Goal: Task Accomplishment & Management: Use online tool/utility

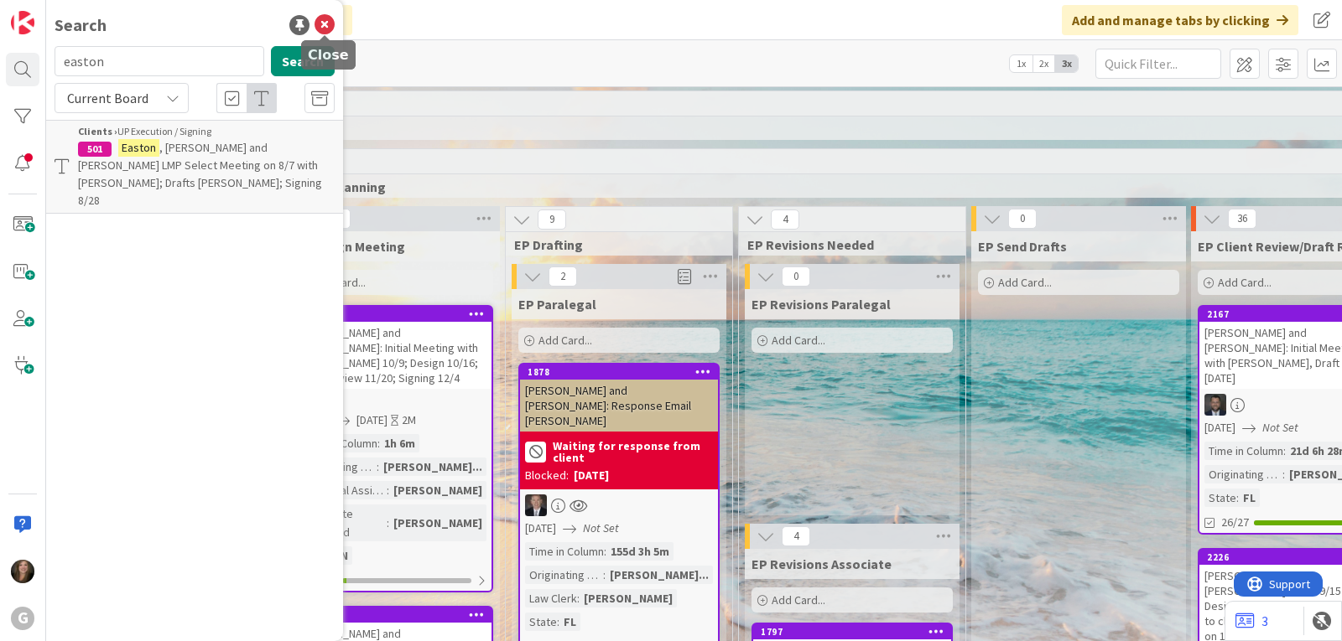
click at [326, 20] on icon at bounding box center [324, 25] width 20 height 20
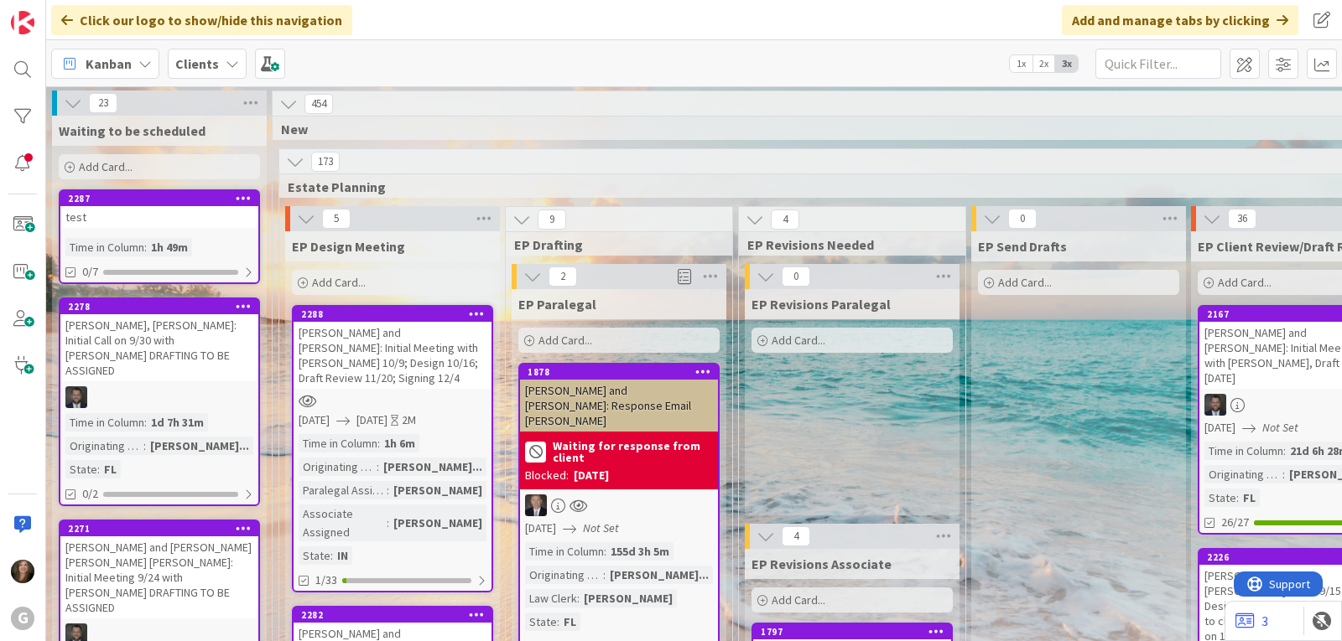
click at [145, 58] on icon at bounding box center [144, 63] width 13 height 13
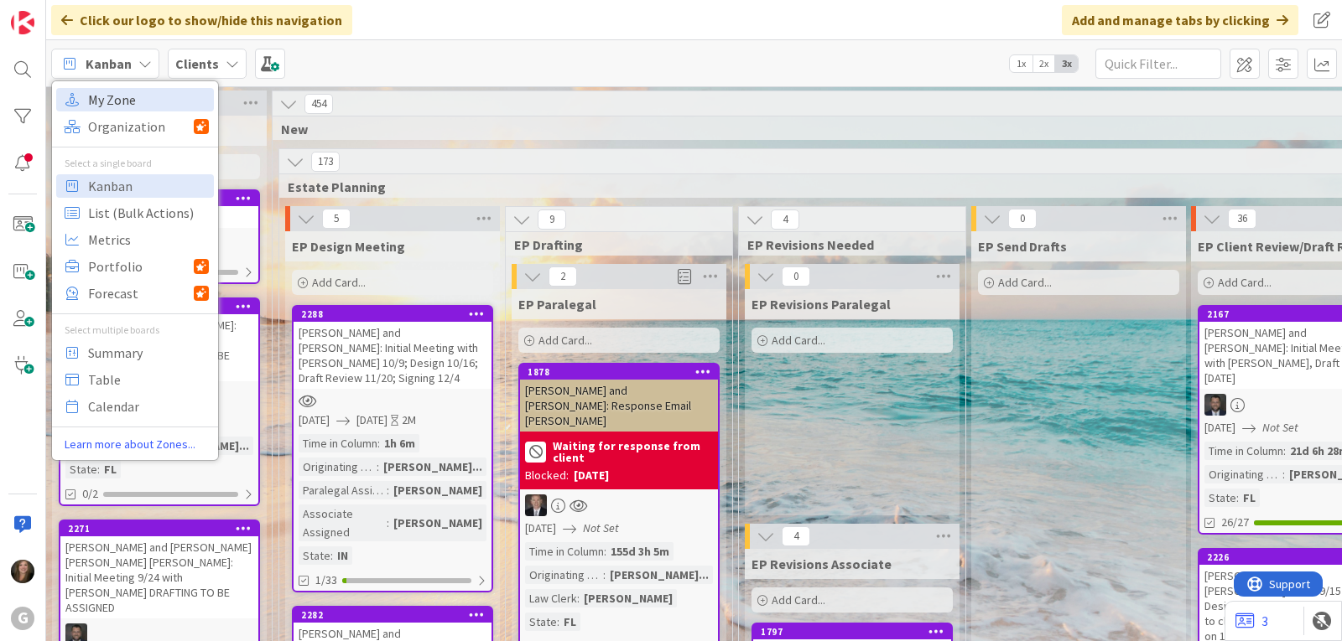
click at [125, 97] on span "My Zone" at bounding box center [148, 99] width 121 height 25
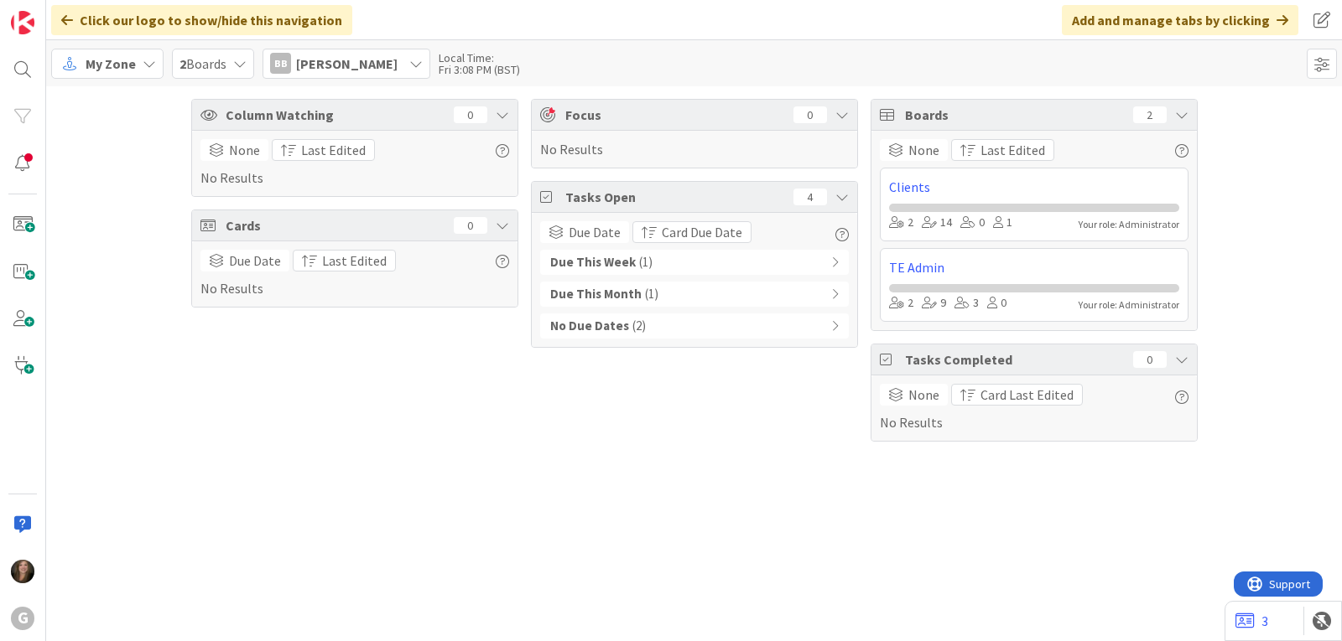
click at [682, 265] on div "Due This Week ( 1 )" at bounding box center [694, 262] width 309 height 25
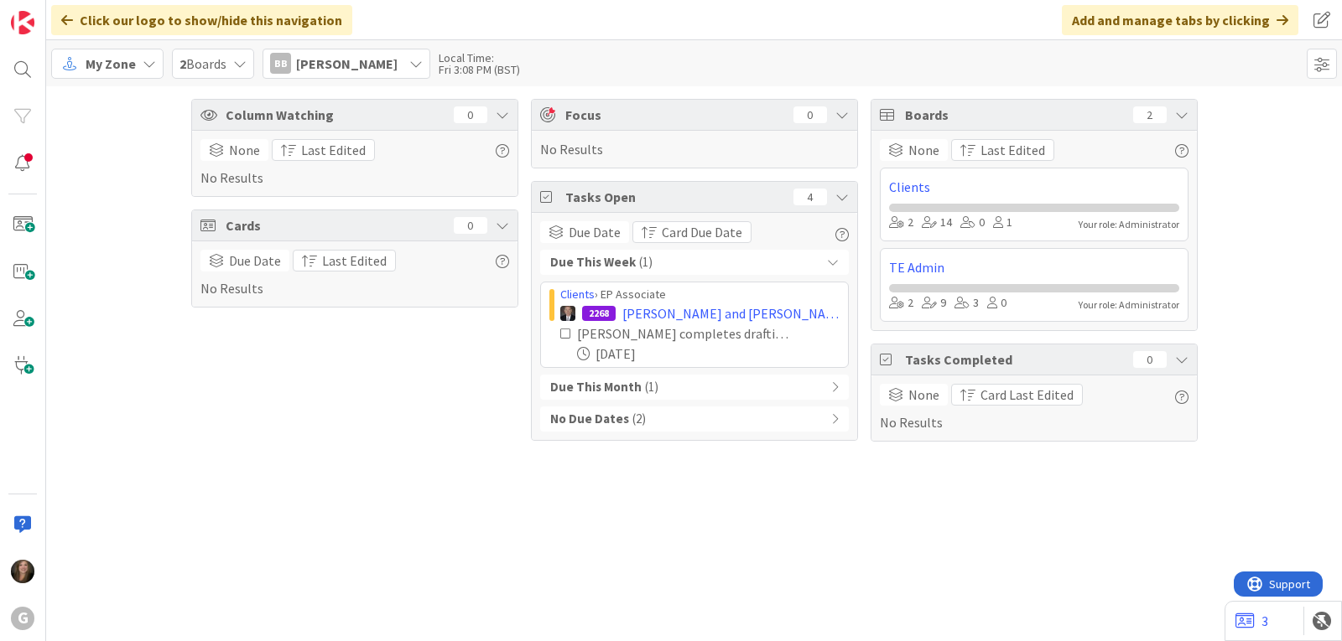
click at [409, 59] on icon at bounding box center [415, 63] width 13 height 13
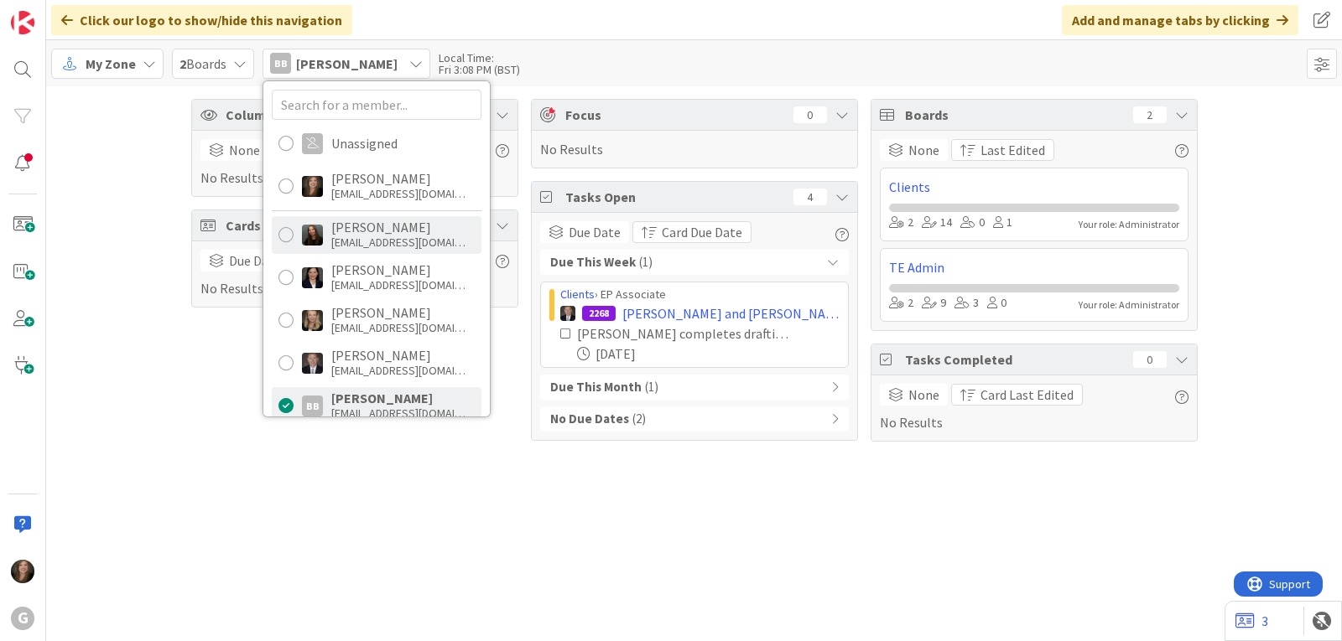
click at [367, 232] on div "[PERSON_NAME]" at bounding box center [398, 227] width 134 height 15
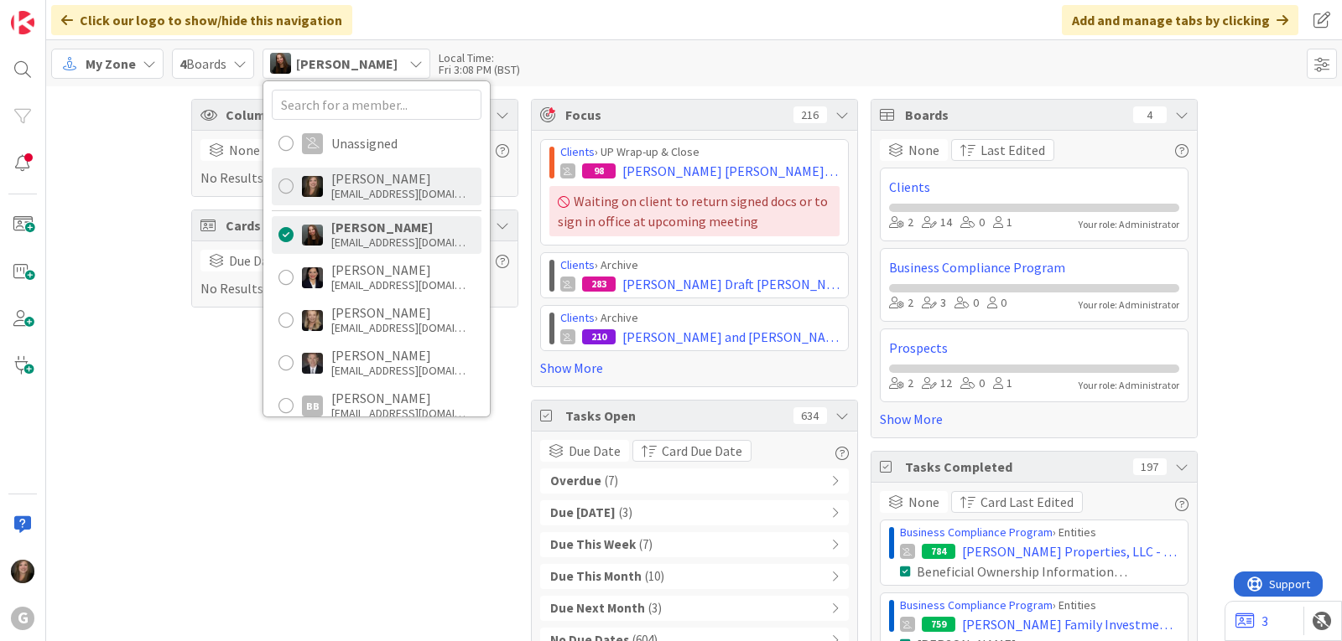
click at [399, 182] on div "[PERSON_NAME]" at bounding box center [398, 178] width 134 height 15
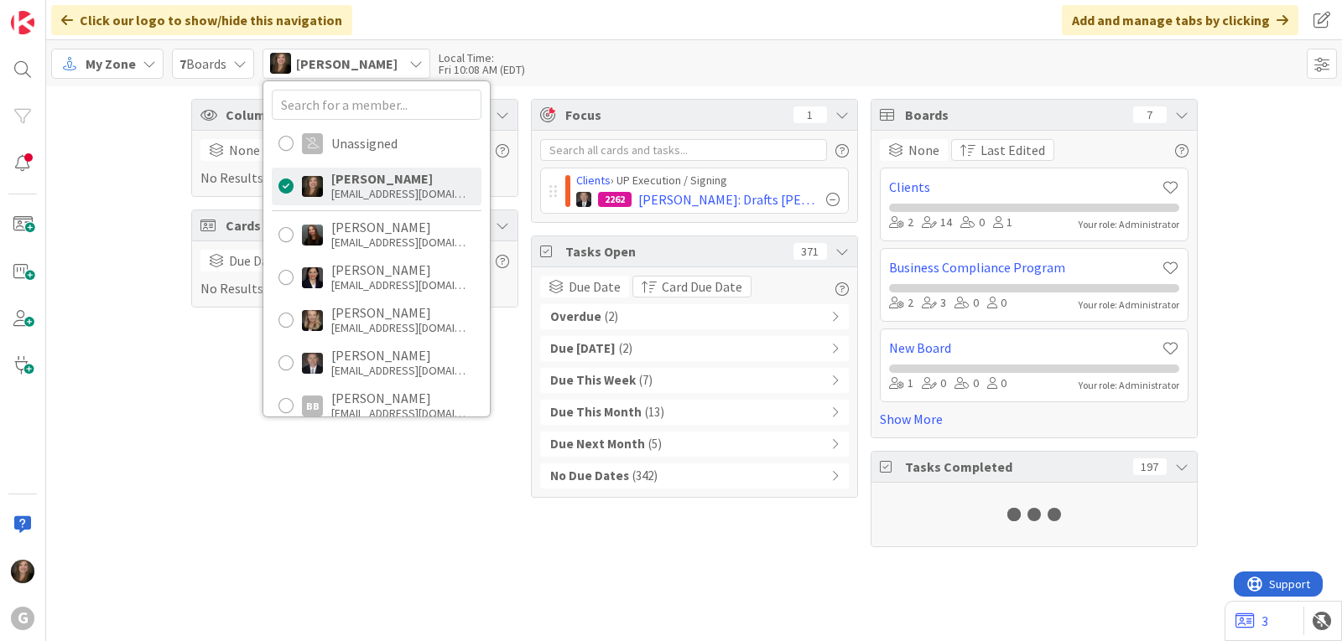
click at [595, 321] on div "Overdue ( 2 )" at bounding box center [694, 316] width 309 height 25
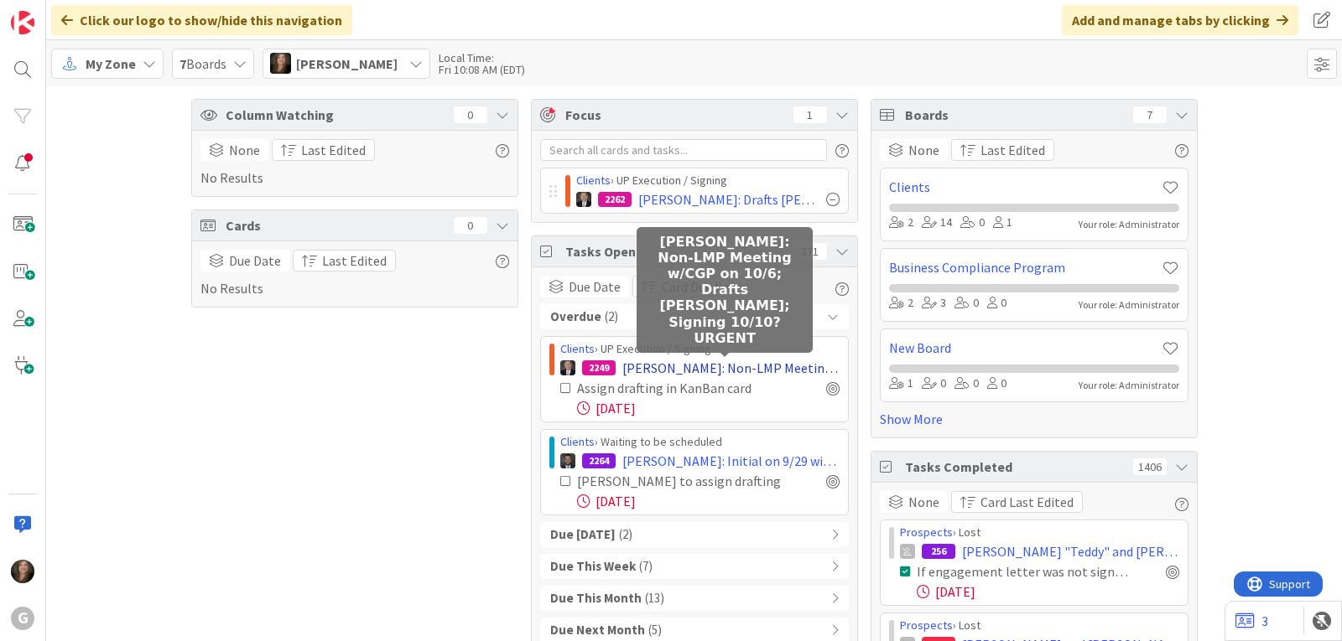
click at [710, 371] on span "[PERSON_NAME]: Non-LMP Meeting w/CGP on 10/6; Drafts [PERSON_NAME]; Signing 10/…" at bounding box center [730, 368] width 217 height 20
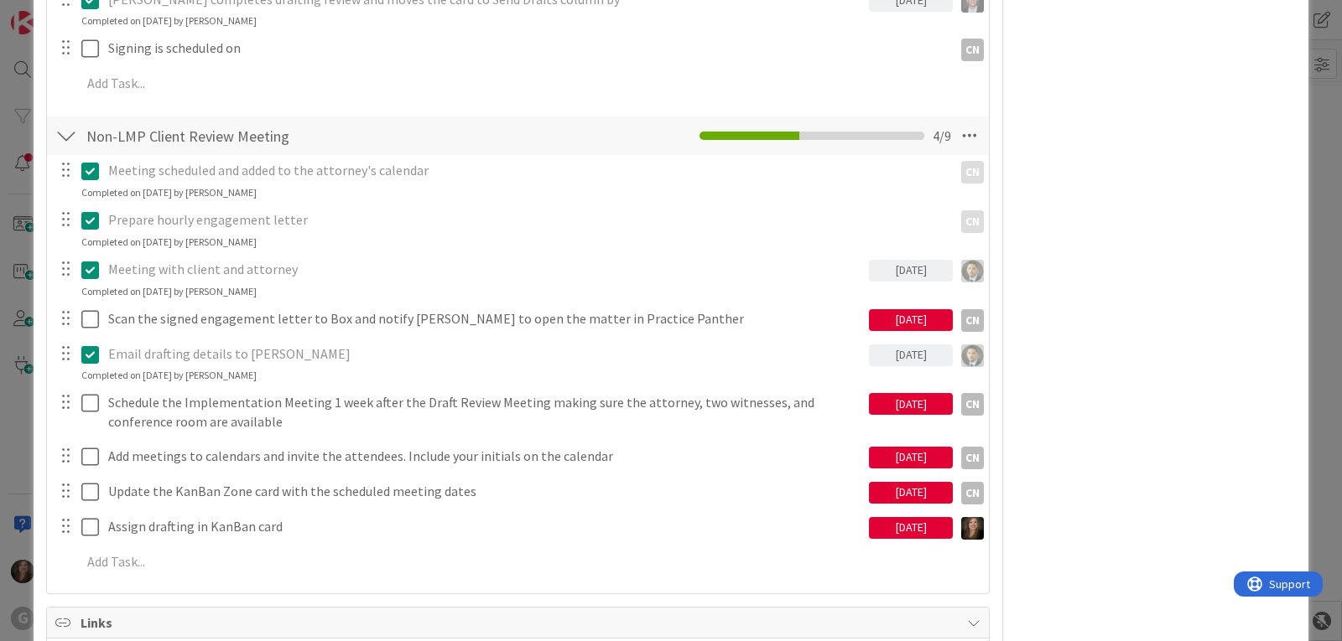
scroll to position [1174, 0]
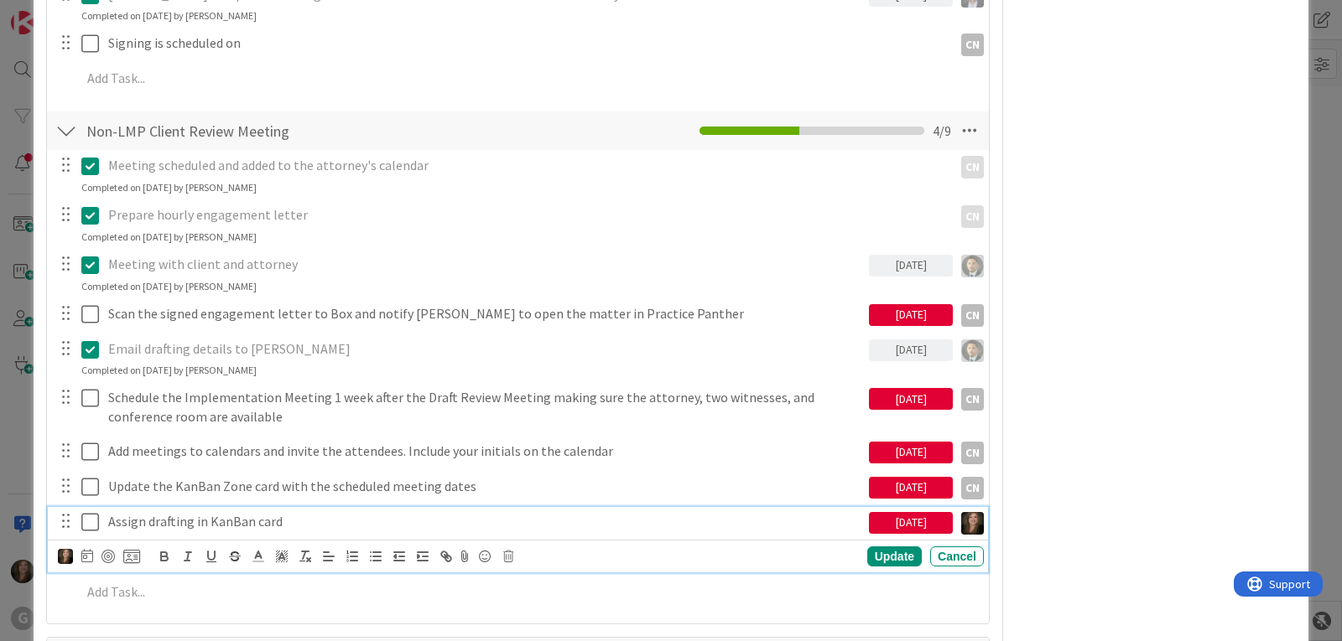
click at [86, 524] on icon at bounding box center [90, 522] width 18 height 20
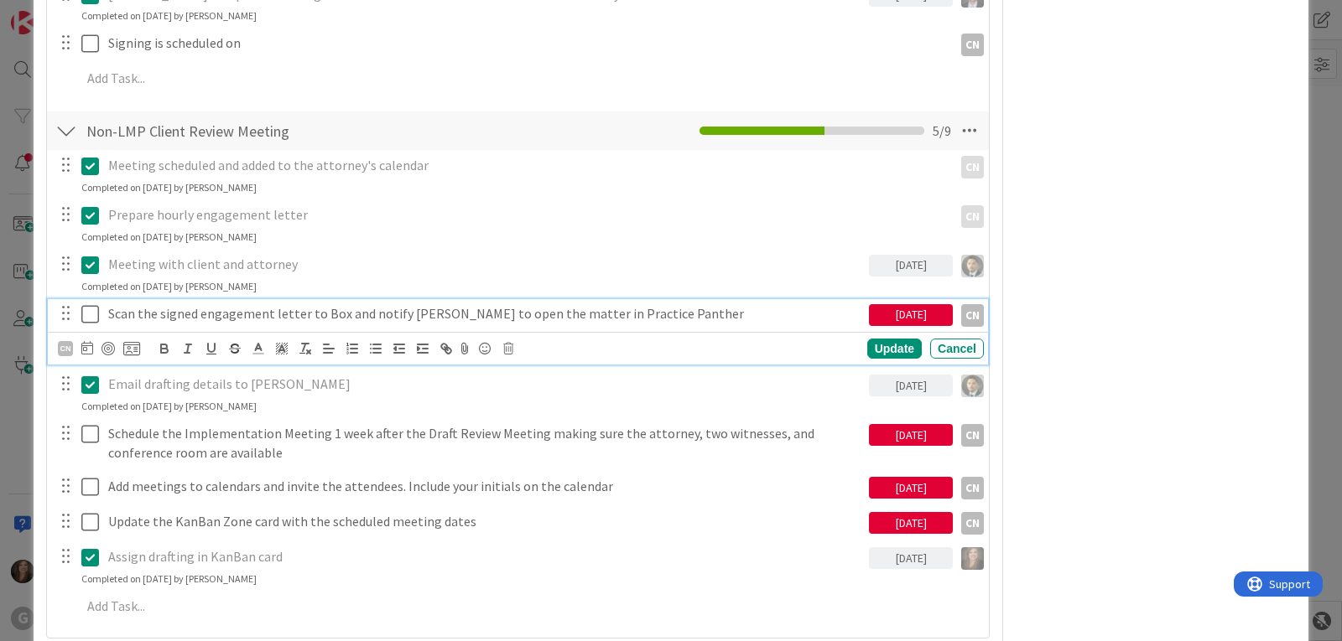
click at [449, 318] on p "Scan the signed engagement letter to Box and notify [PERSON_NAME] to open the m…" at bounding box center [485, 313] width 754 height 19
click at [511, 350] on icon at bounding box center [508, 349] width 10 height 12
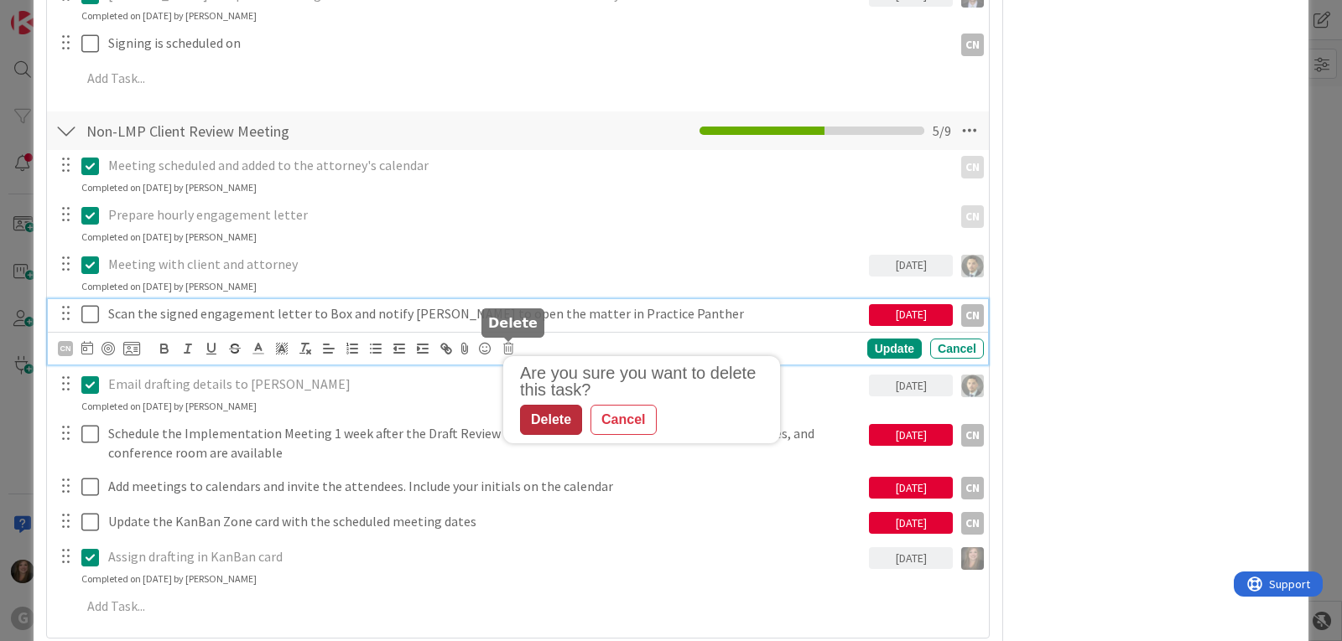
click at [546, 421] on div "Delete" at bounding box center [551, 420] width 62 height 30
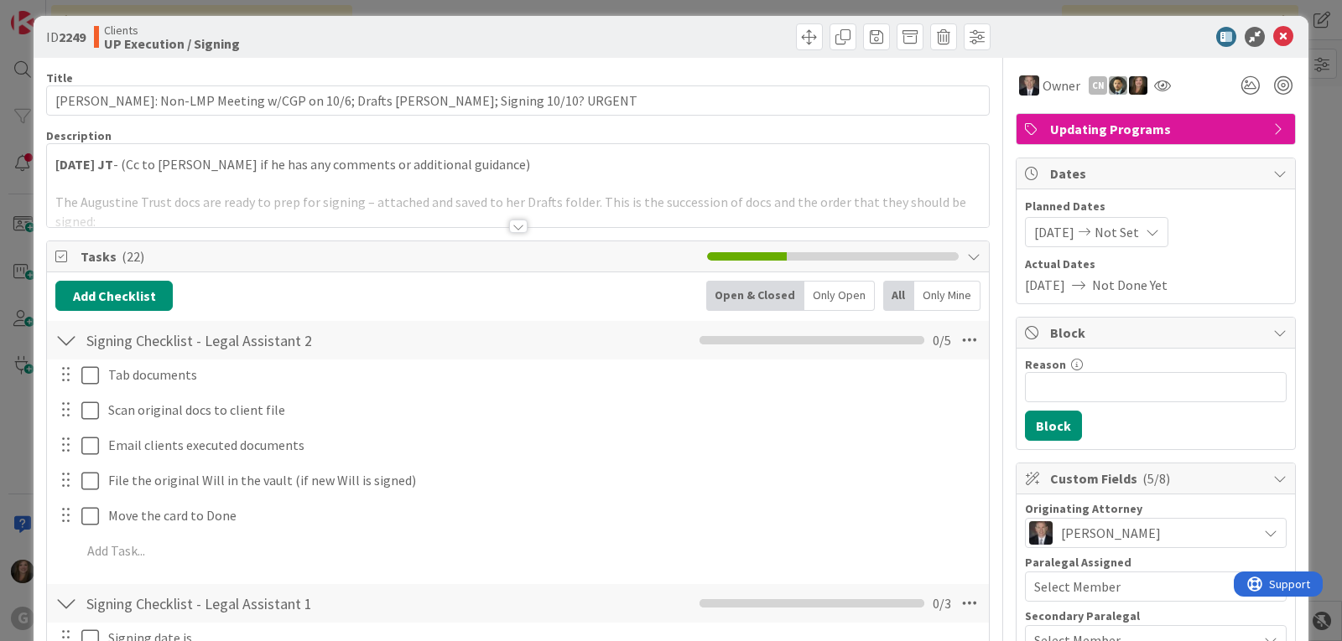
scroll to position [0, 0]
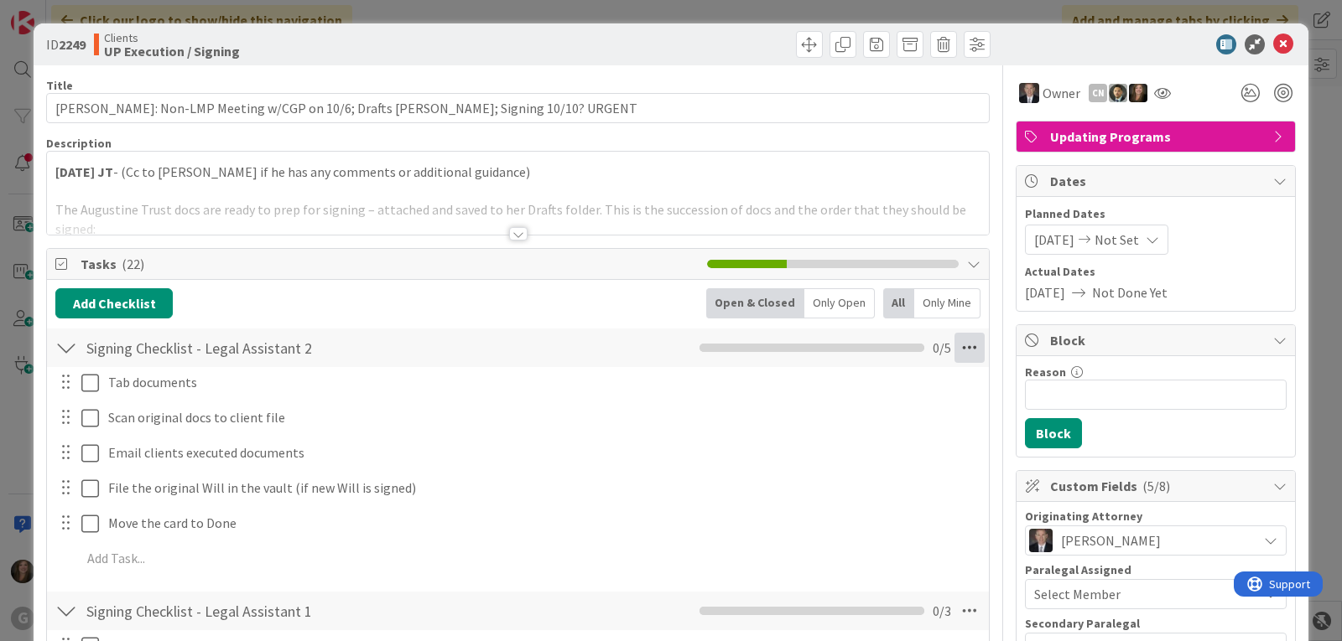
click at [958, 343] on icon at bounding box center [969, 348] width 30 height 30
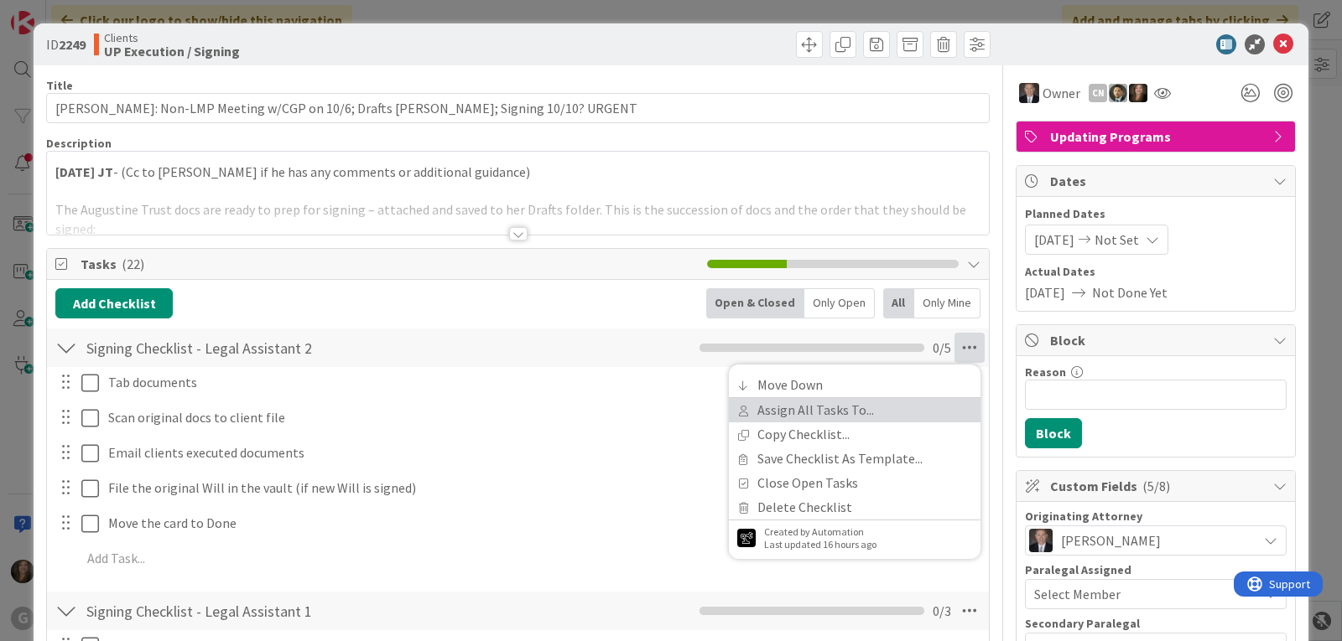
click at [820, 405] on link "Assign All Tasks To..." at bounding box center [855, 410] width 252 height 24
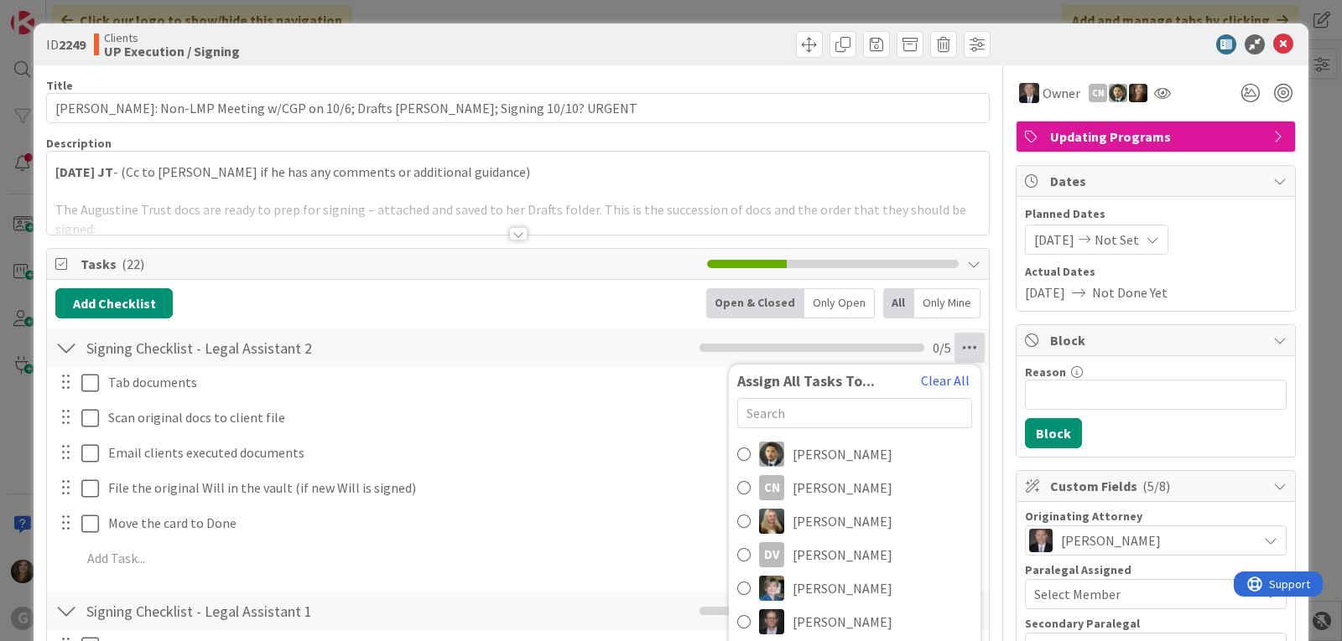
scroll to position [168, 0]
click at [768, 554] on div "DV" at bounding box center [771, 554] width 25 height 25
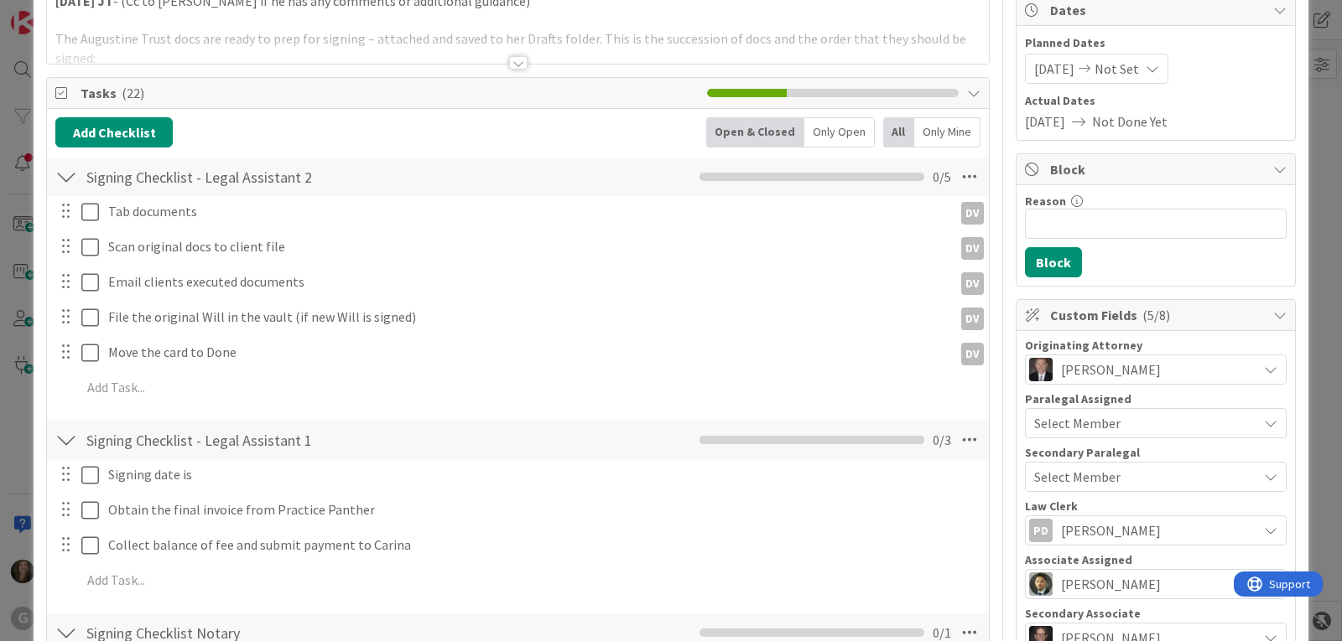
scroll to position [252, 0]
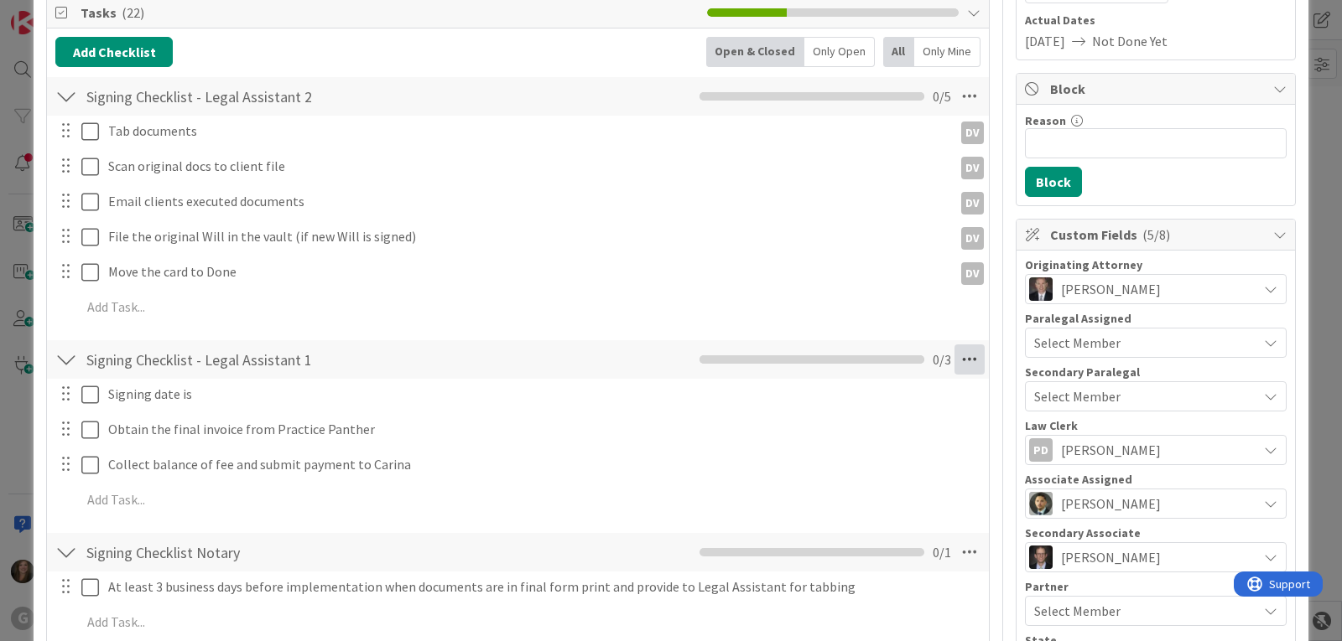
click at [959, 356] on icon at bounding box center [969, 360] width 30 height 30
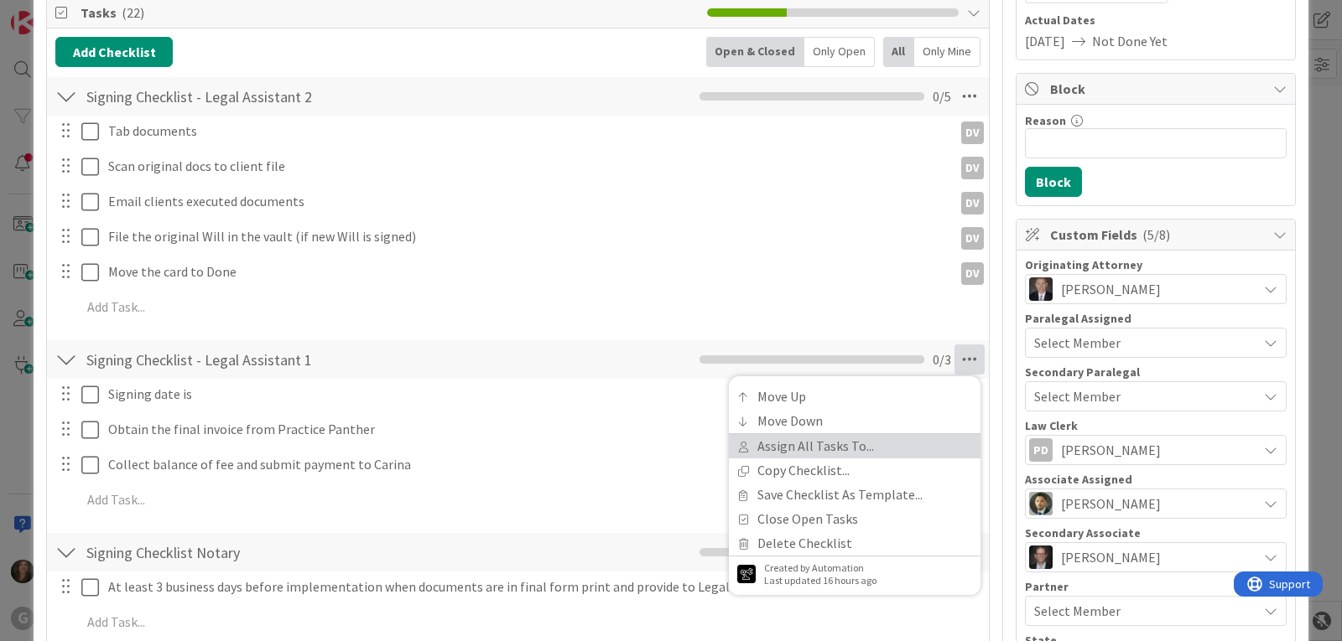
click at [836, 446] on link "Assign All Tasks To..." at bounding box center [855, 446] width 252 height 24
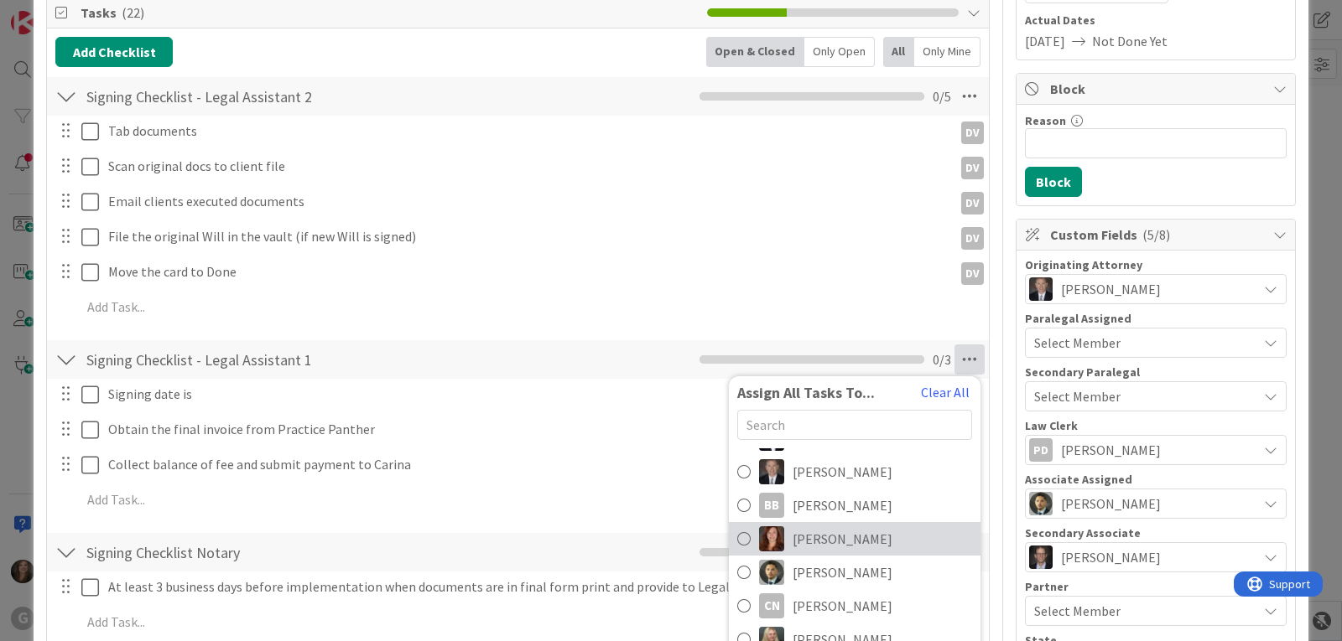
scroll to position [84, 0]
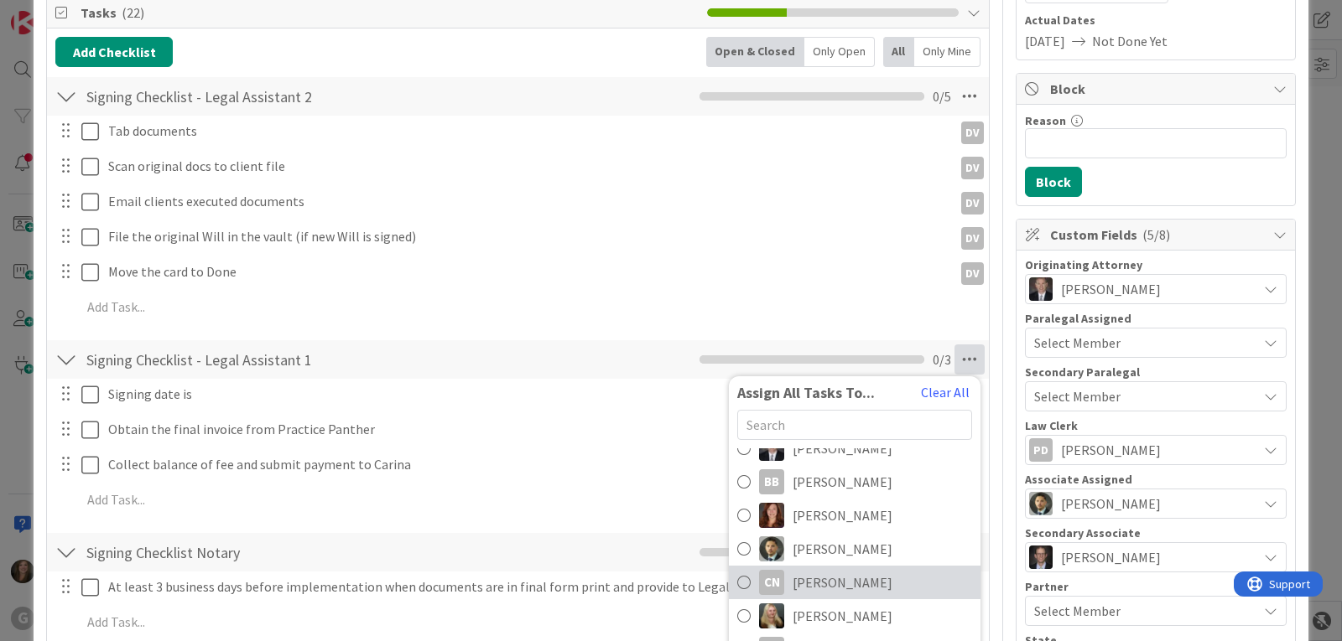
click at [805, 582] on span "[PERSON_NAME]" at bounding box center [842, 583] width 100 height 20
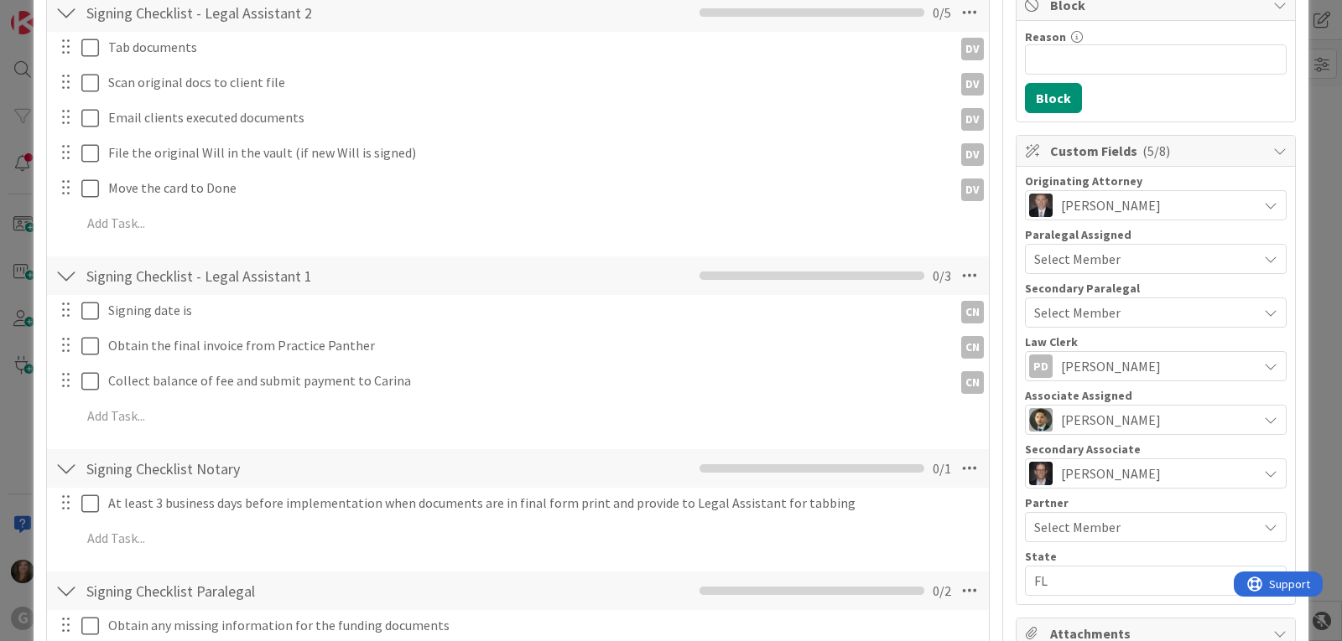
scroll to position [503, 0]
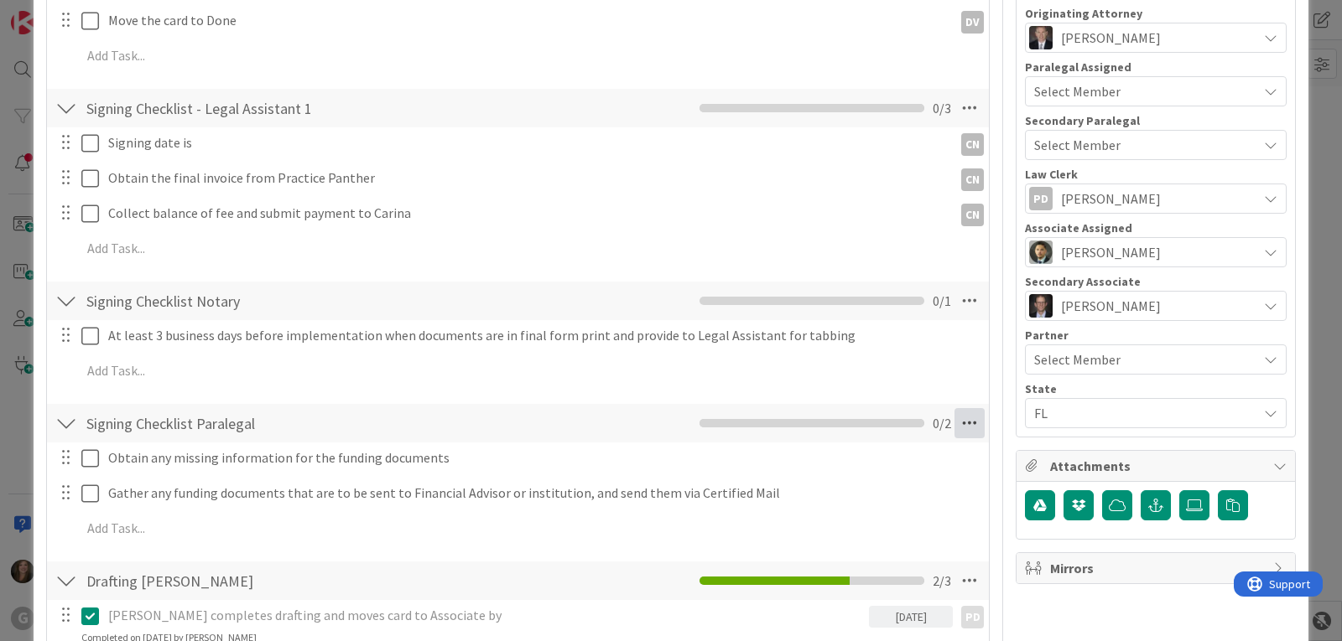
click at [964, 425] on icon at bounding box center [969, 423] width 30 height 30
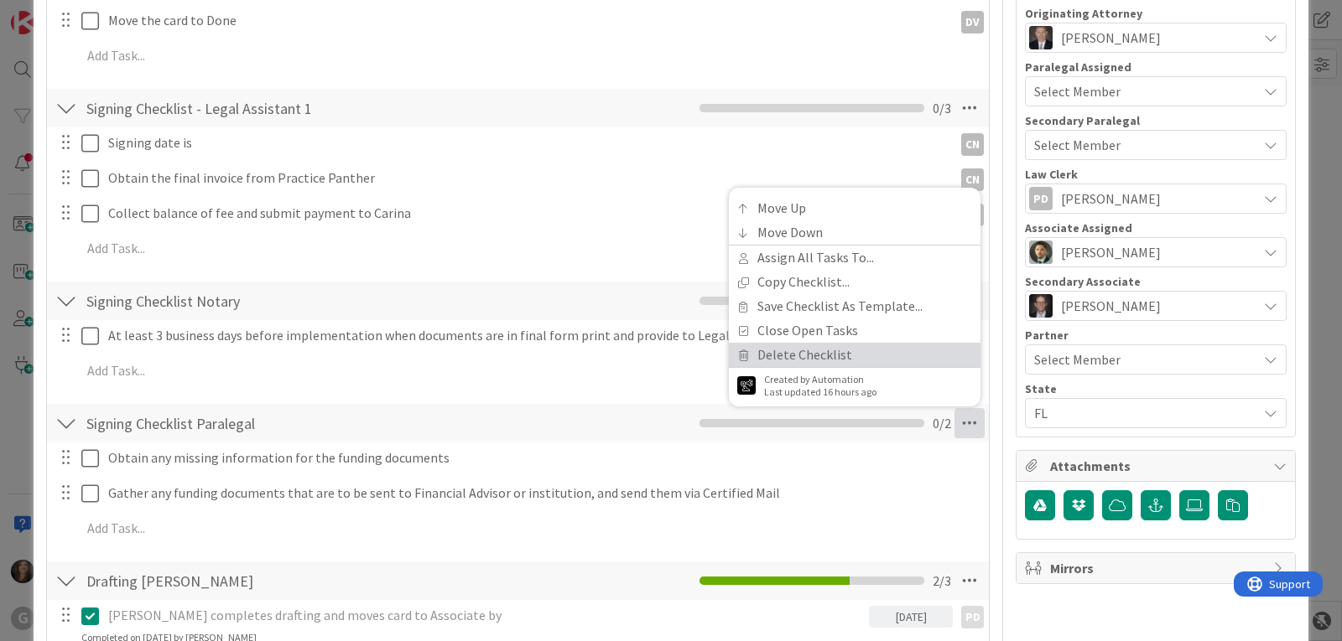
drag, startPoint x: 953, startPoint y: 419, endPoint x: 813, endPoint y: 359, distance: 152.5
click at [813, 359] on link "Delete Checklist" at bounding box center [855, 355] width 252 height 24
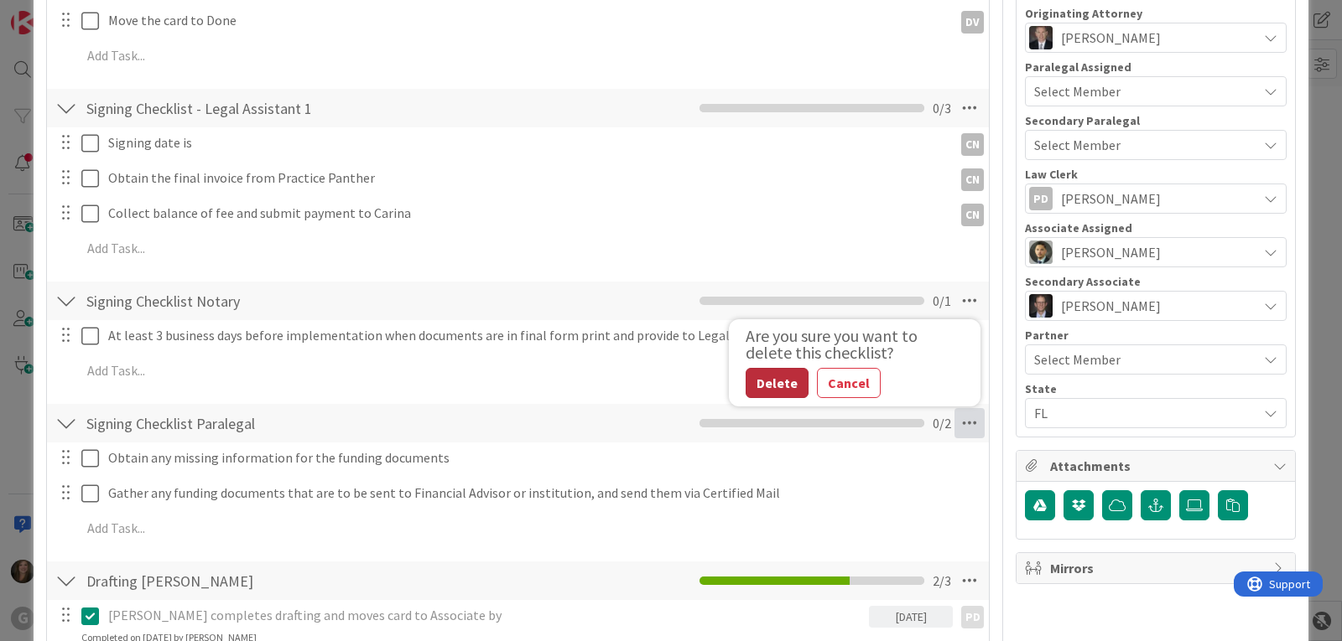
click at [766, 382] on button "Delete" at bounding box center [776, 383] width 63 height 30
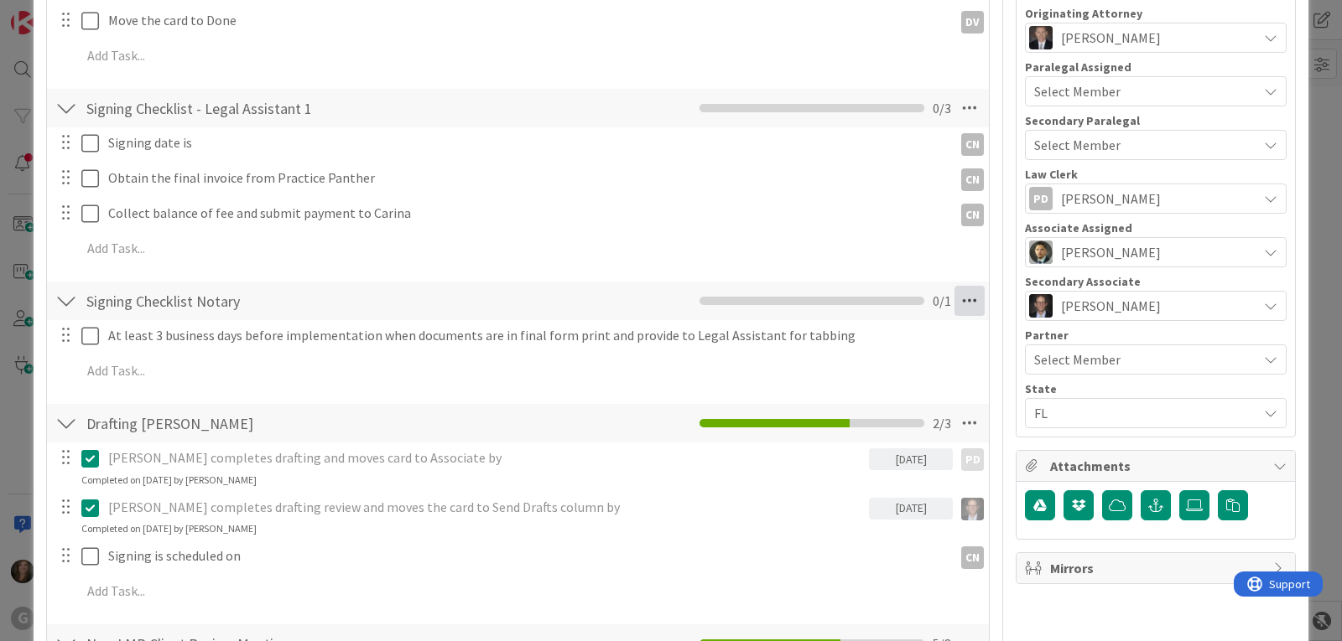
click at [958, 302] on icon at bounding box center [969, 301] width 30 height 30
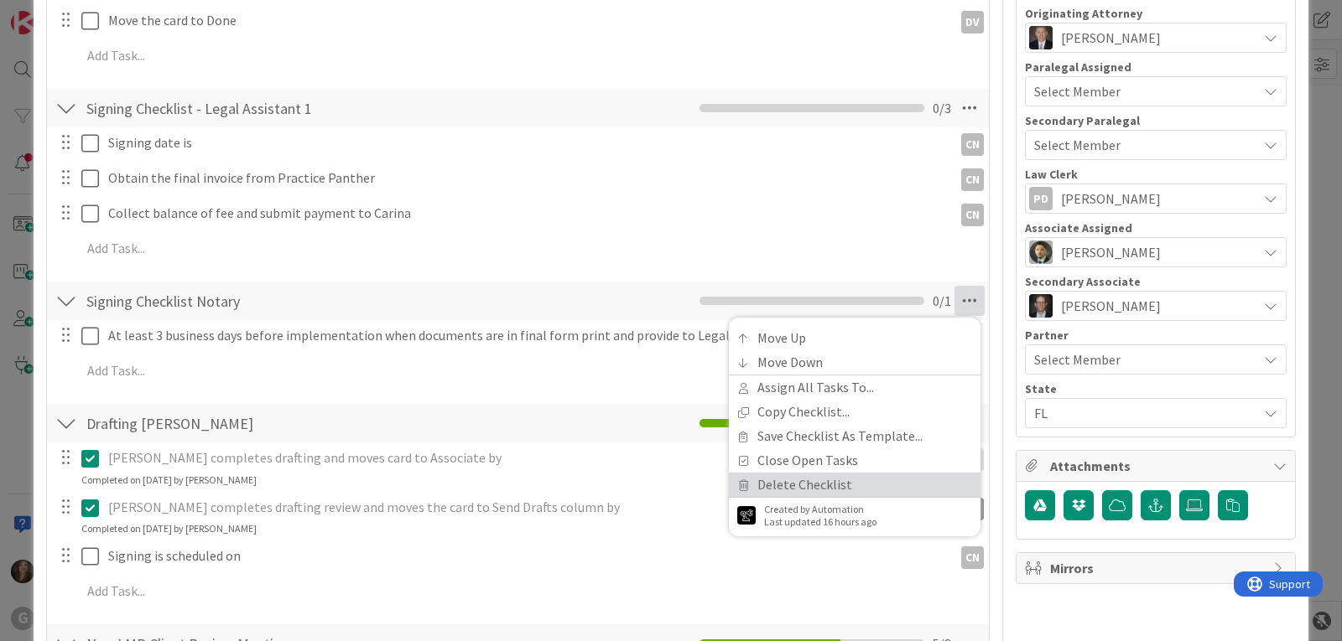
click at [800, 482] on link "Delete Checklist" at bounding box center [855, 485] width 252 height 24
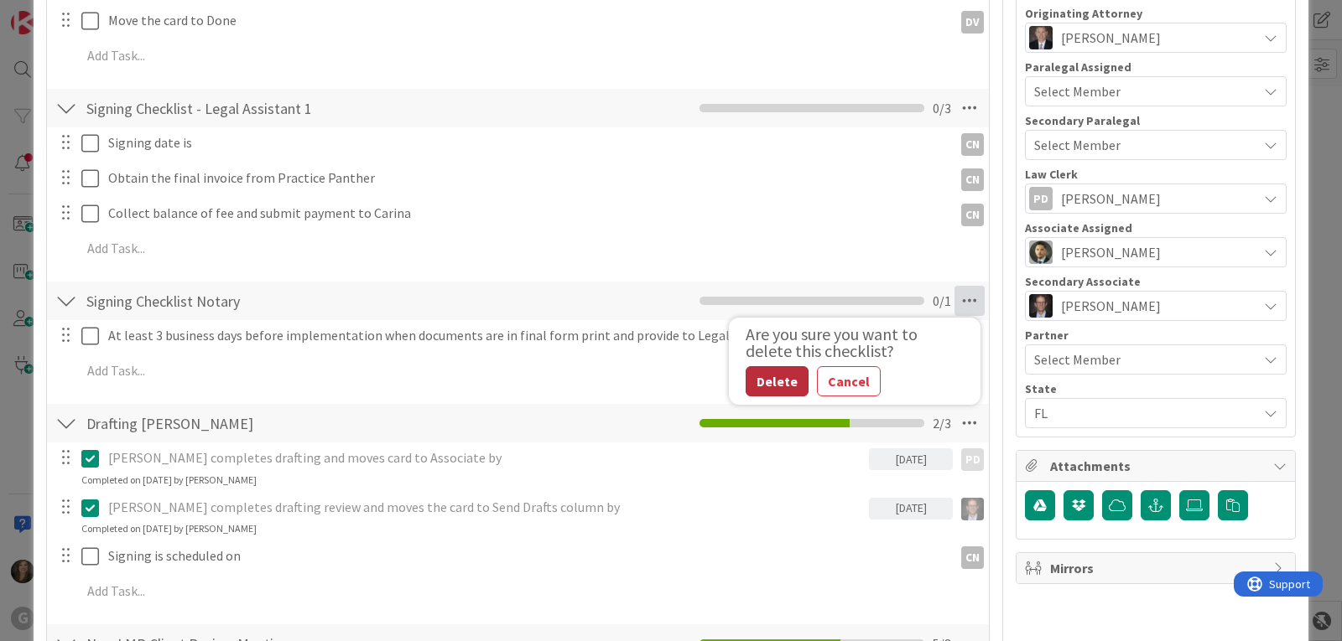
click at [745, 381] on button "Delete" at bounding box center [776, 381] width 63 height 30
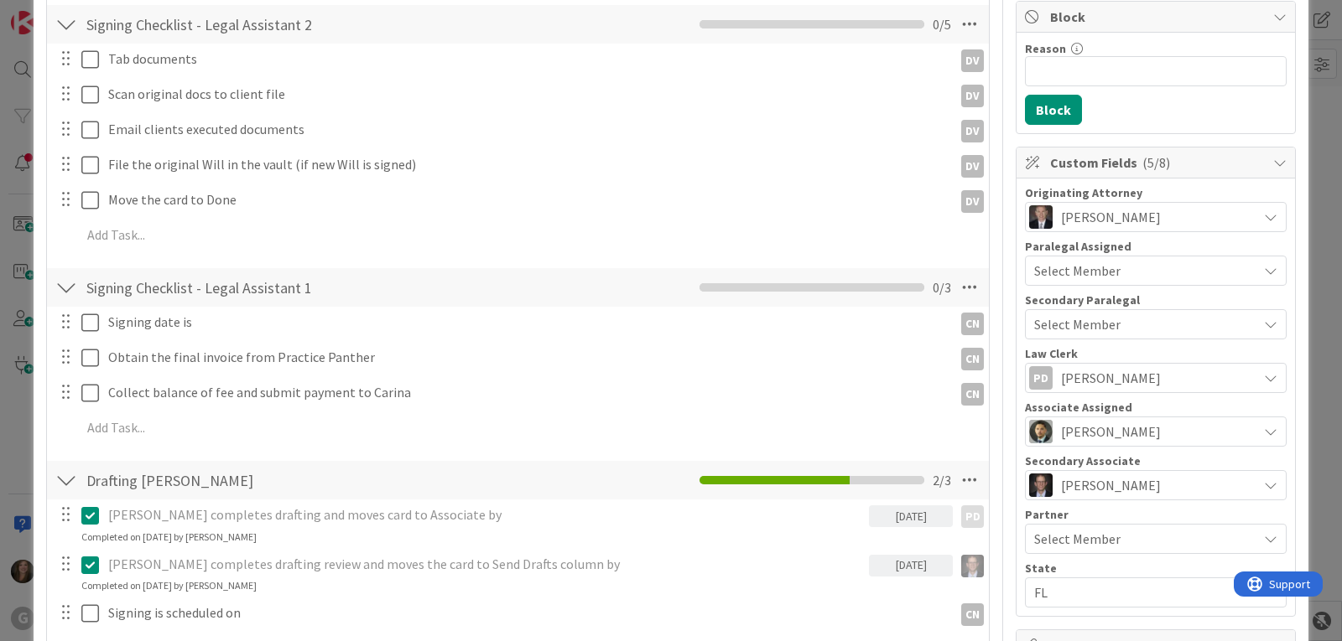
scroll to position [0, 0]
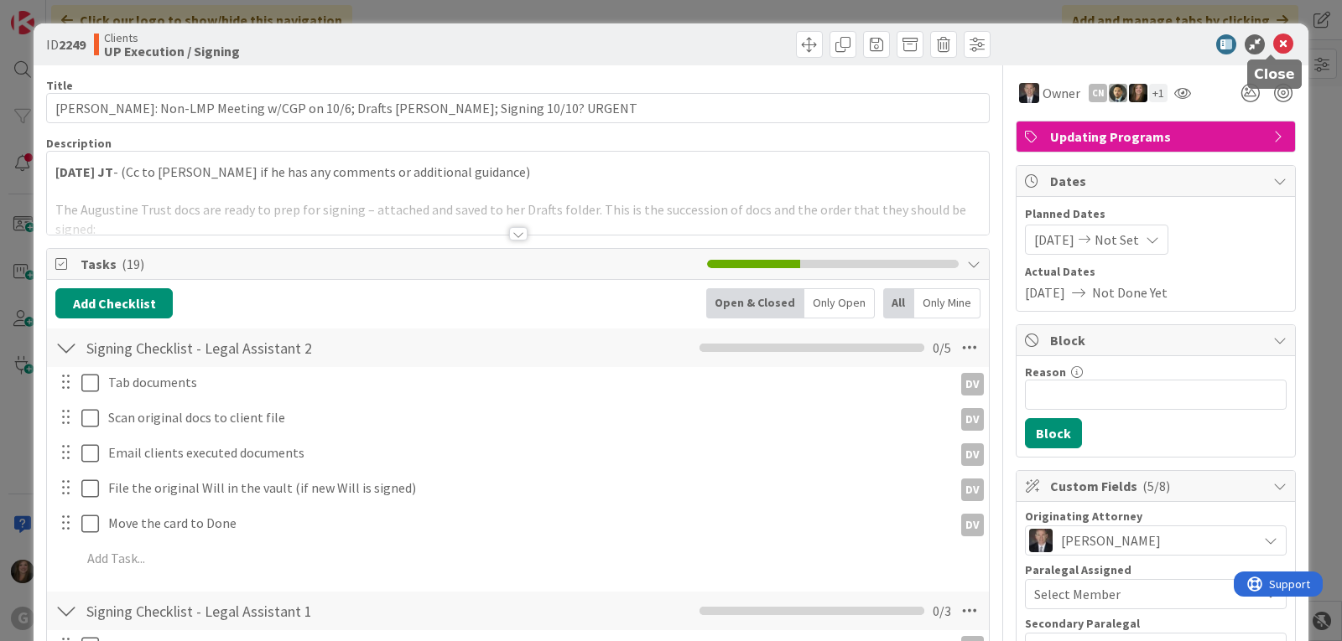
click at [1273, 40] on icon at bounding box center [1283, 44] width 20 height 20
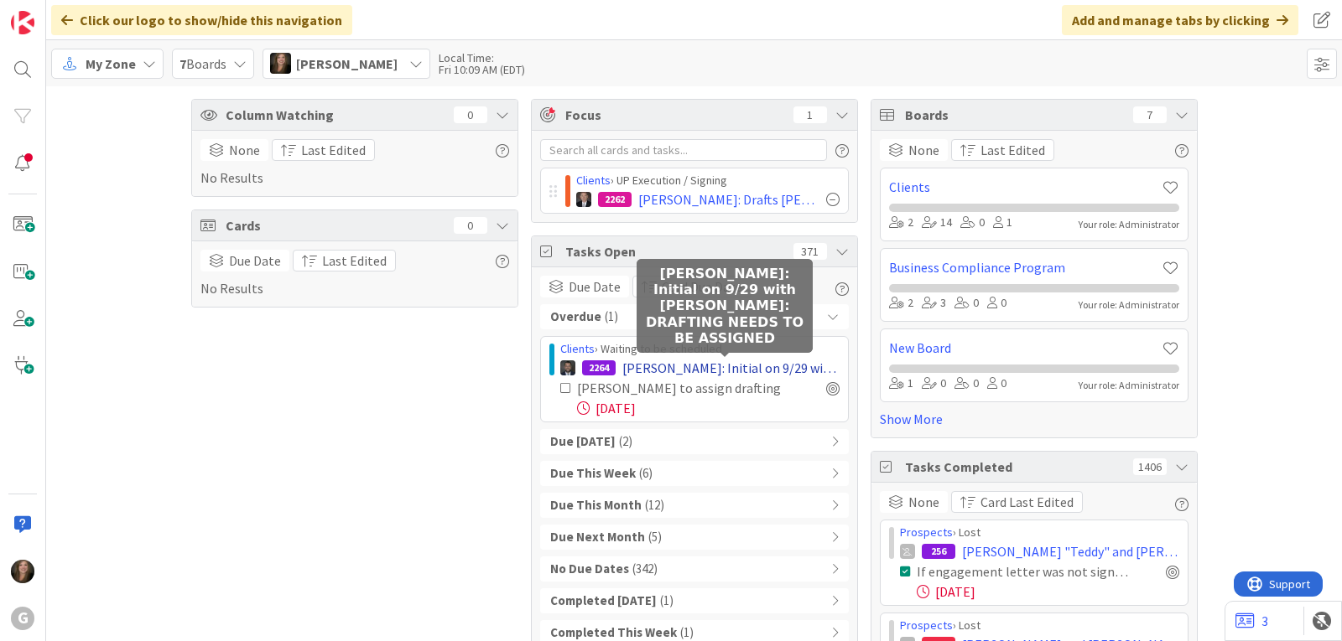
click at [622, 372] on span "[PERSON_NAME]: Initial on 9/29 with [PERSON_NAME]: DRAFTING NEEDS TO BE ASSIGNED" at bounding box center [730, 368] width 217 height 20
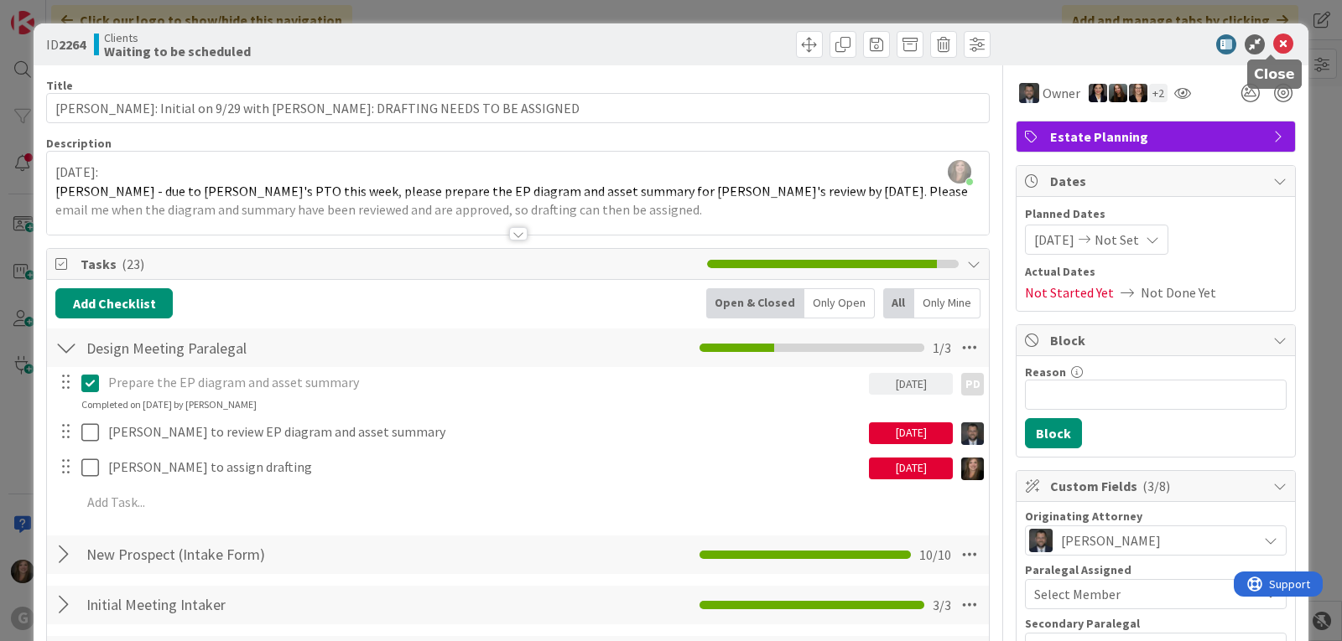
click at [1273, 40] on icon at bounding box center [1283, 44] width 20 height 20
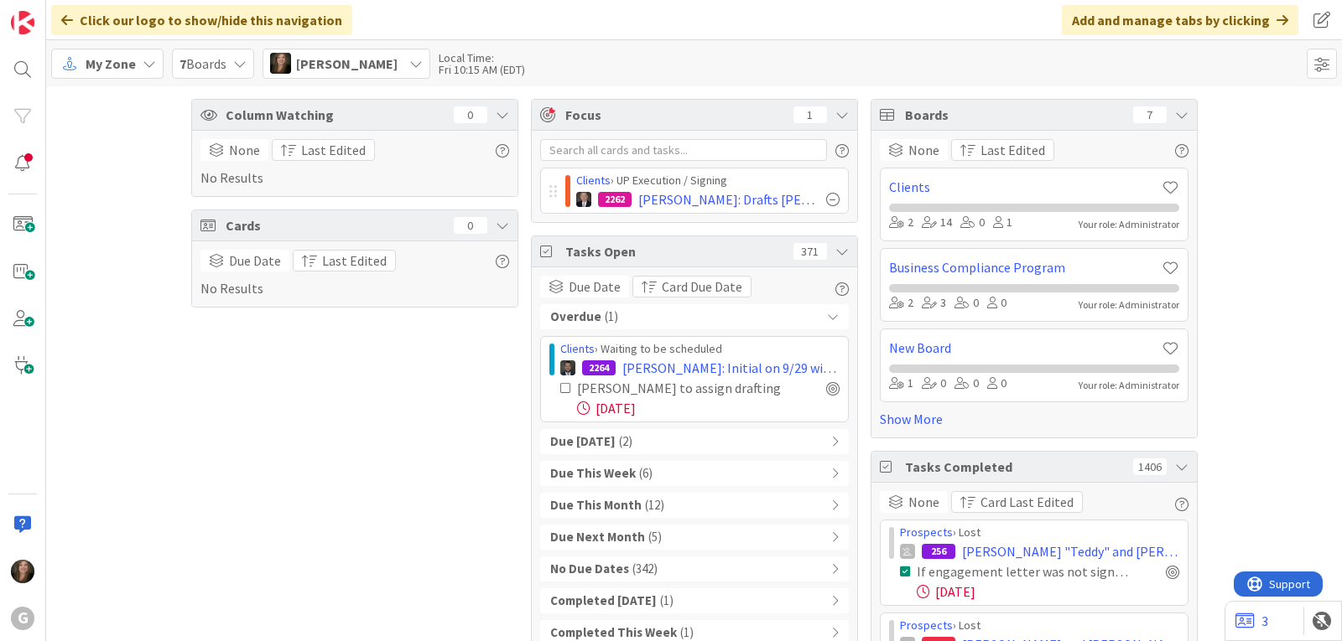
click at [619, 441] on span "( 2 )" at bounding box center [625, 442] width 13 height 19
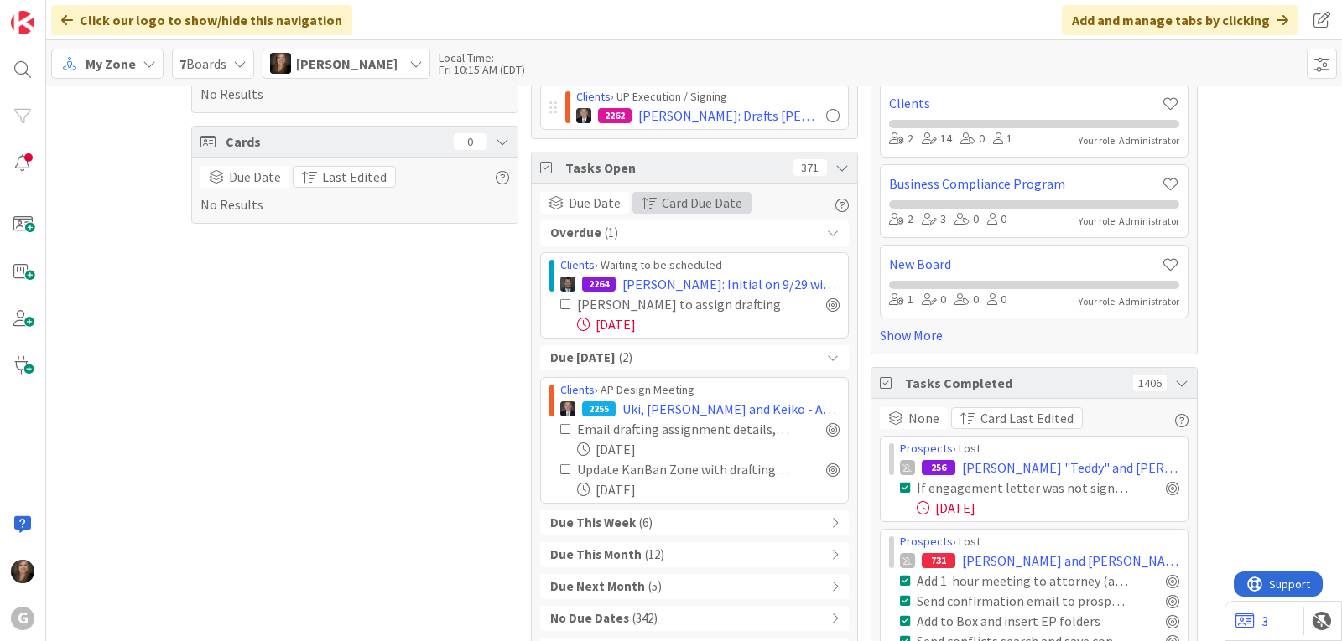
scroll to position [168, 0]
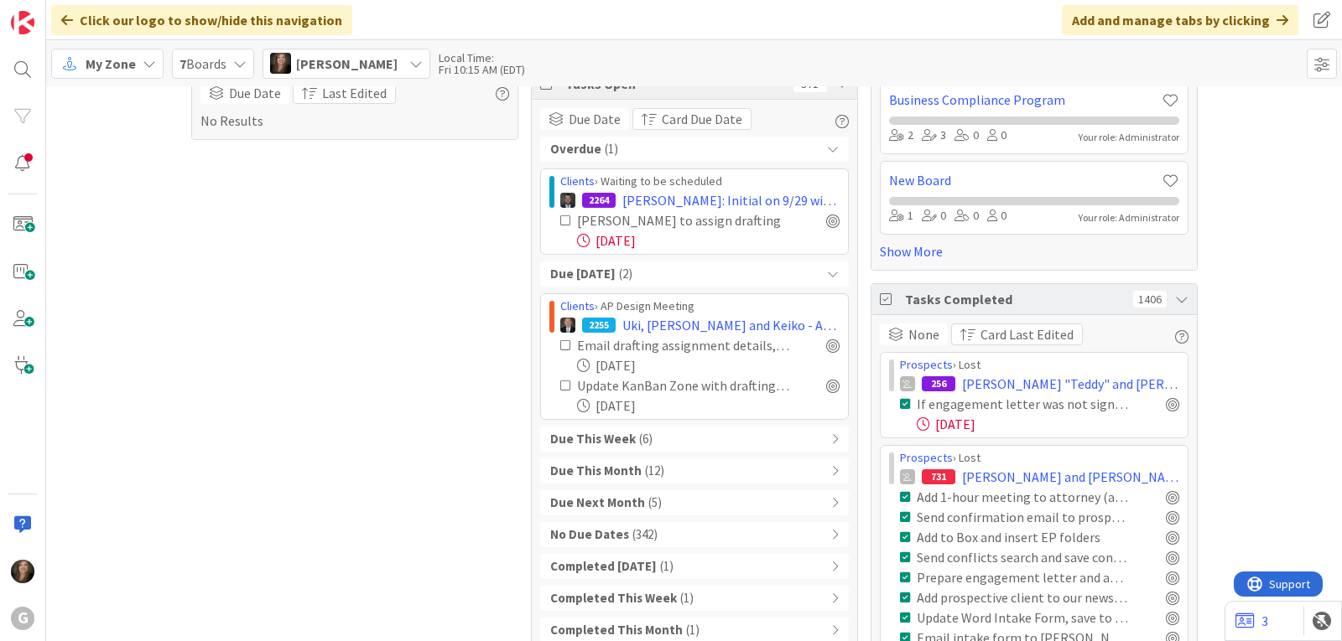
click at [319, 58] on span "[PERSON_NAME]" at bounding box center [346, 64] width 101 height 20
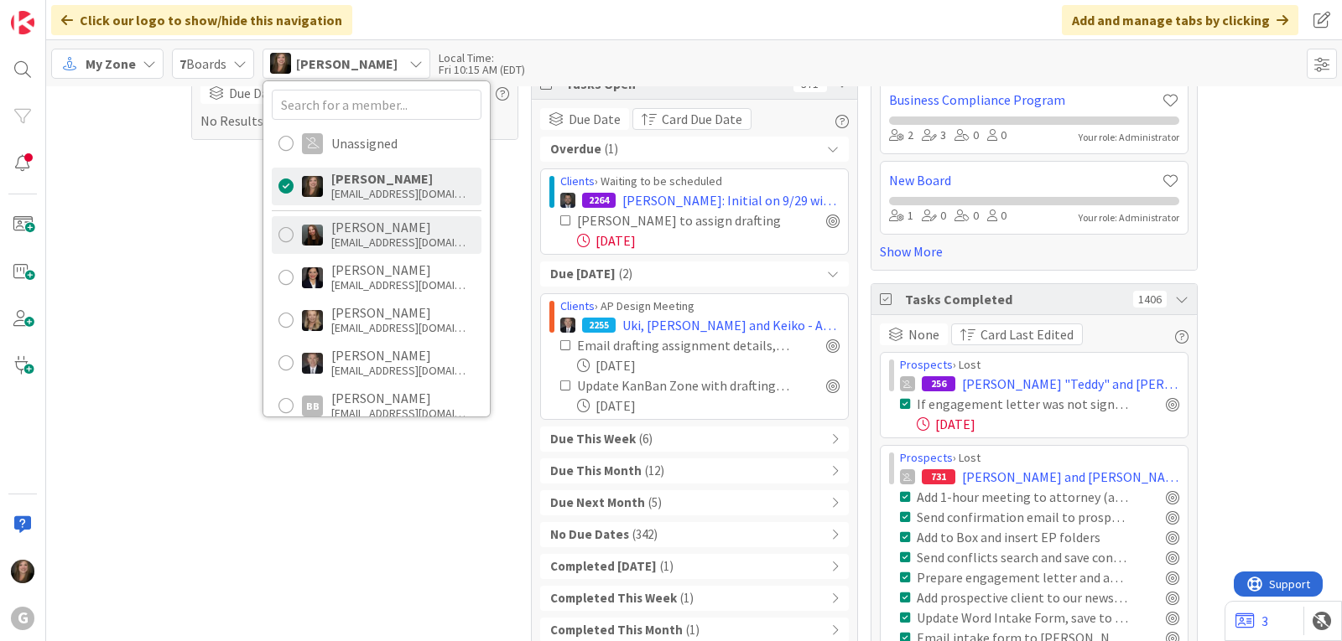
click at [368, 243] on div "[EMAIL_ADDRESS][DOMAIN_NAME]" at bounding box center [398, 242] width 134 height 15
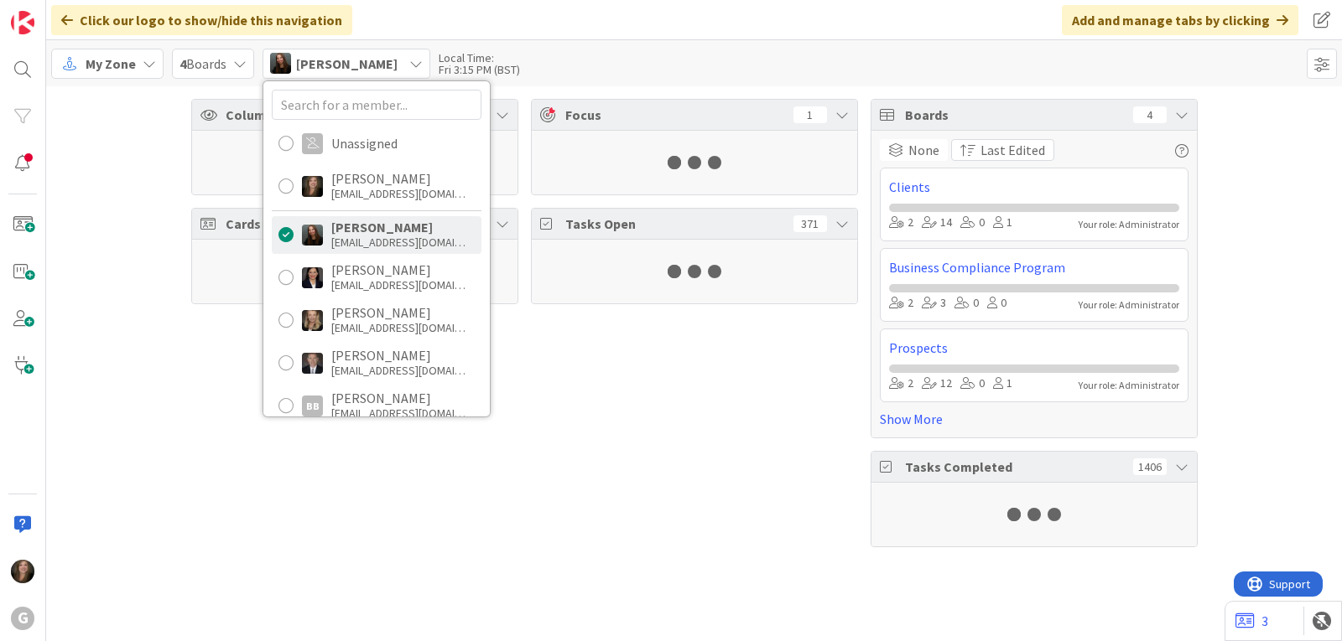
scroll to position [0, 0]
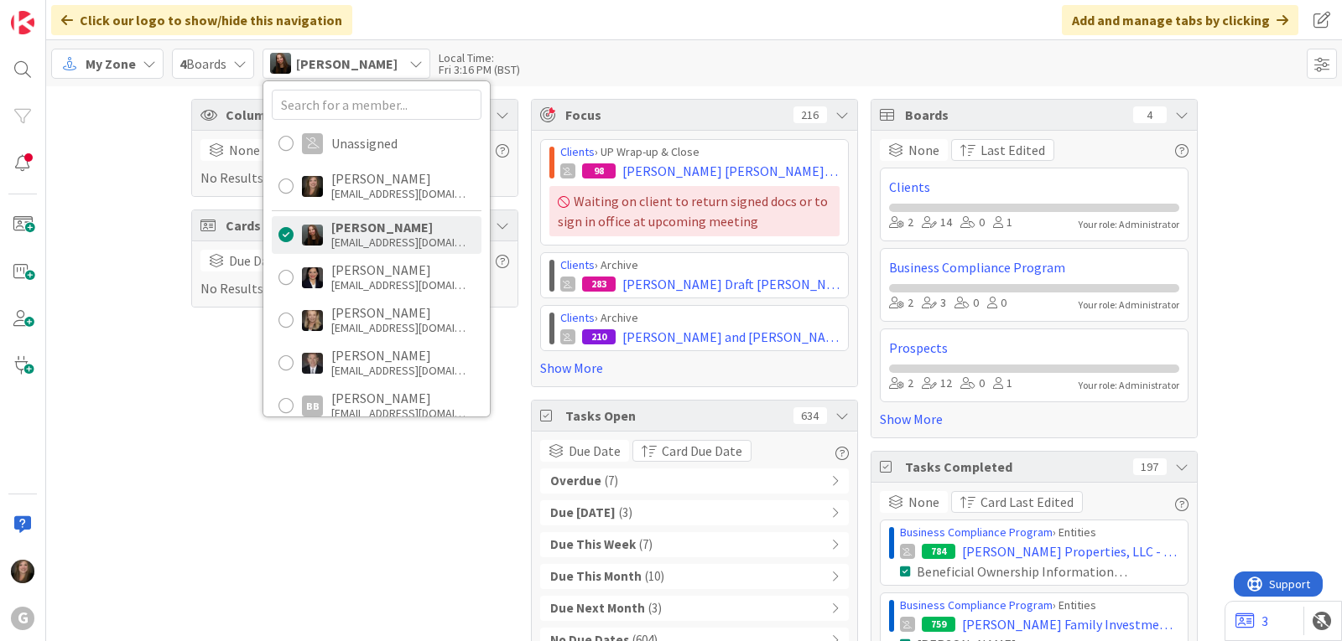
click at [605, 488] on span "( 7 )" at bounding box center [611, 481] width 13 height 19
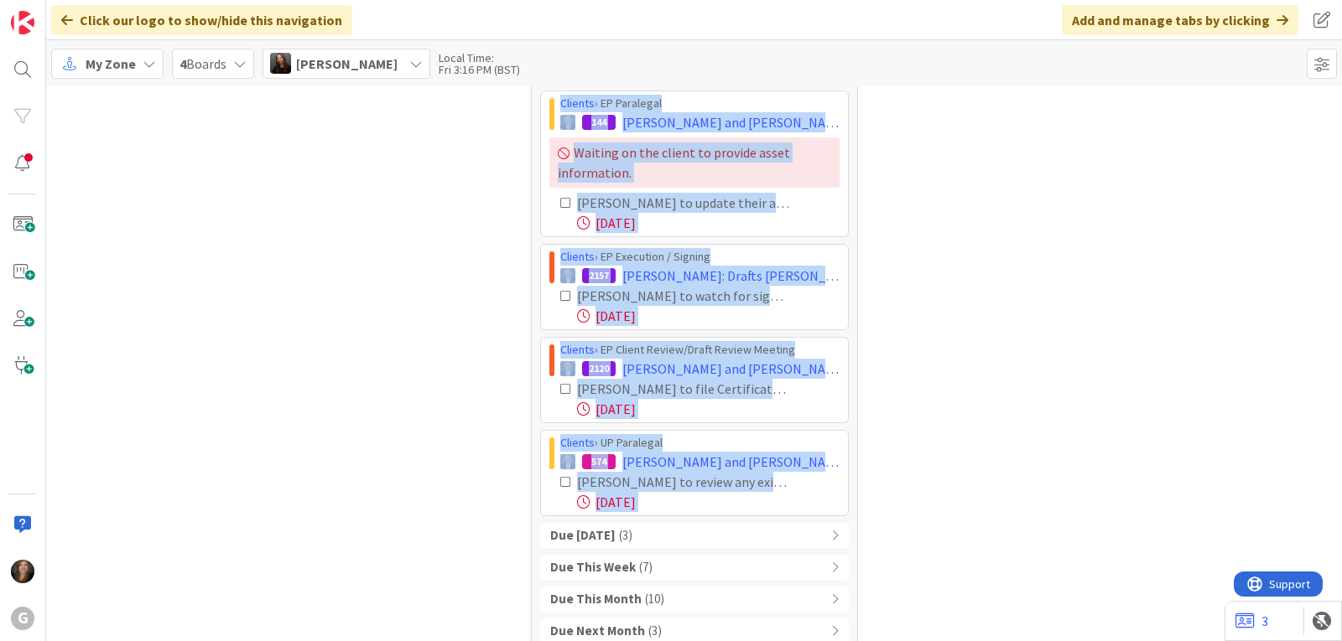
scroll to position [806, 0]
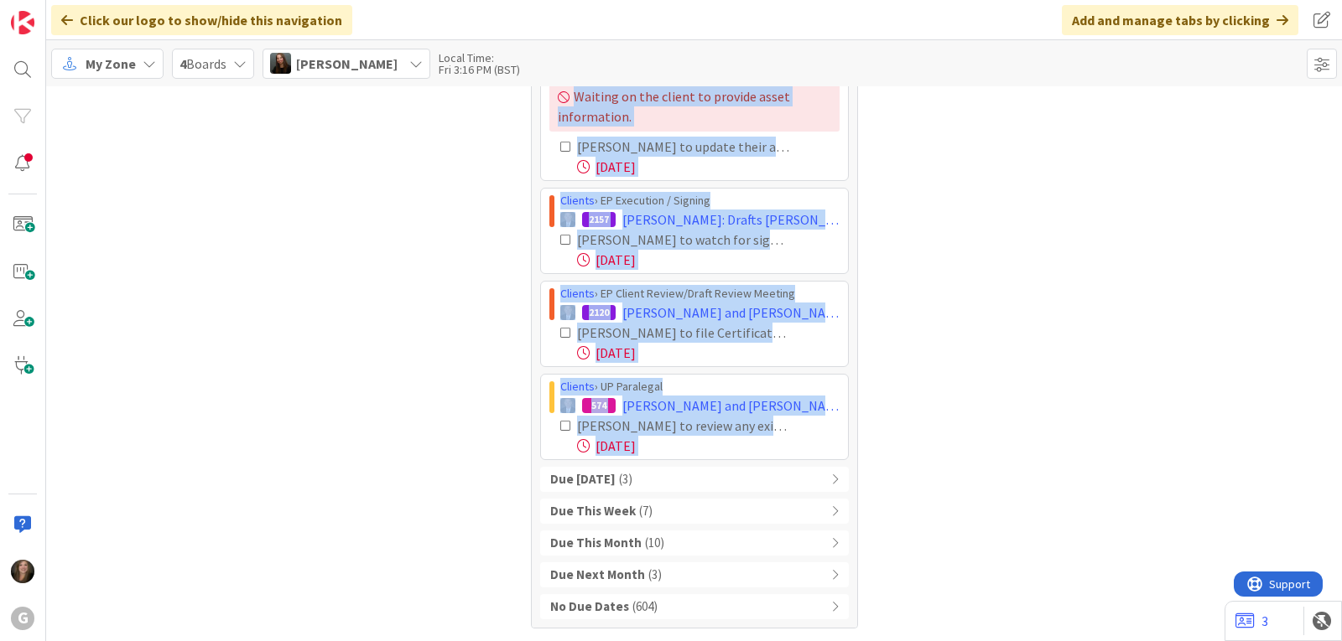
drag, startPoint x: 546, startPoint y: 182, endPoint x: 810, endPoint y: 470, distance: 390.5
click at [810, 470] on div "Overdue ( 7 ) Clients › EP Execution / Signing 359 [PERSON_NAME] and [PERSON_NA…" at bounding box center [694, 141] width 309 height 957
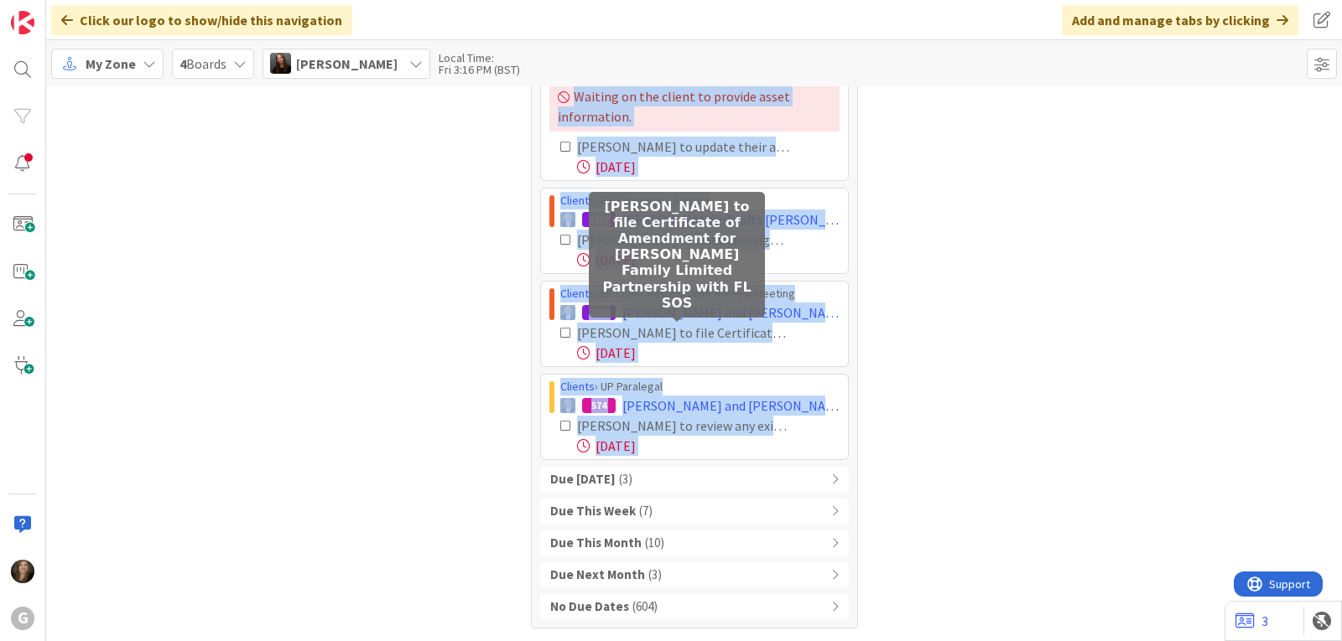
copy div "Loremip › DO Sitametco / Adipisc 383 Elitsed, Doeiu tem Incid; Utlab Etdolorem;…"
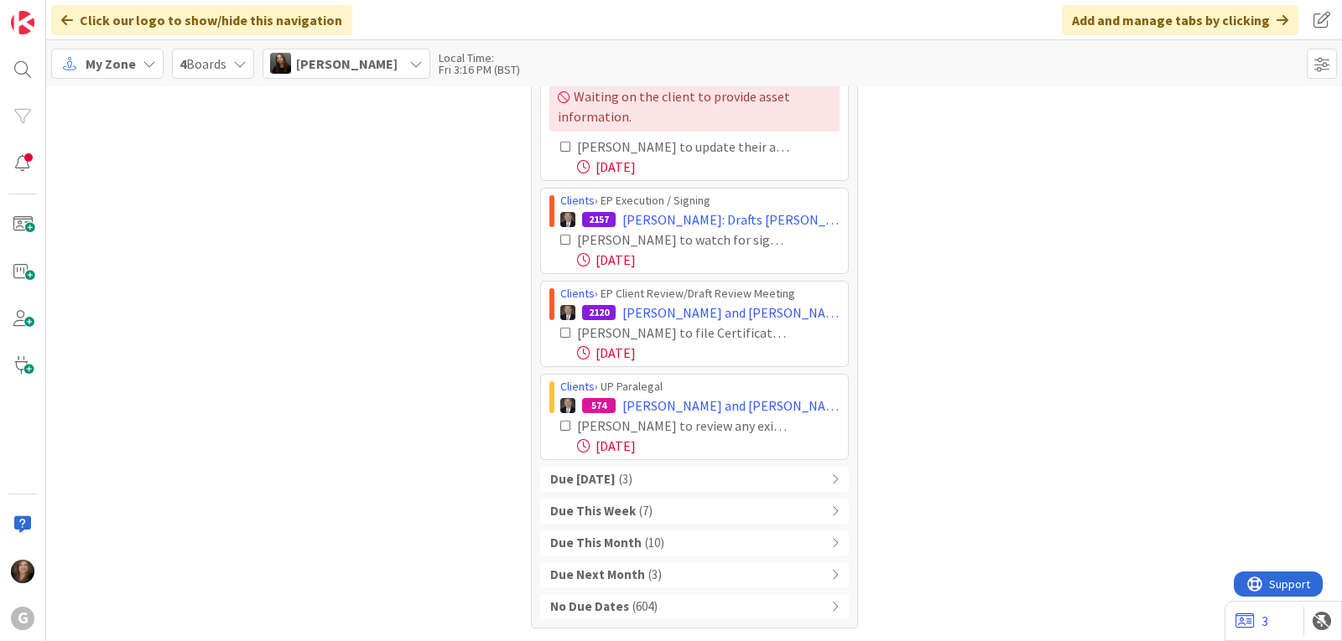
click at [383, 60] on span "[PERSON_NAME]" at bounding box center [346, 64] width 101 height 20
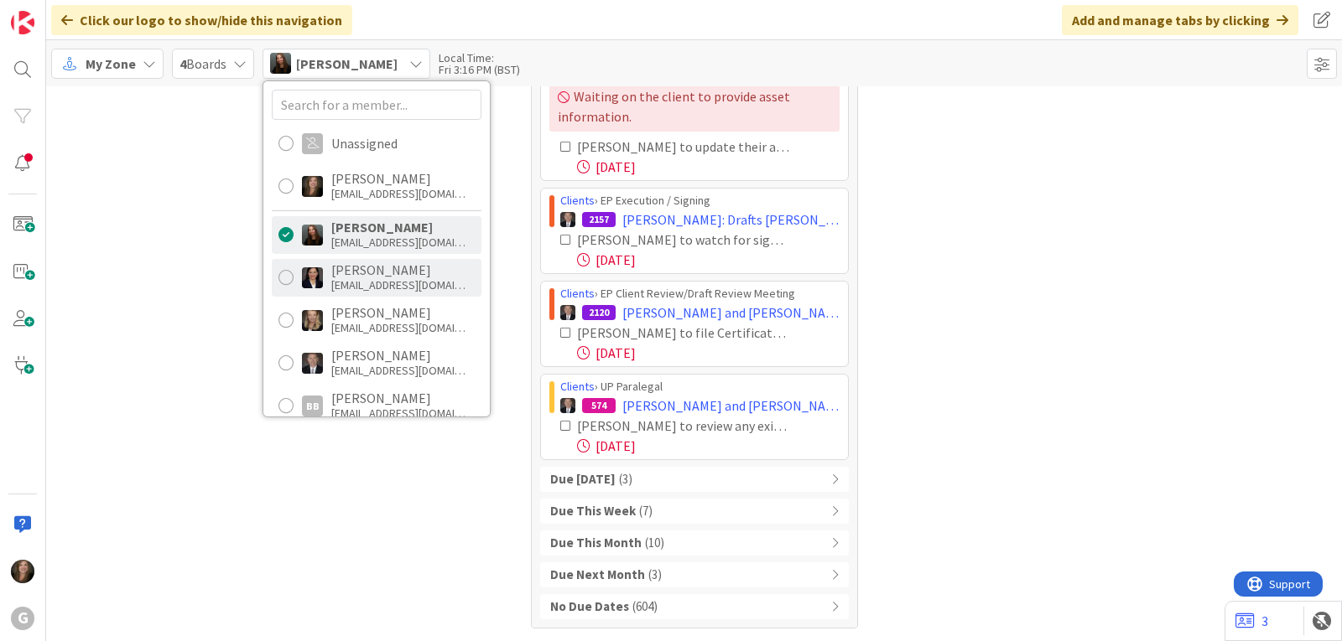
click at [361, 272] on div "[PERSON_NAME]" at bounding box center [398, 269] width 134 height 15
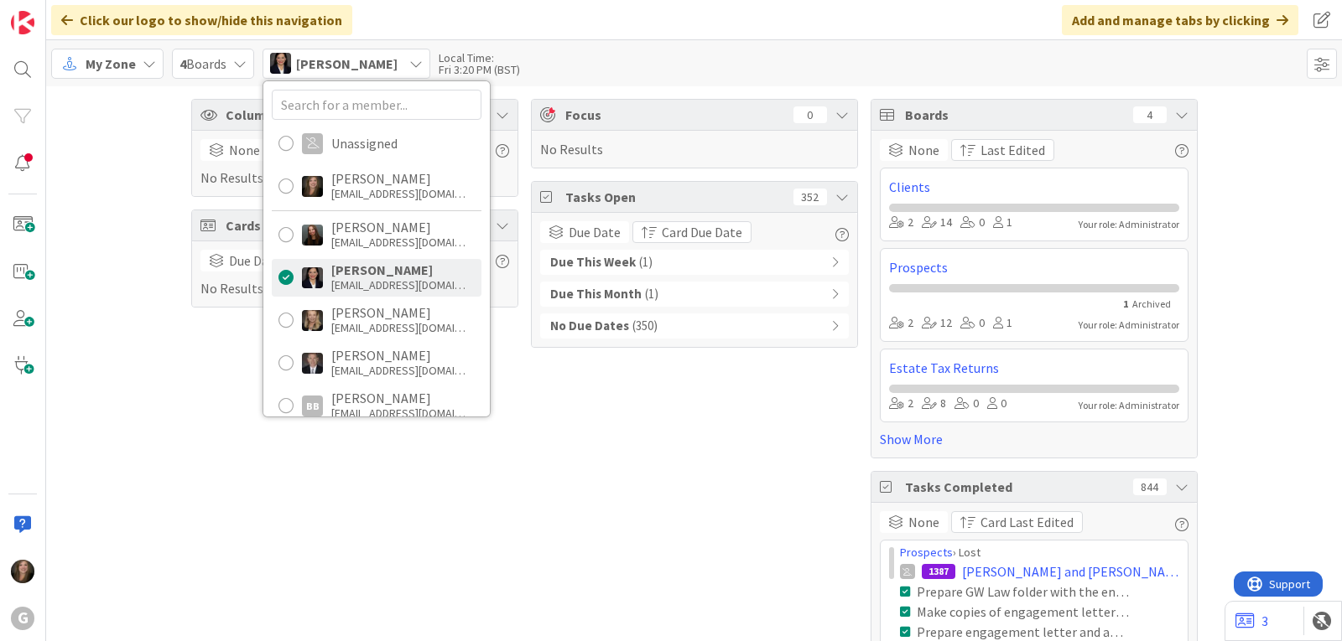
click at [588, 257] on b "Due This Week" at bounding box center [593, 262] width 86 height 19
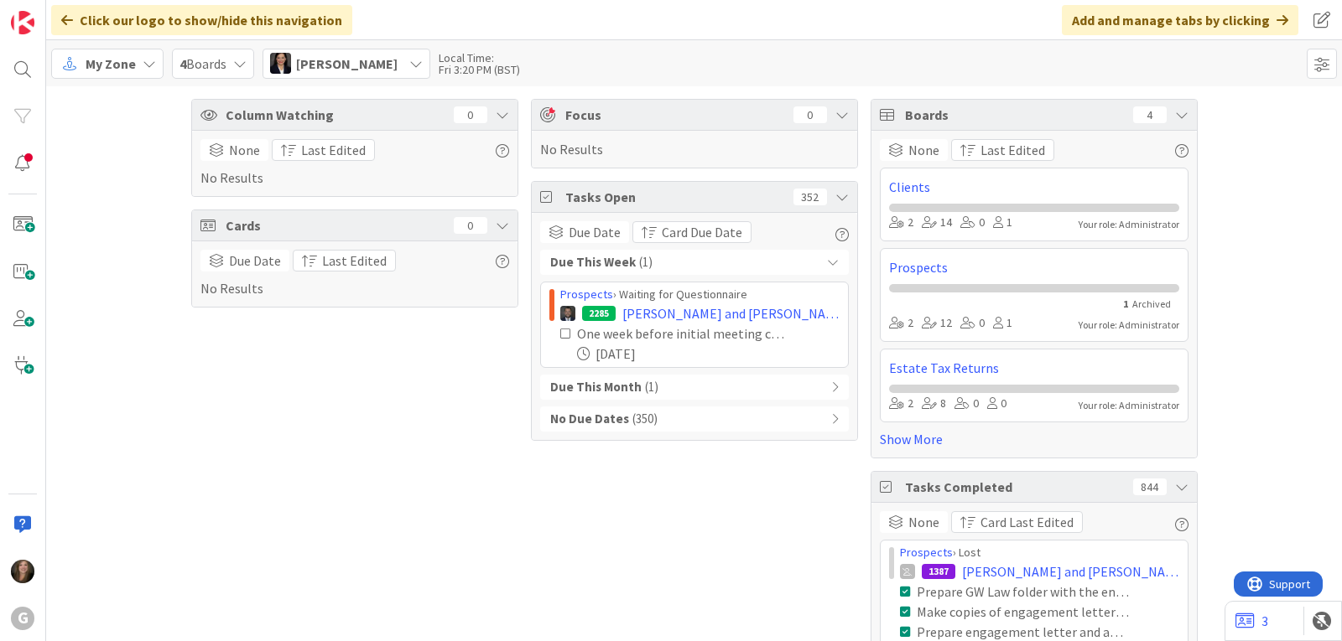
click at [385, 70] on div "[PERSON_NAME]" at bounding box center [346, 64] width 168 height 30
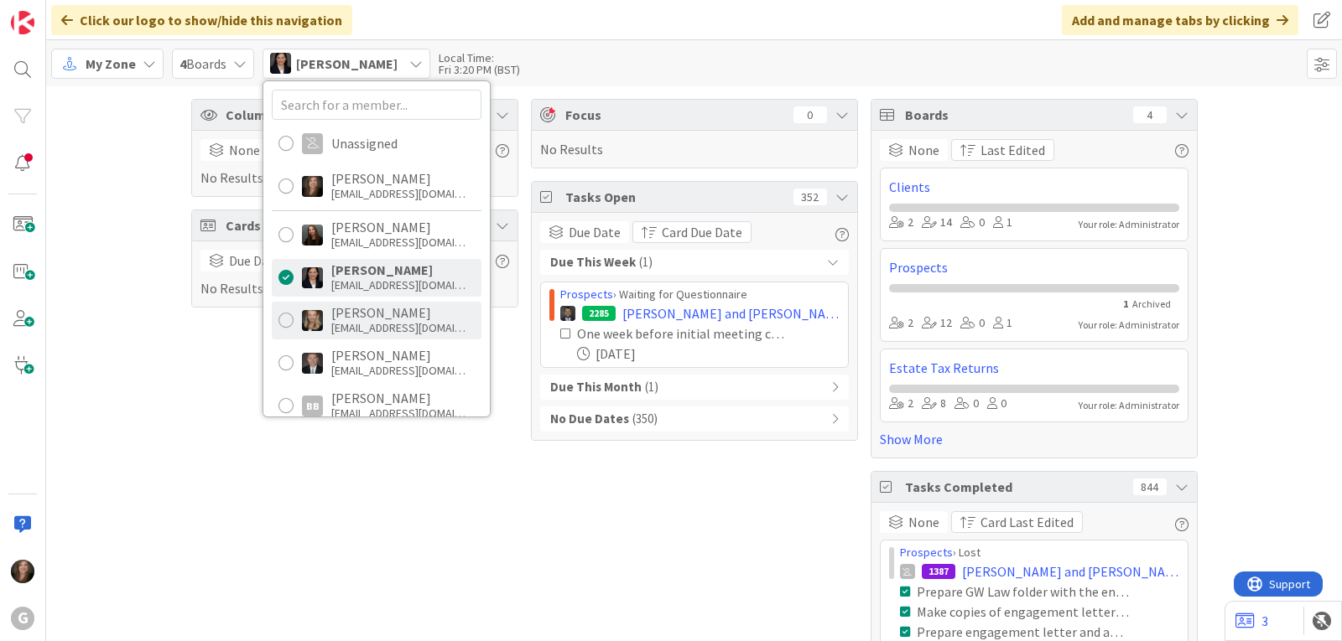
click at [341, 309] on div "[PERSON_NAME]" at bounding box center [398, 312] width 134 height 15
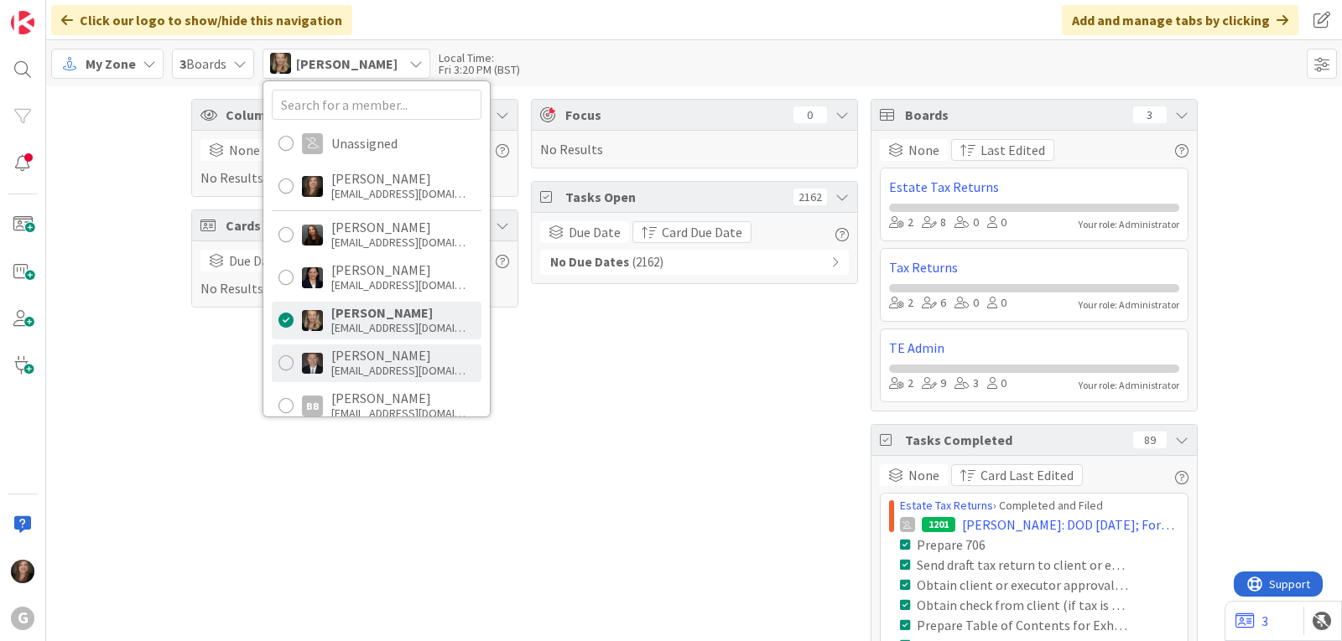
click at [351, 357] on div "[PERSON_NAME]" at bounding box center [398, 355] width 134 height 15
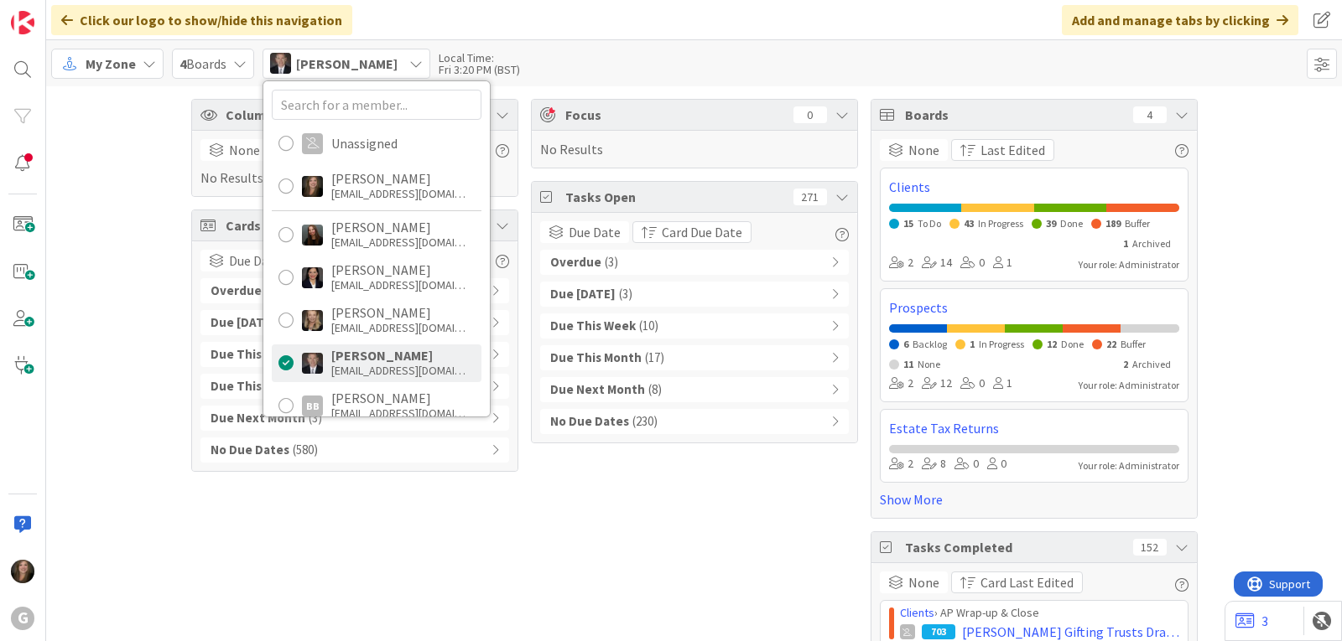
click at [625, 264] on div "Overdue ( 3 )" at bounding box center [694, 262] width 309 height 25
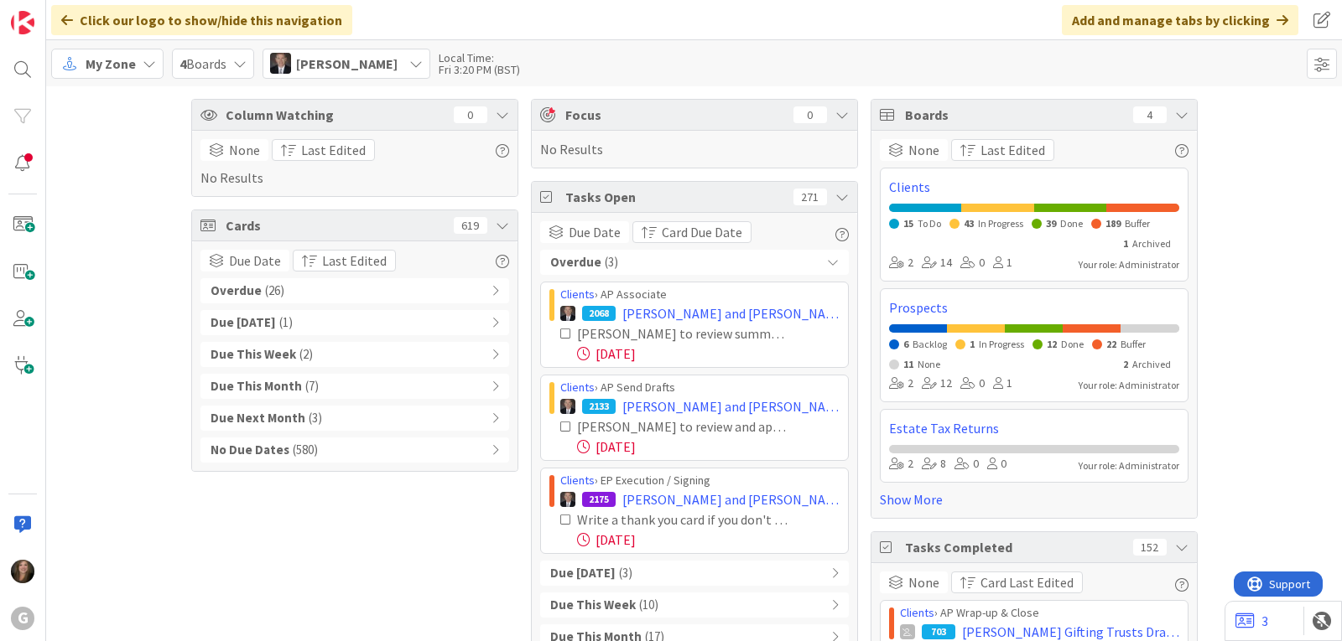
drag, startPoint x: 544, startPoint y: 297, endPoint x: 760, endPoint y: 553, distance: 335.1
click at [760, 553] on div "Clients › AP Associate 2068 [PERSON_NAME] and [PERSON_NAME]: AP Summaries [PERS…" at bounding box center [694, 418] width 309 height 273
copy div "Clients › AP Associate 2068 [PERSON_NAME] and [PERSON_NAME]: AP Summaries [PERS…"
click at [409, 57] on icon at bounding box center [415, 63] width 13 height 13
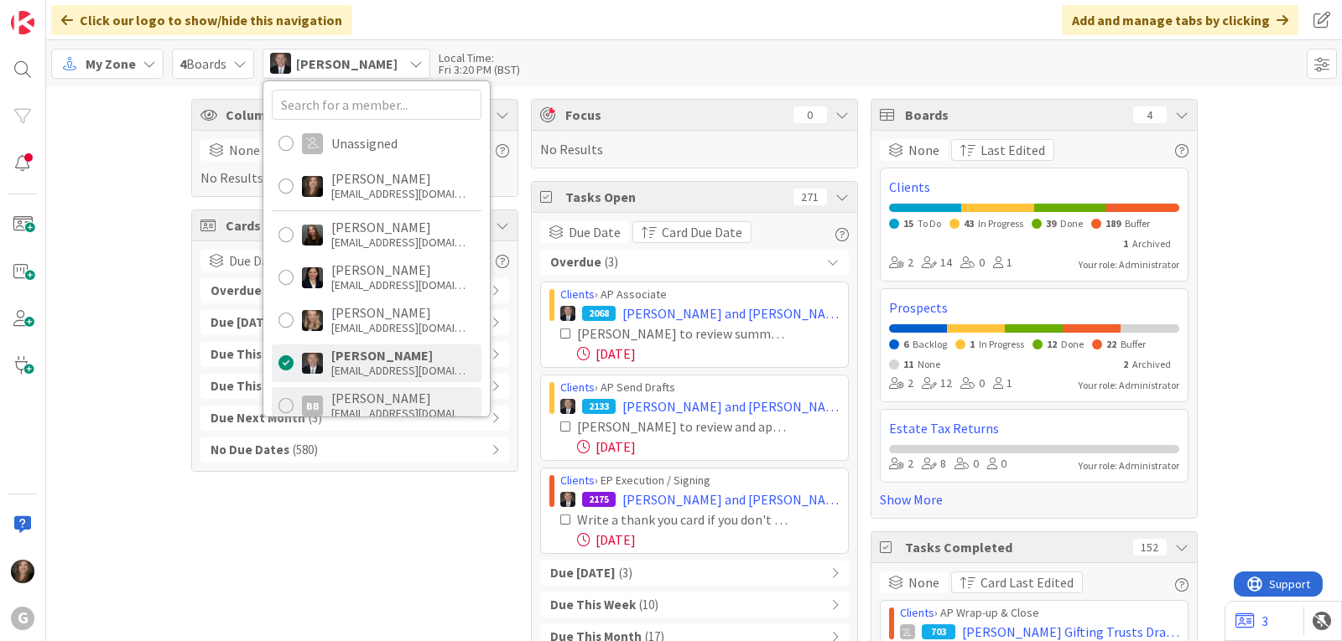
click at [386, 404] on div "[PERSON_NAME]" at bounding box center [398, 398] width 134 height 15
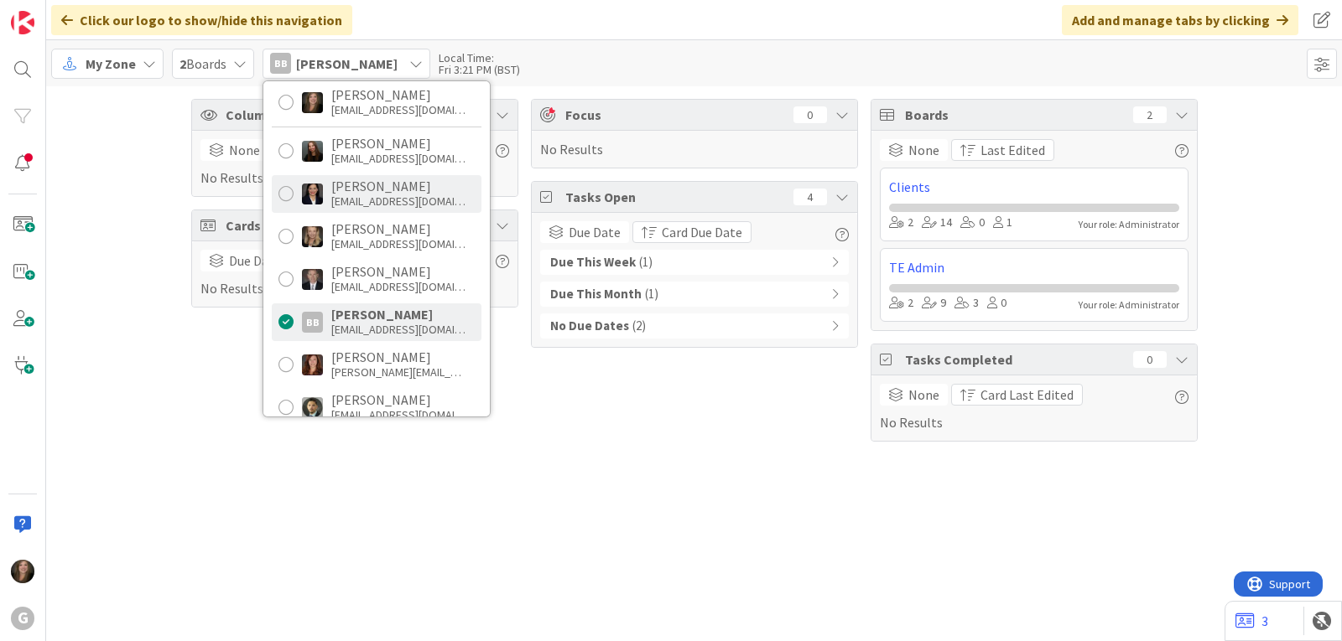
scroll to position [168, 0]
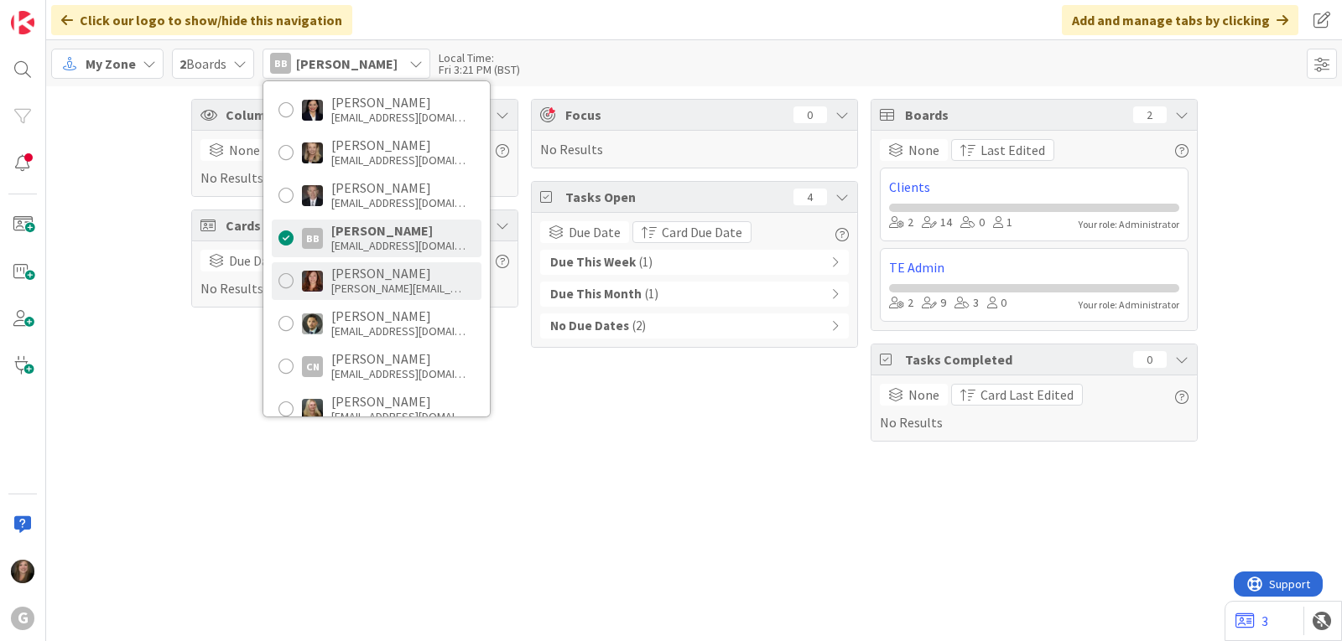
click at [373, 287] on div "[PERSON_NAME][EMAIL_ADDRESS][DOMAIN_NAME]" at bounding box center [398, 288] width 134 height 15
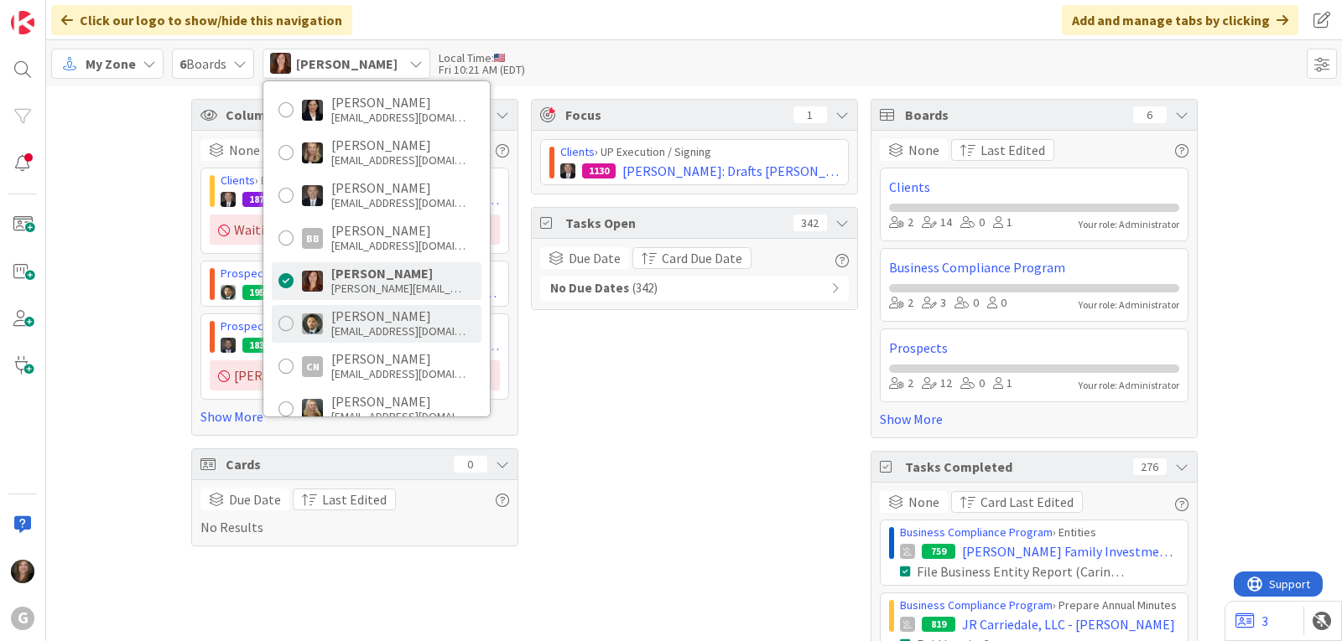
click at [376, 320] on div "[PERSON_NAME]" at bounding box center [398, 316] width 134 height 15
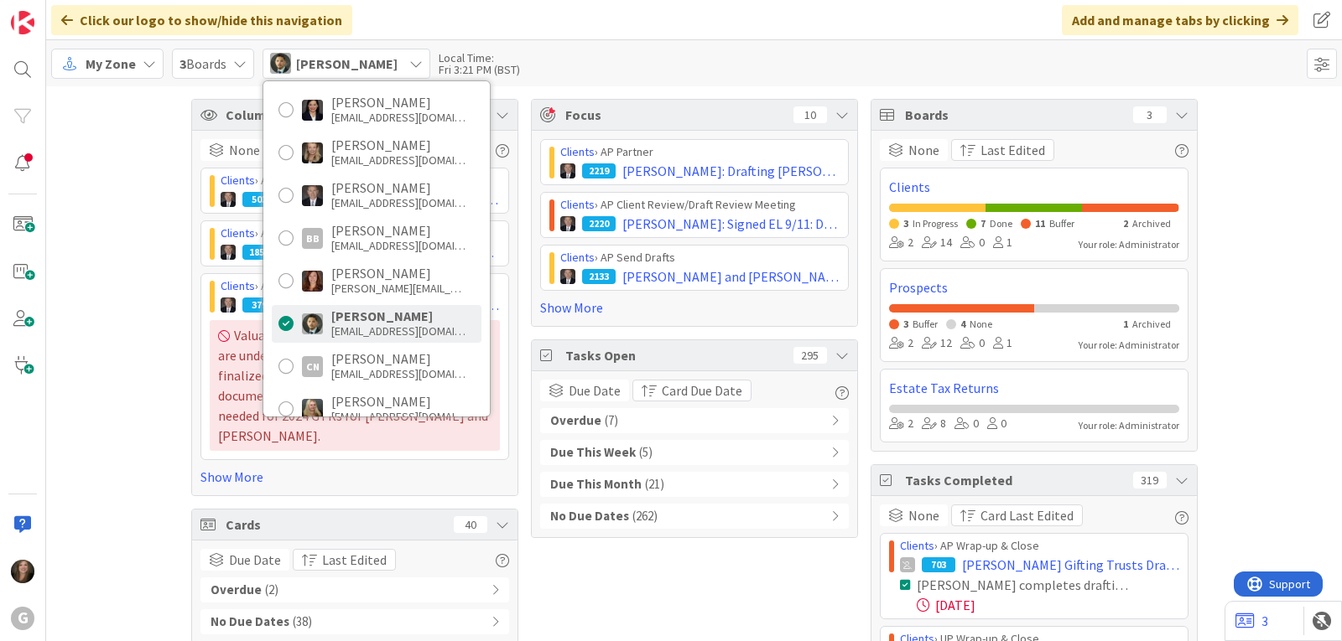
click at [615, 426] on div "Overdue ( 7 )" at bounding box center [694, 420] width 309 height 25
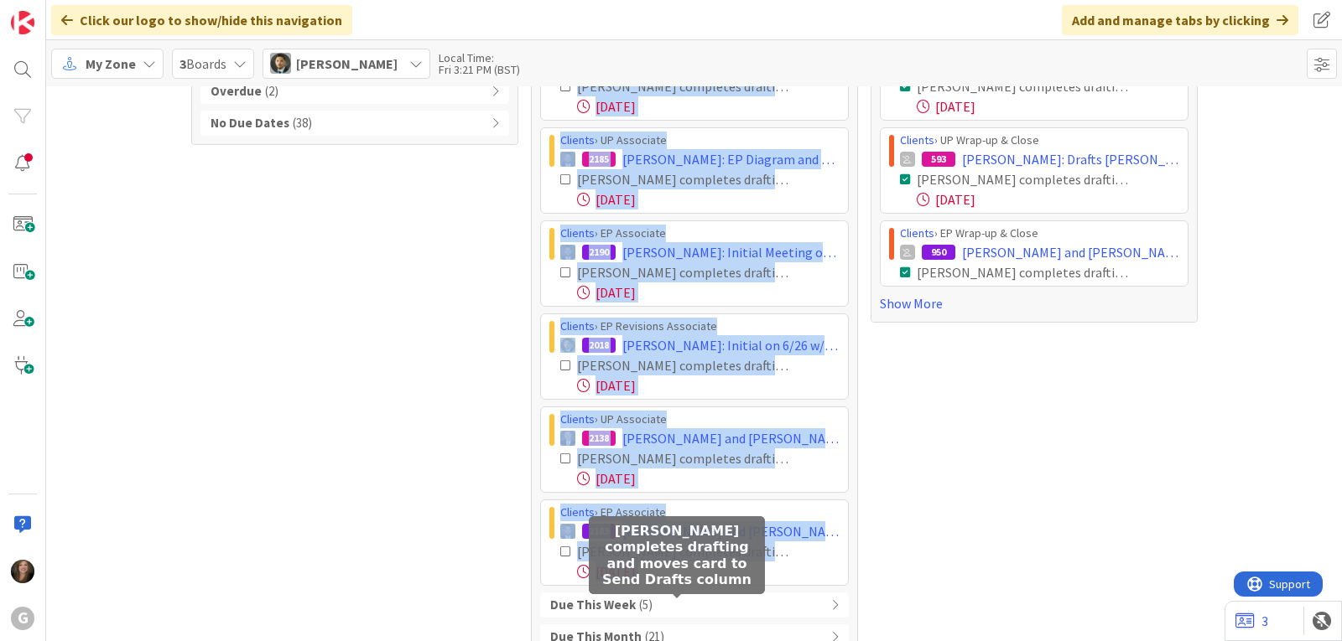
scroll to position [561, 0]
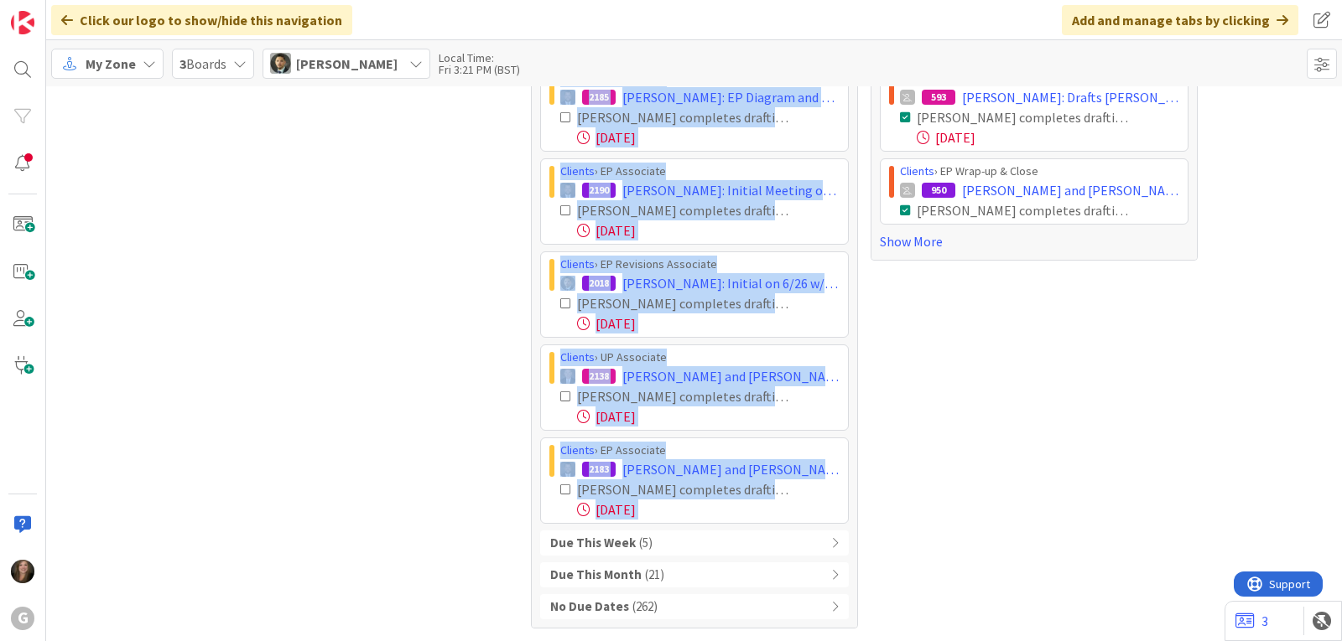
drag, startPoint x: 552, startPoint y: 283, endPoint x: 782, endPoint y: 539, distance: 343.8
click at [782, 539] on div "Overdue ( 7 ) Prospects › Waiting on Prospect to Schedule 2232 [PERSON_NAME] an…" at bounding box center [694, 233] width 309 height 772
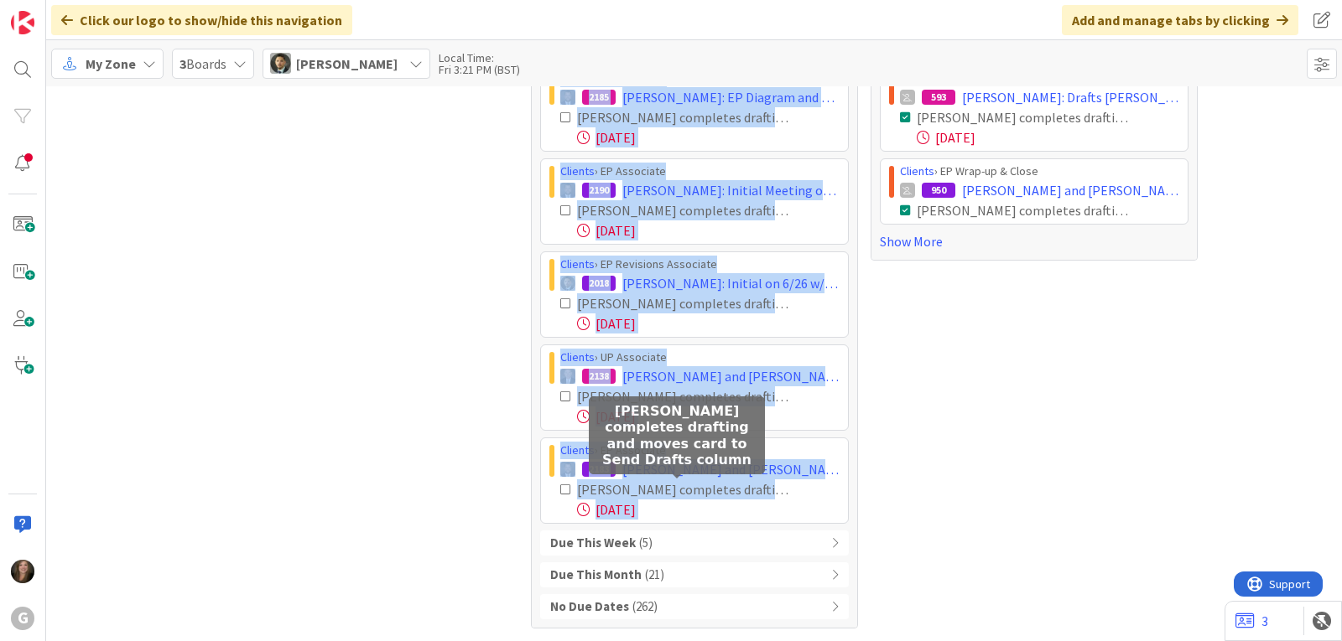
copy div "Loremipsu › Dolorsi am Consecte ad Elitsedd 3828 Eiusmod, Tempo inc Utlaboree D…"
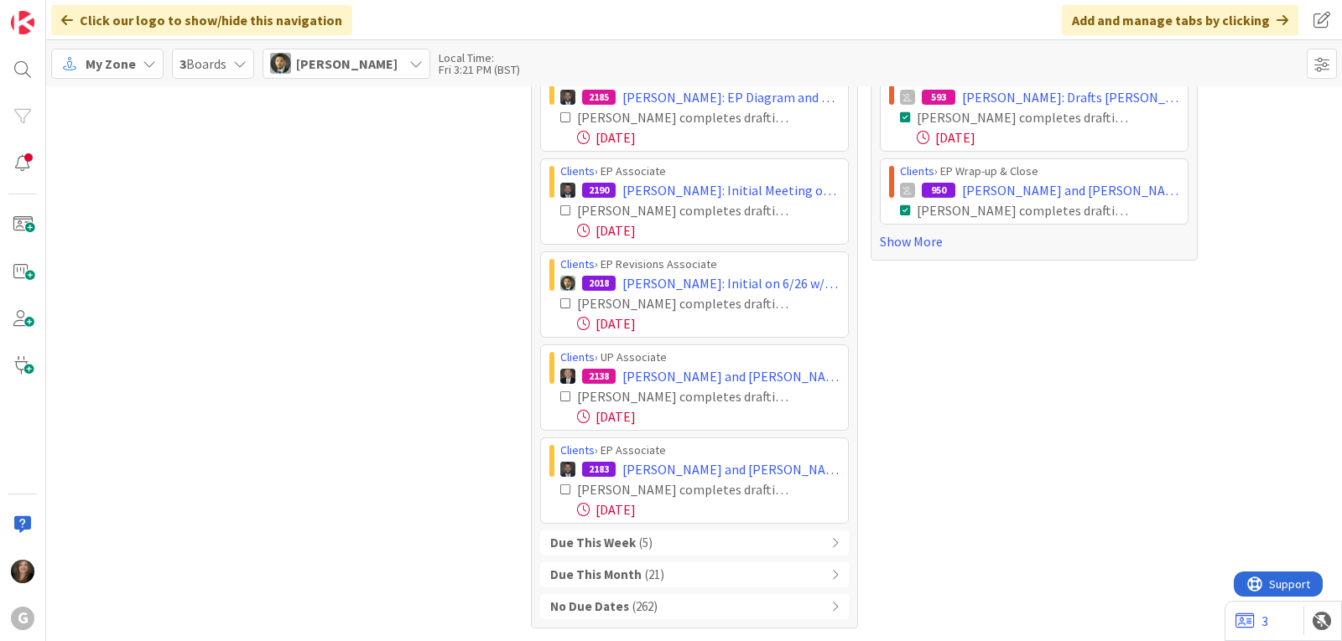
click at [361, 582] on div "Column Watching 27 None Last Edited Clients › AP Associate 503 [PERSON_NAME] ([…" at bounding box center [354, 83] width 327 height 1091
click at [423, 58] on icon at bounding box center [415, 63] width 13 height 13
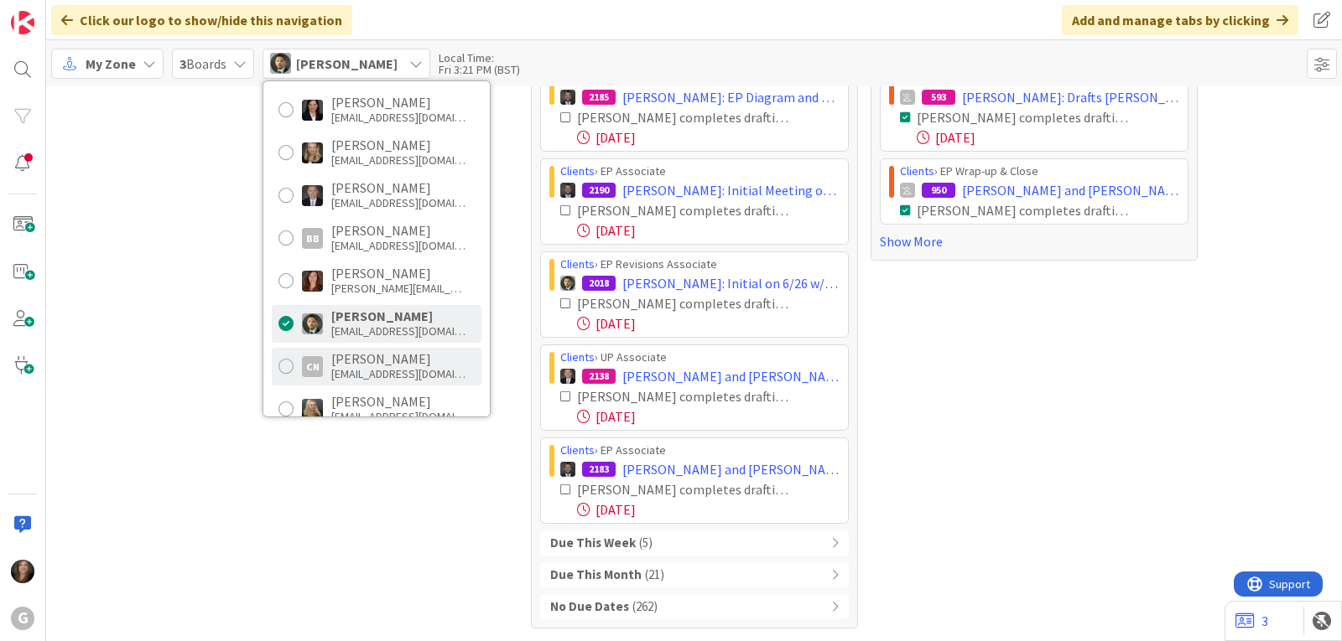
click at [335, 366] on div "[EMAIL_ADDRESS][DOMAIN_NAME]" at bounding box center [398, 373] width 134 height 15
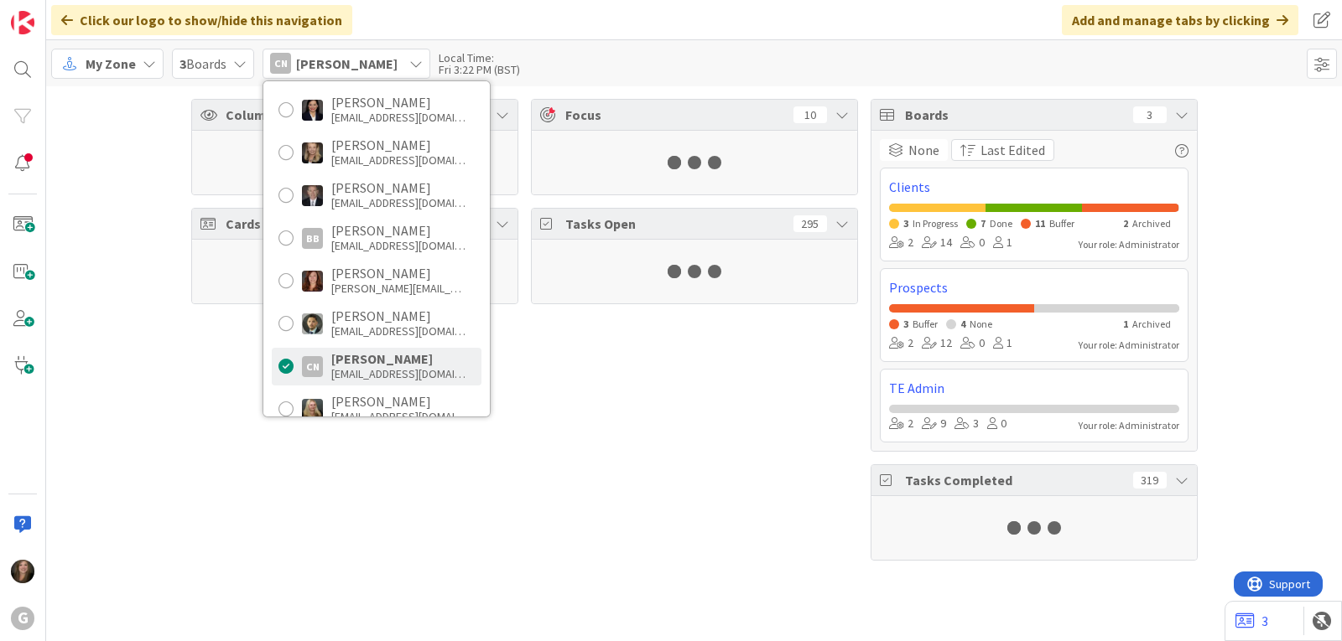
scroll to position [0, 0]
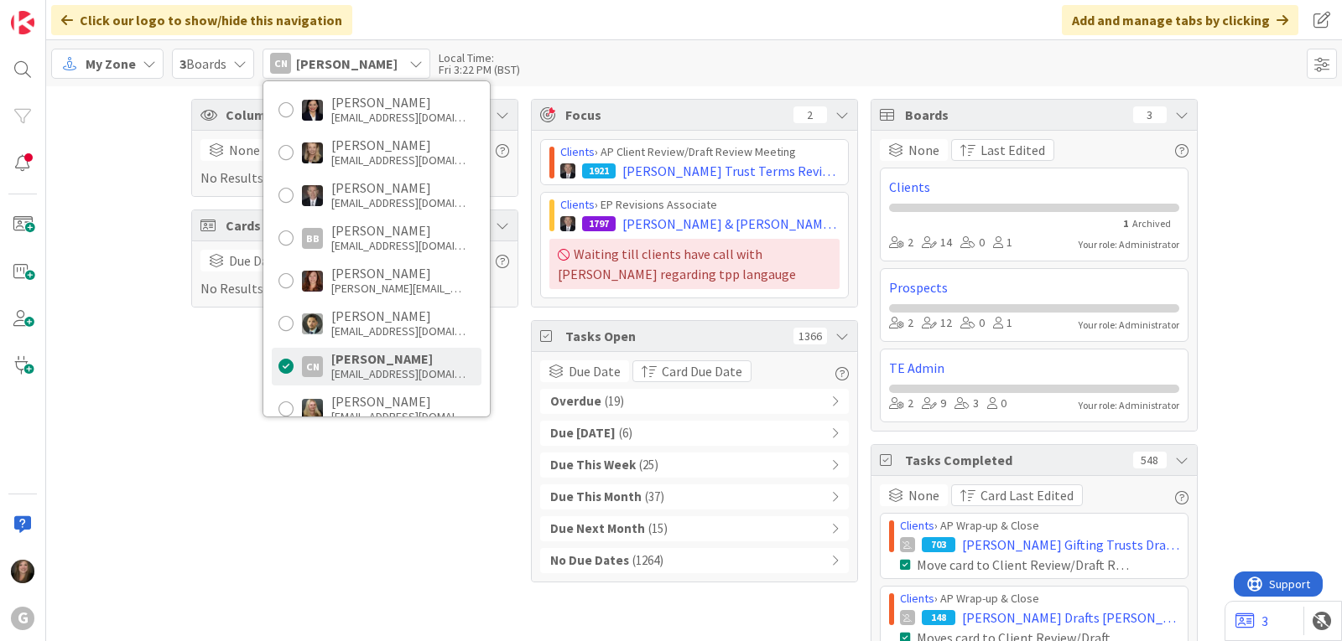
click at [605, 403] on span "( 19 )" at bounding box center [614, 401] width 19 height 19
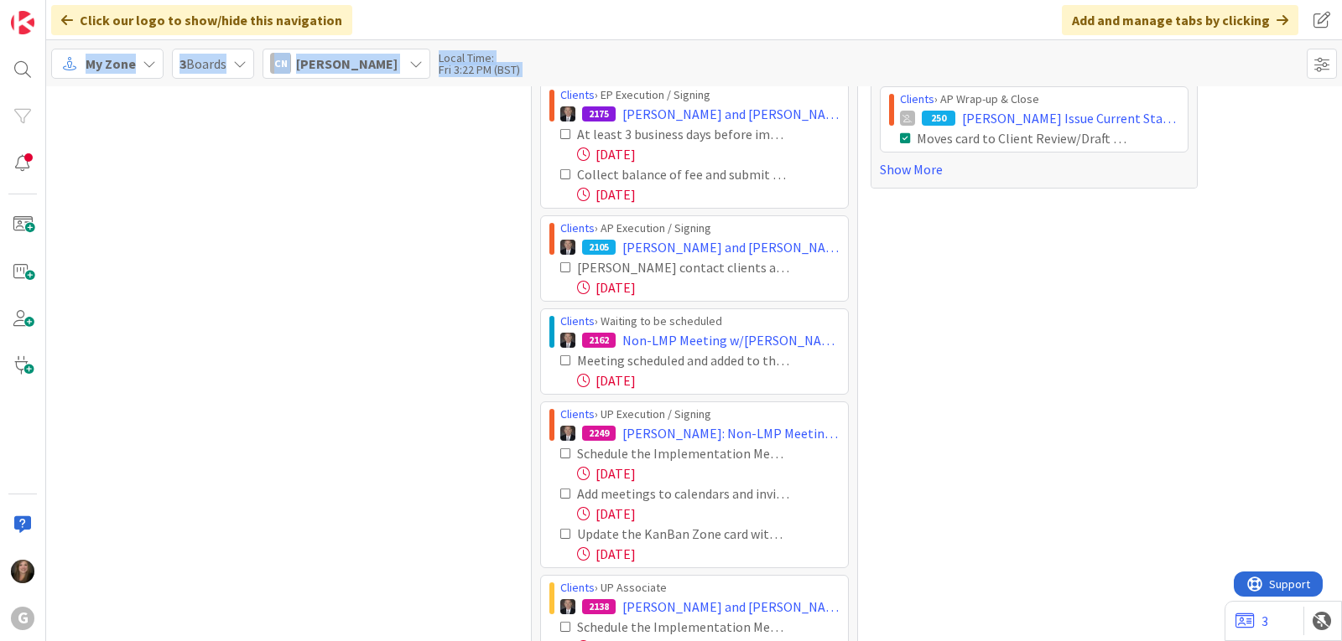
scroll to position [1141, 0]
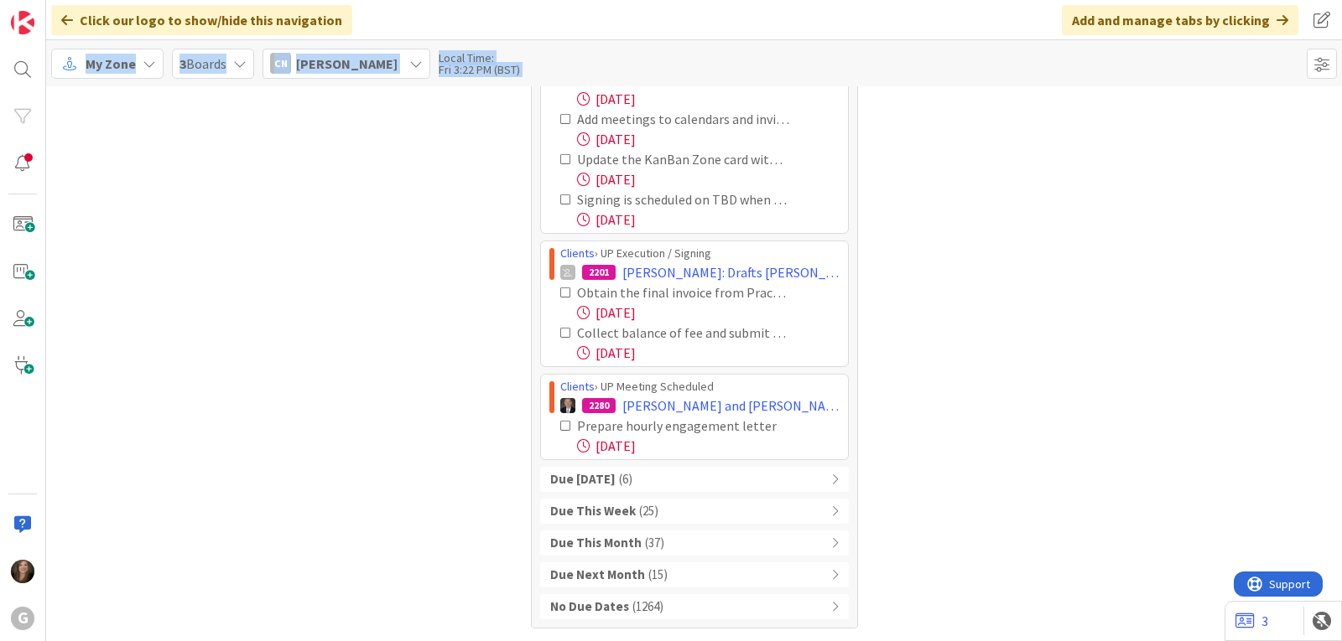
drag, startPoint x: 546, startPoint y: 434, endPoint x: 830, endPoint y: 458, distance: 285.2
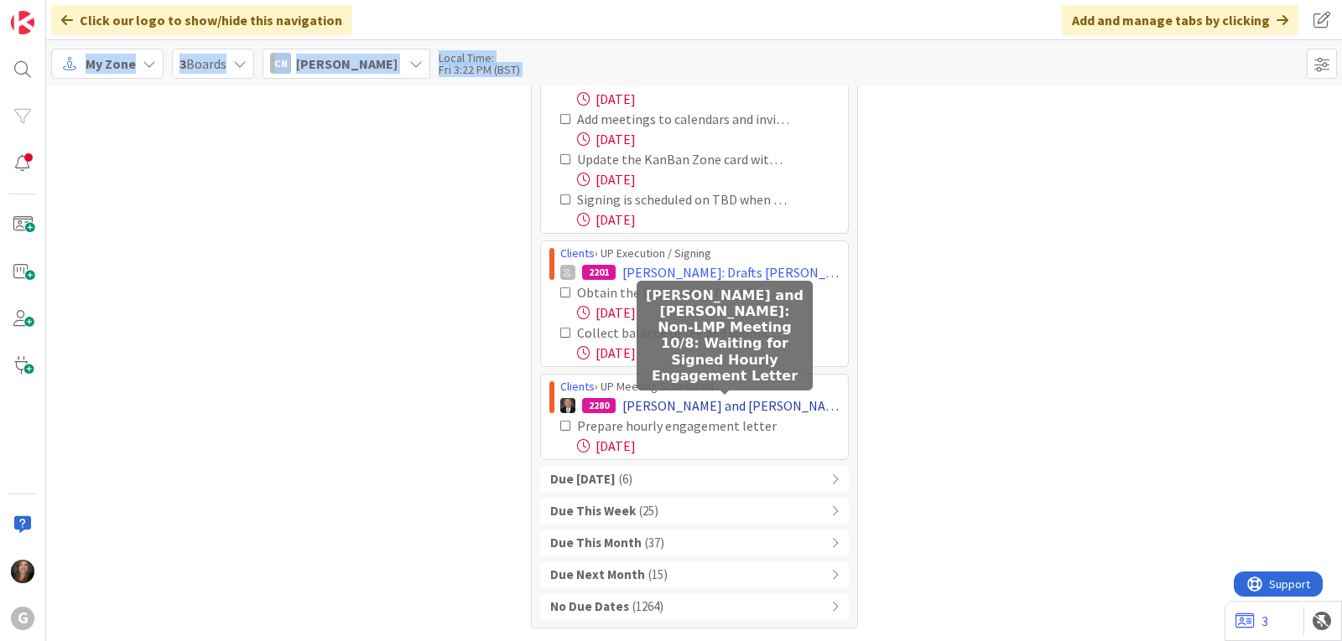
copy div "Loremip › DO Sitametco / Adipisc 3742 Elitsedd, Eiusmod tem Incid: UTLA Etdolo …"
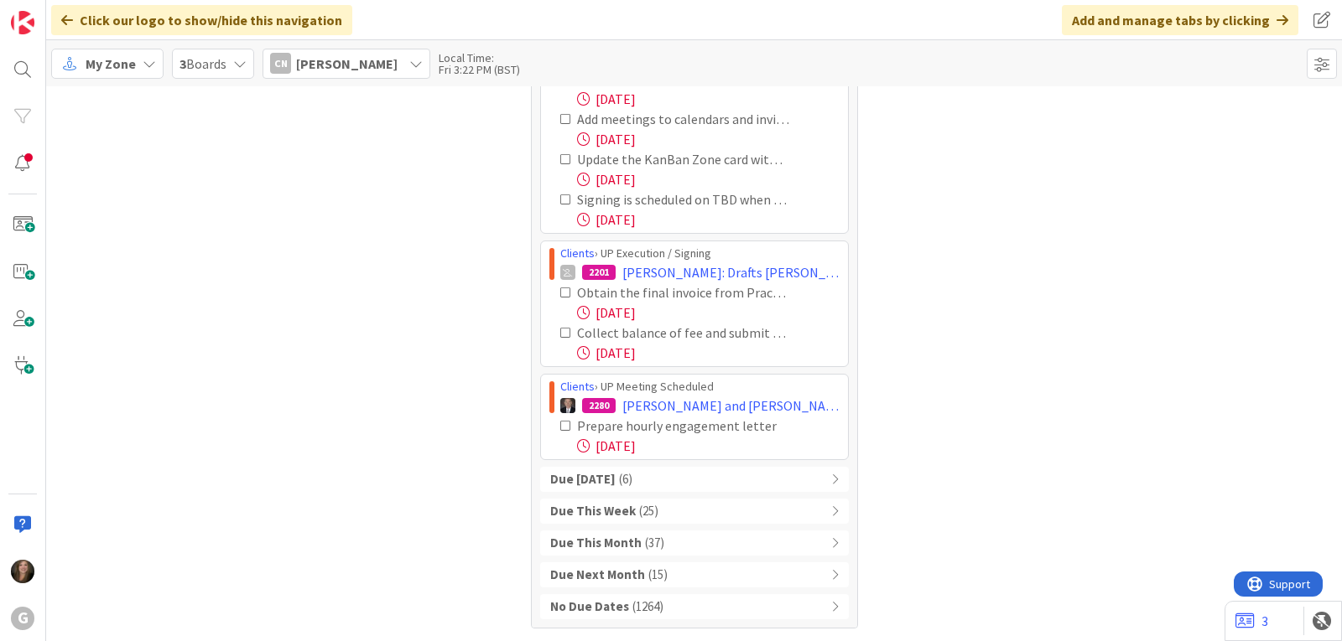
click at [353, 55] on span "[PERSON_NAME]" at bounding box center [346, 64] width 101 height 20
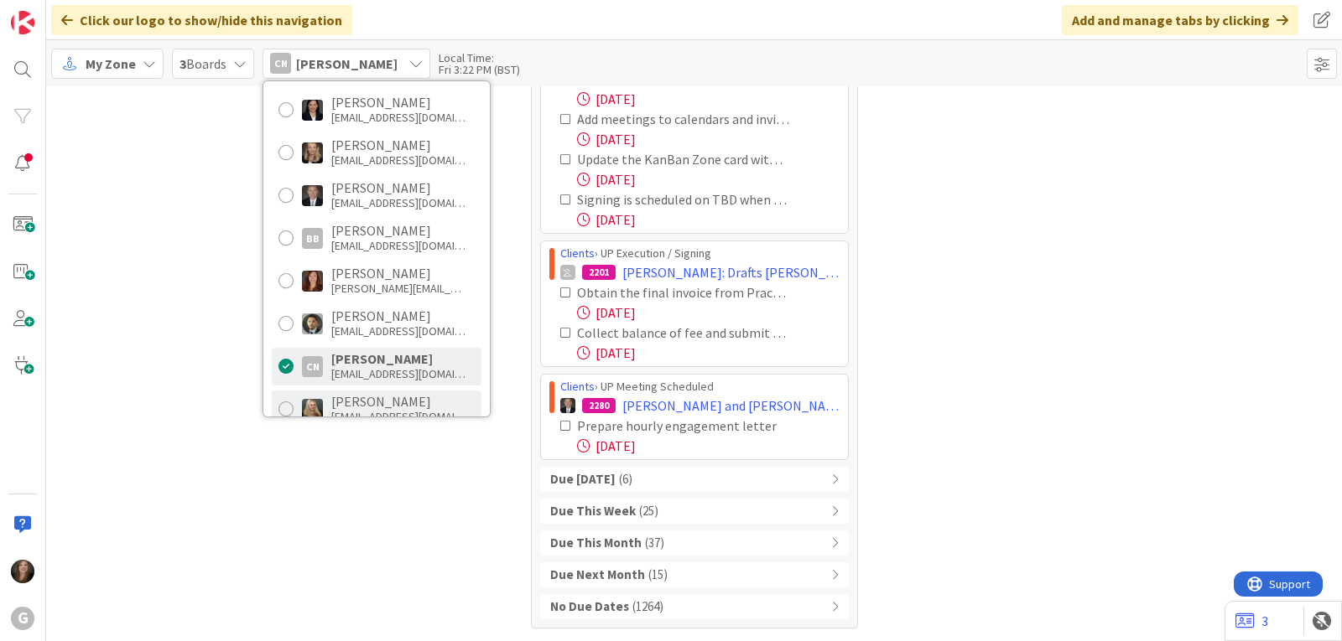
click at [341, 397] on div "[PERSON_NAME]" at bounding box center [398, 401] width 134 height 15
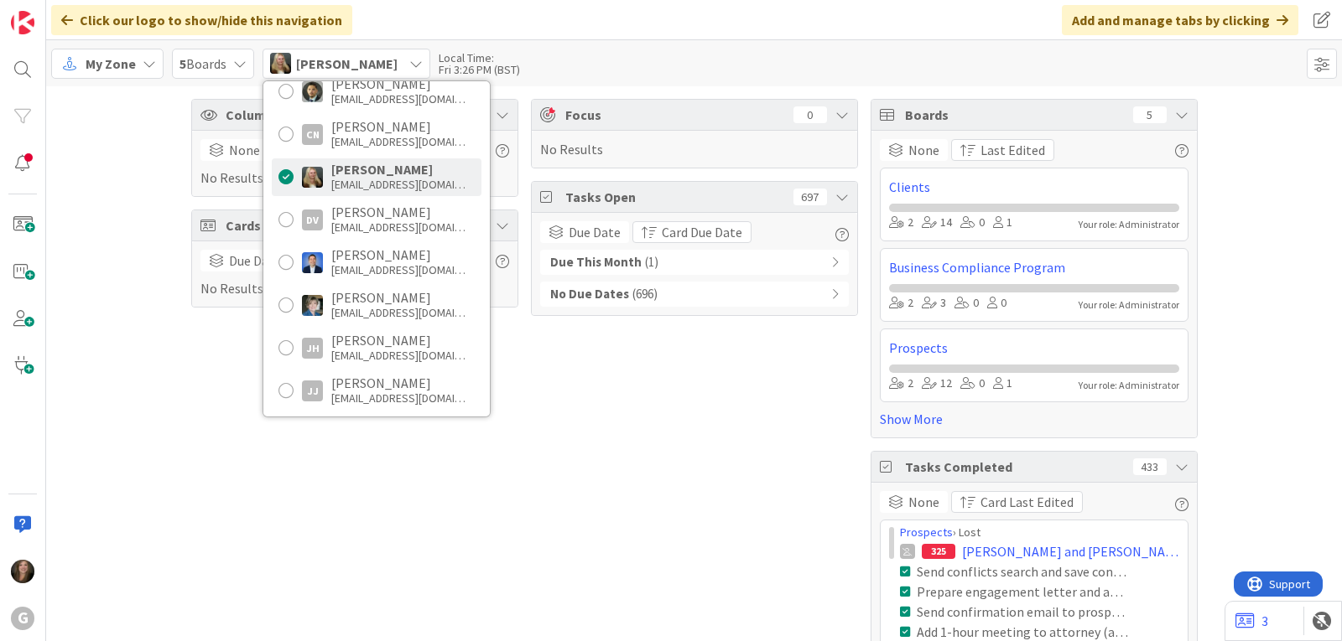
scroll to position [419, 0]
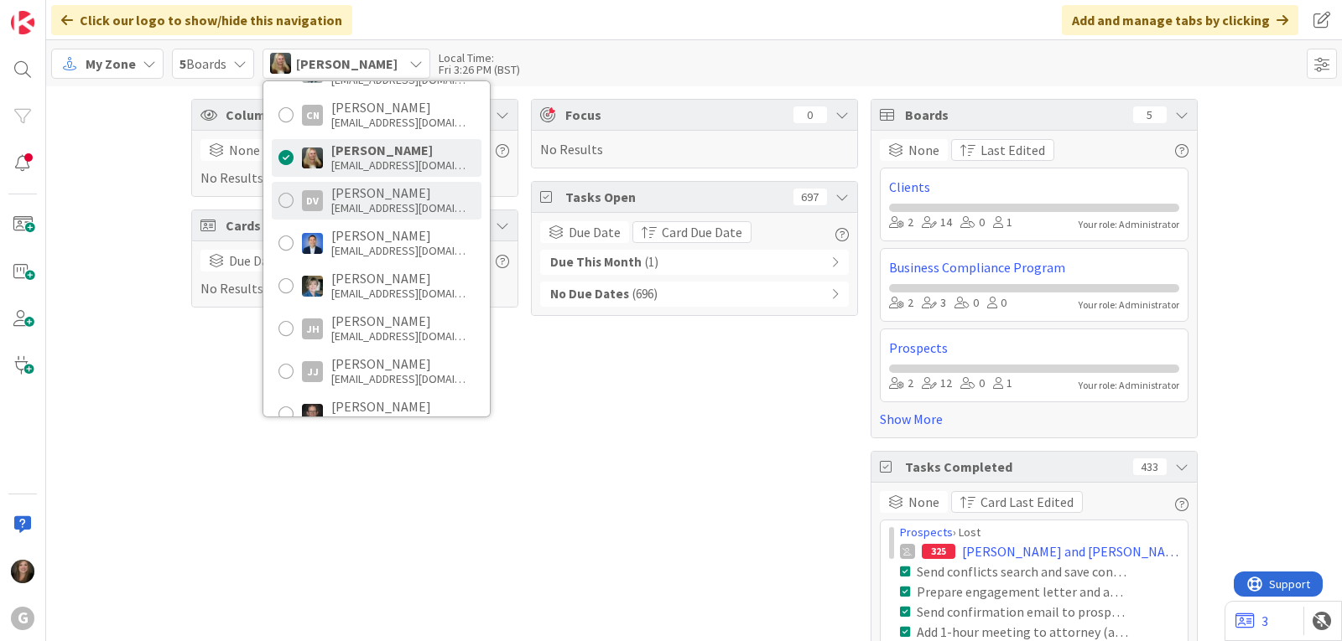
click at [390, 192] on div "[PERSON_NAME]" at bounding box center [398, 192] width 134 height 15
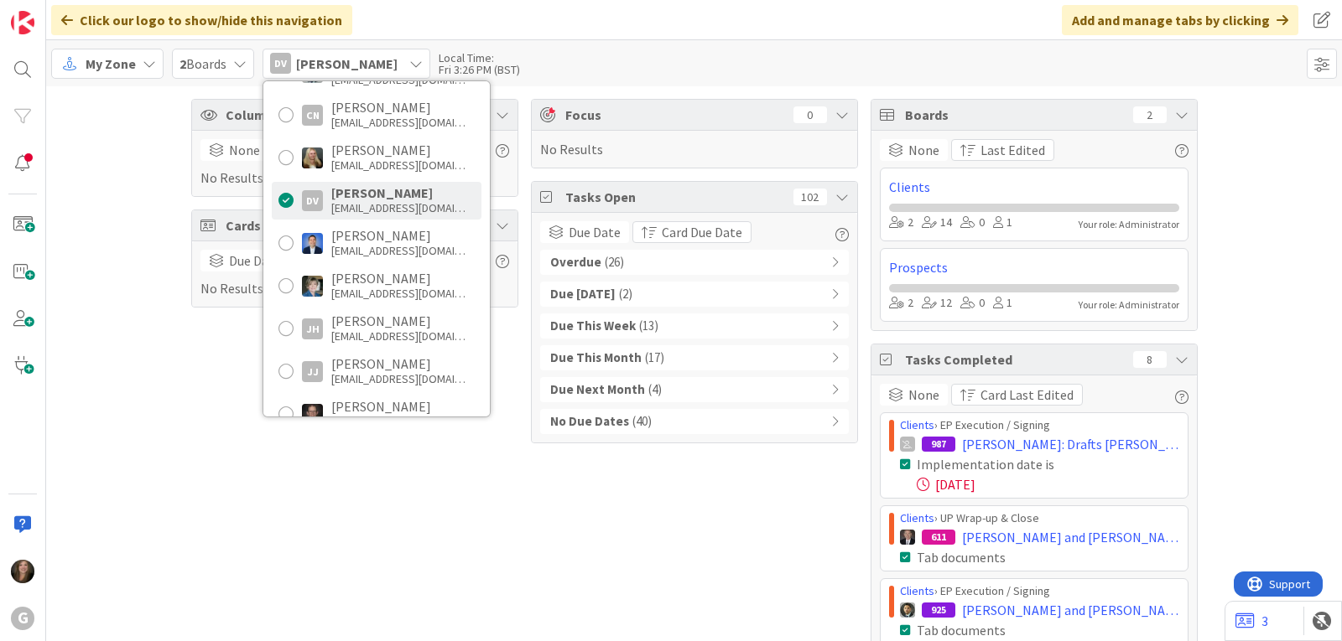
click at [608, 260] on span "( 26 )" at bounding box center [614, 262] width 19 height 19
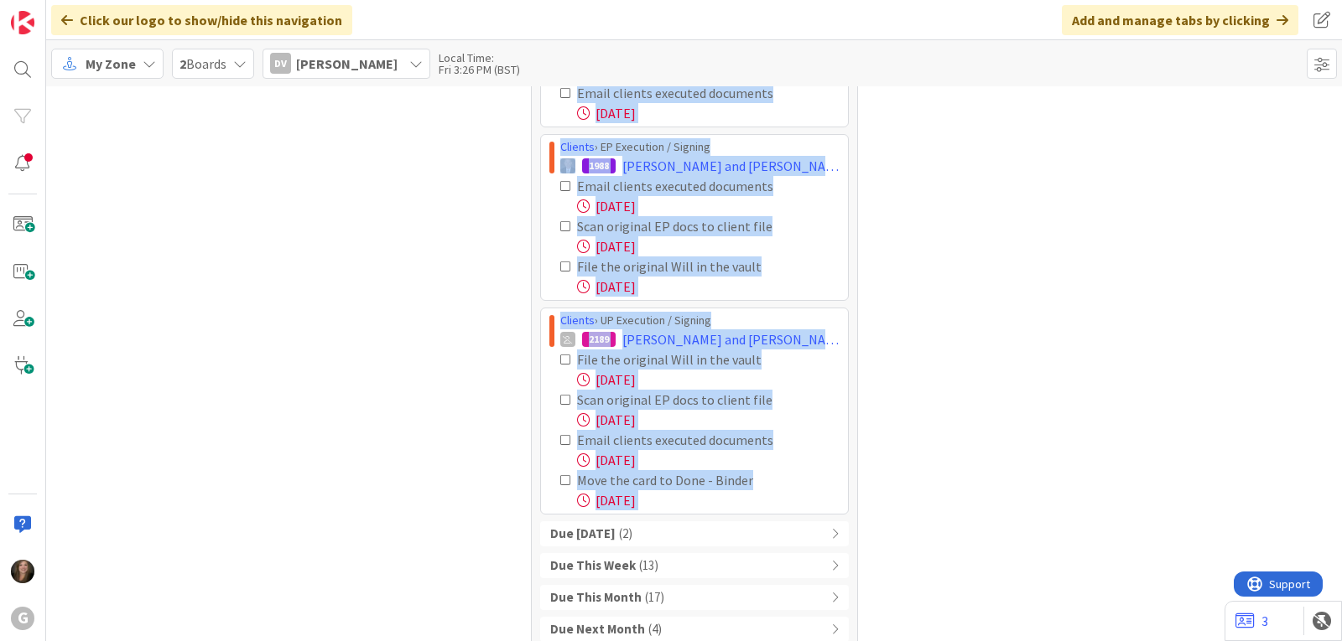
scroll to position [1337, 0]
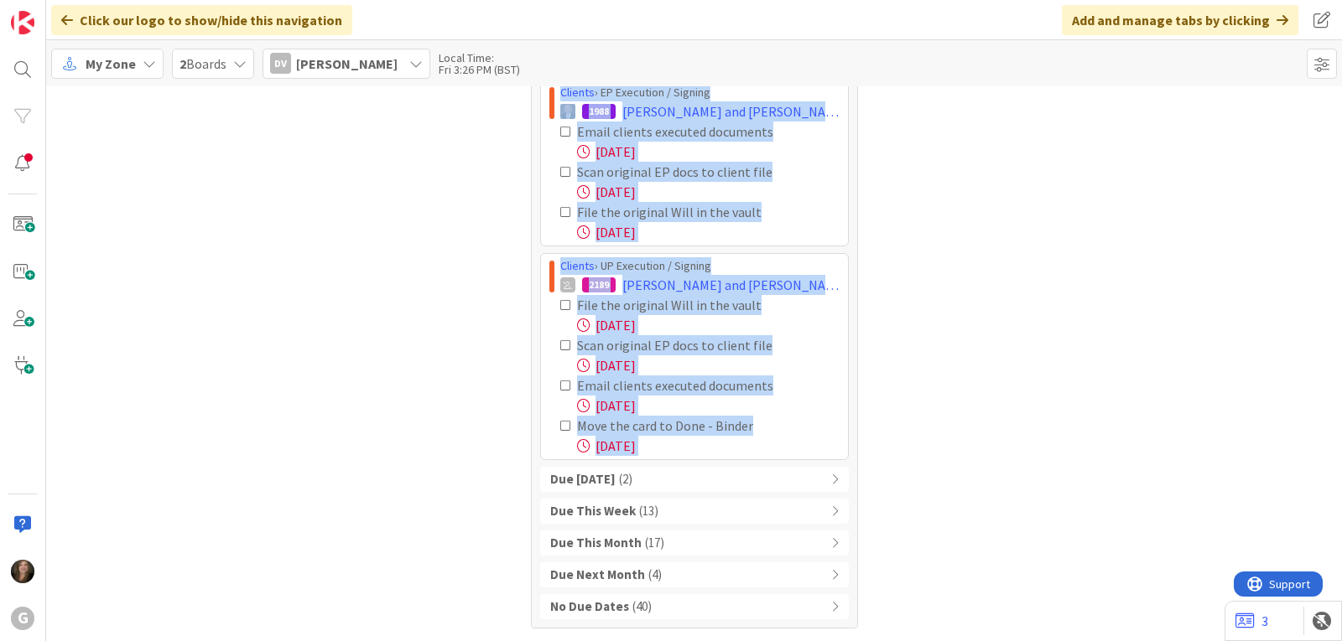
drag, startPoint x: 550, startPoint y: 210, endPoint x: 789, endPoint y: 458, distance: 344.0
copy div "Loremip › DO Sita-co & Adipi 914 Elits, Doeiusmo tem Incid: Utlabor Etdolorem A…"
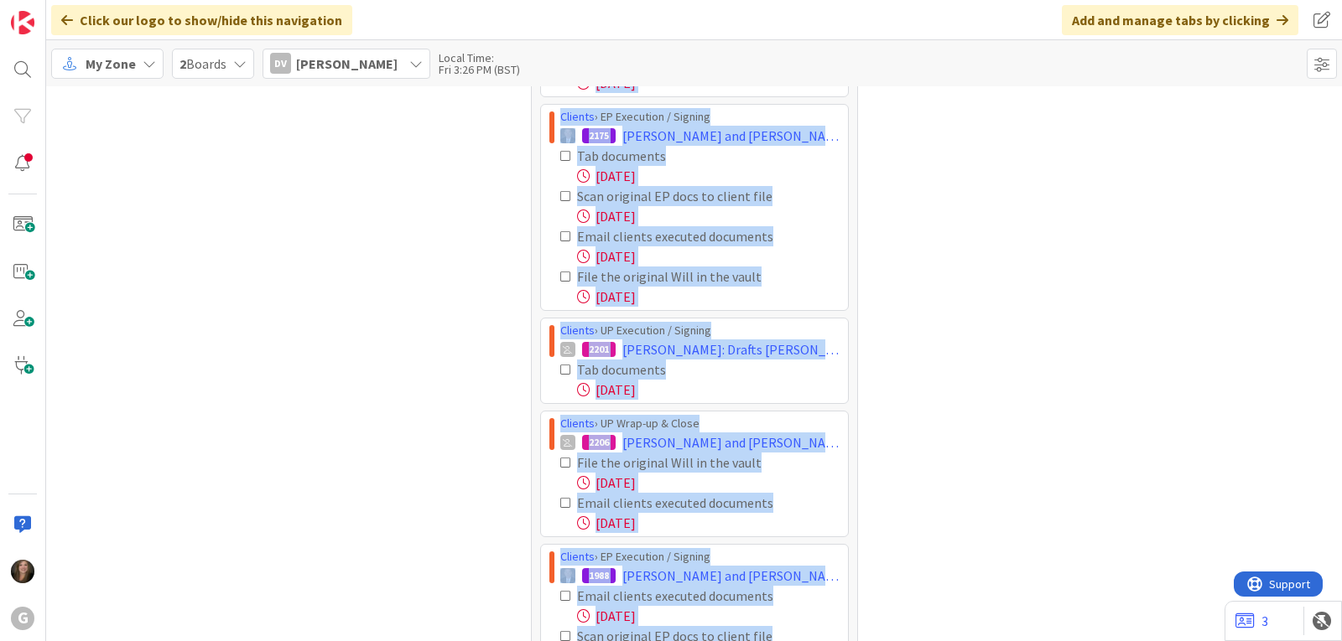
scroll to position [834, 0]
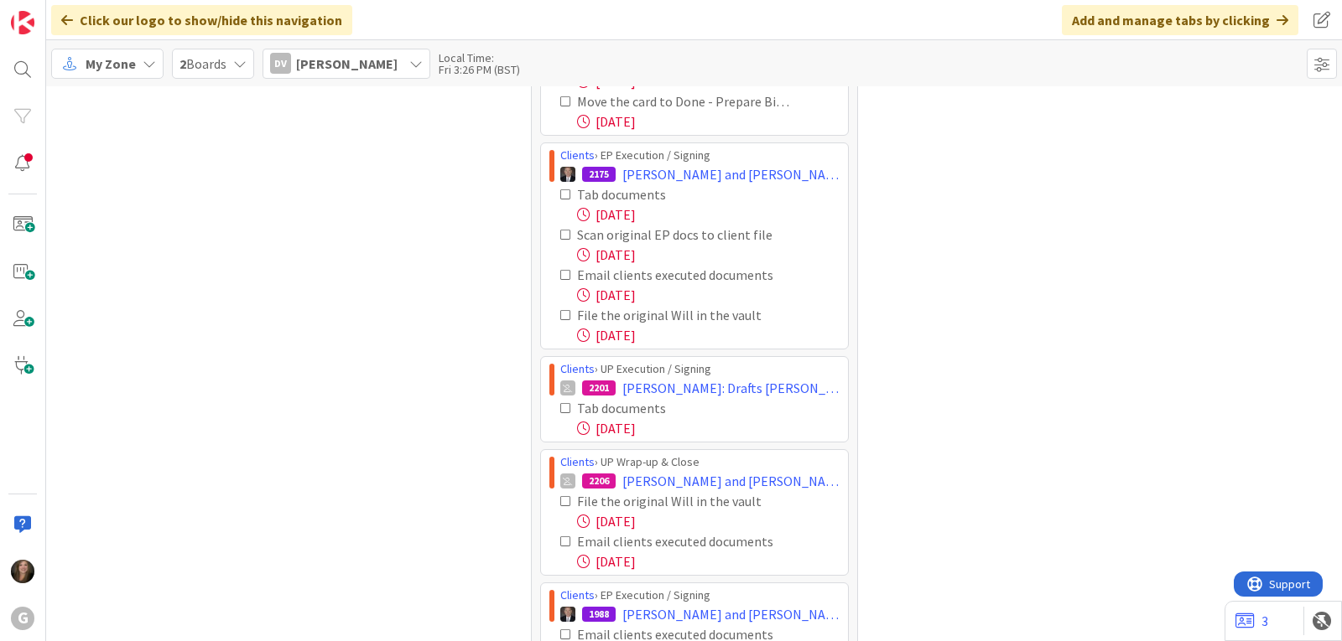
click at [306, 223] on div "Column Watching 0 None Last Edited No Results Cards 0 Due Date Last Edited No R…" at bounding box center [354, 198] width 327 height 1867
click at [423, 64] on icon at bounding box center [415, 63] width 13 height 13
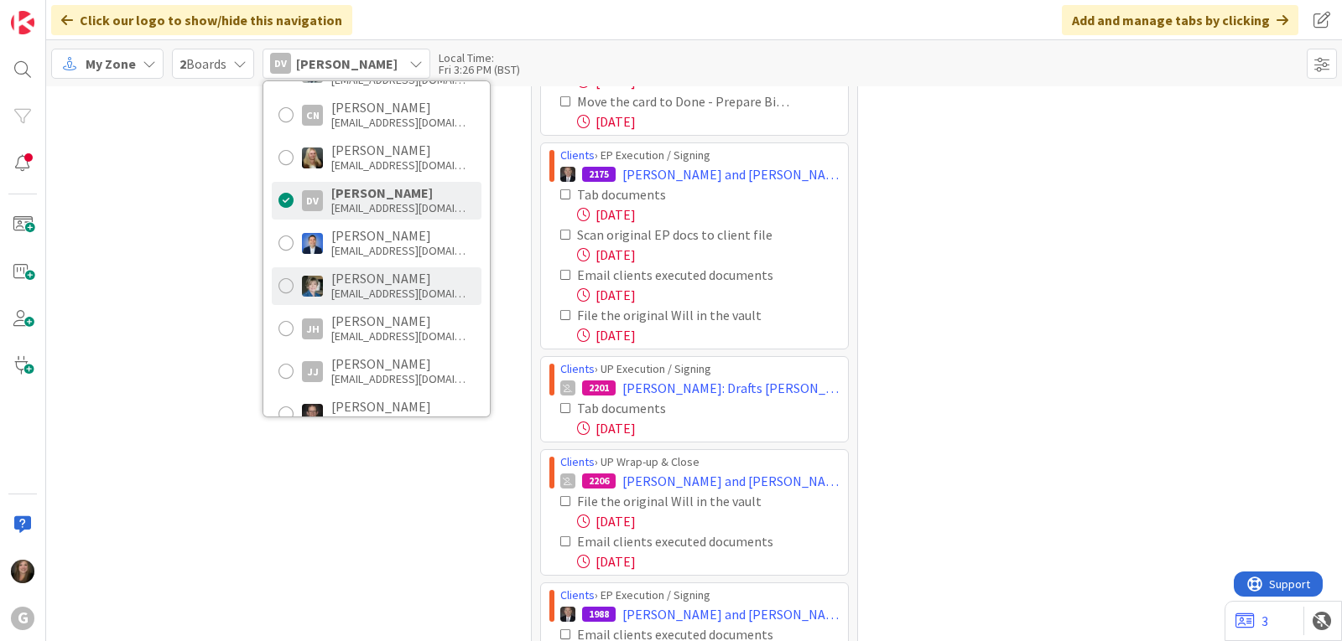
click at [345, 288] on div "[EMAIL_ADDRESS][DOMAIN_NAME]" at bounding box center [398, 293] width 134 height 15
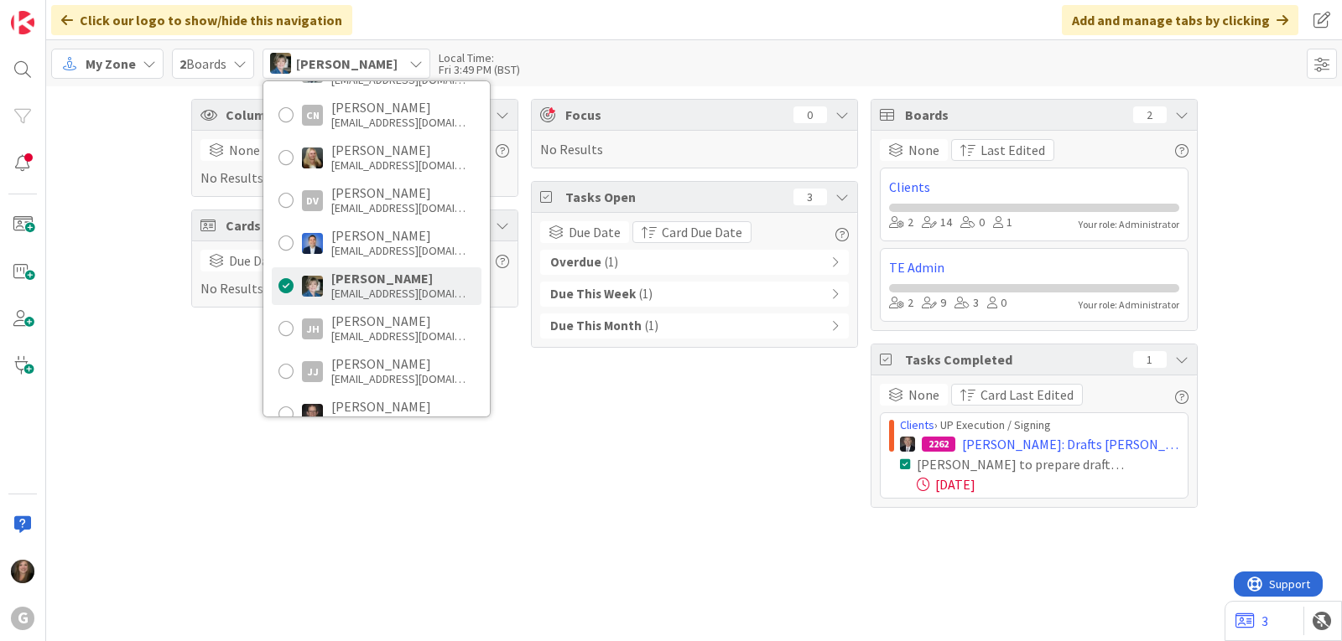
click at [592, 263] on b "Overdue" at bounding box center [575, 262] width 51 height 19
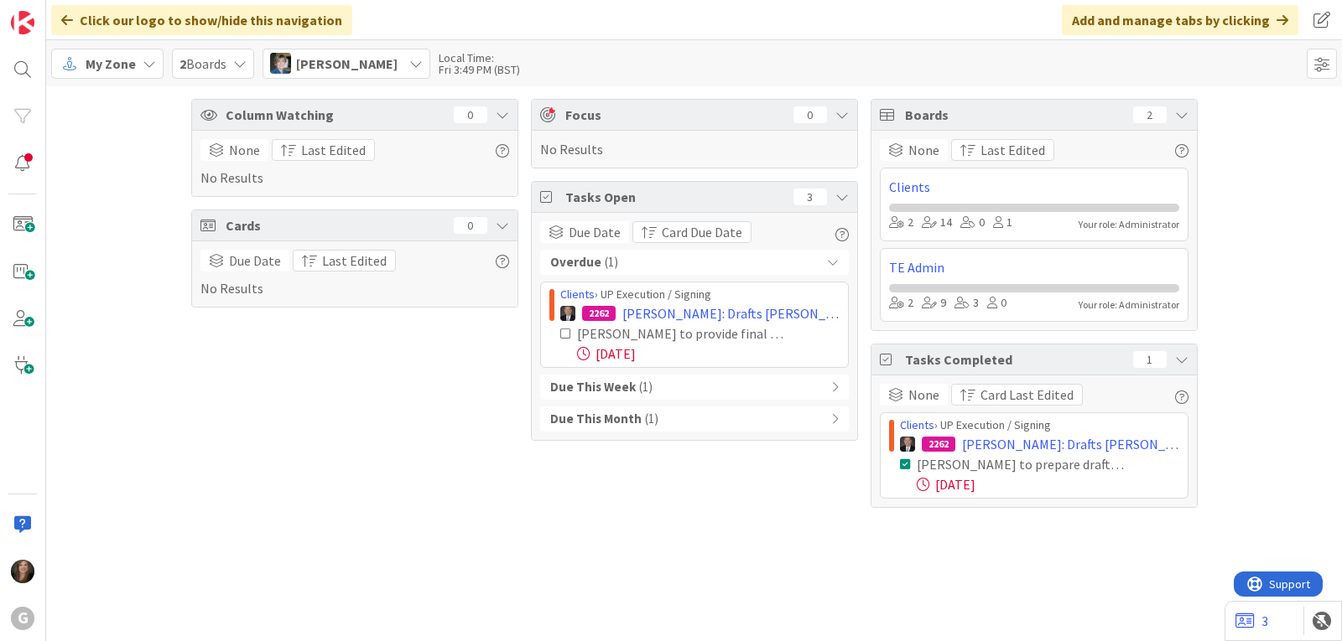
drag, startPoint x: 558, startPoint y: 293, endPoint x: 789, endPoint y: 369, distance: 243.4
click at [789, 369] on div "Overdue ( 1 ) Clients › UP Execution / Signing 2262 [PERSON_NAME]: Drafts [PERS…" at bounding box center [694, 341] width 309 height 182
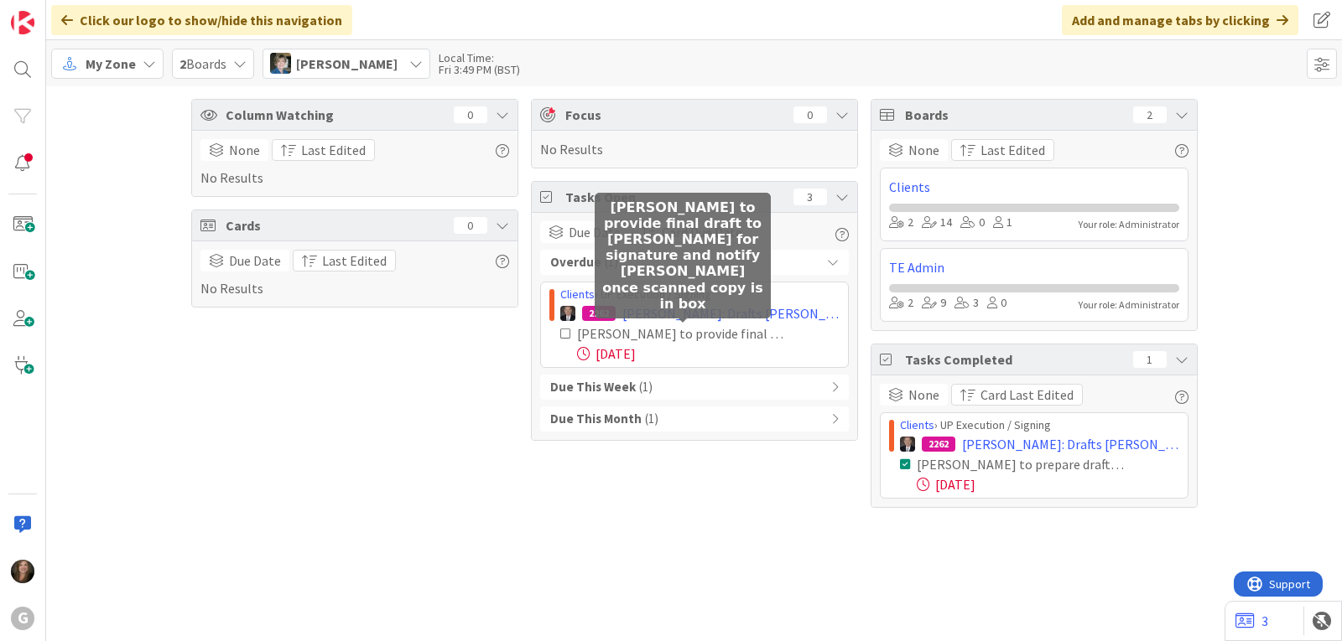
copy div "Clients › UP Execution / Signing 2262 [PERSON_NAME]: Drafts [PERSON_NAME] [PERS…"
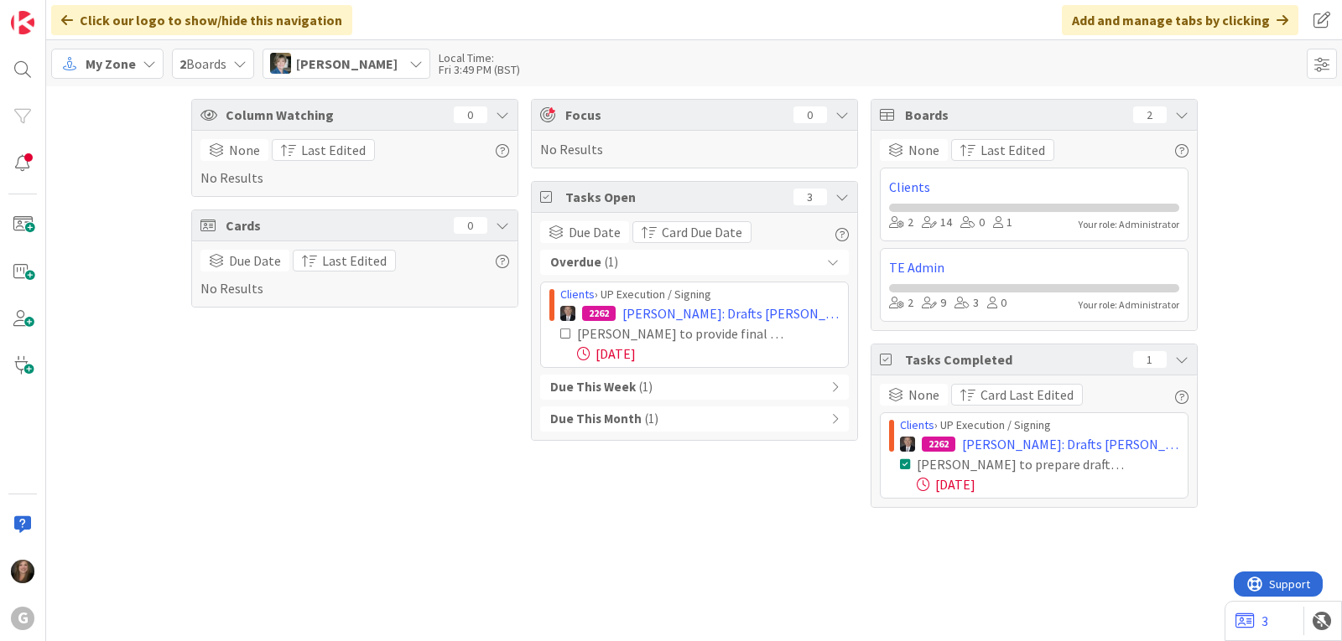
click at [211, 412] on div "Column Watching 0 None Last Edited No Results Cards 0 Due Date Last Edited No R…" at bounding box center [354, 303] width 327 height 409
click at [409, 67] on icon at bounding box center [415, 63] width 13 height 13
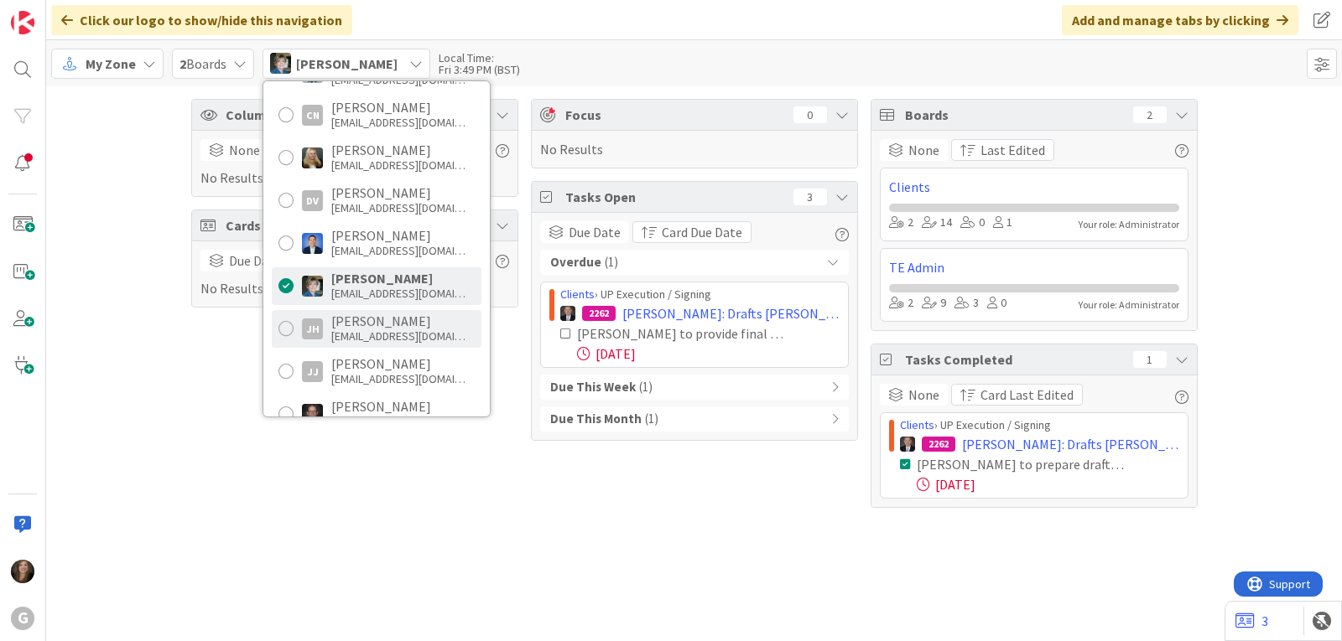
click at [378, 331] on div "[EMAIL_ADDRESS][DOMAIN_NAME]" at bounding box center [398, 336] width 134 height 15
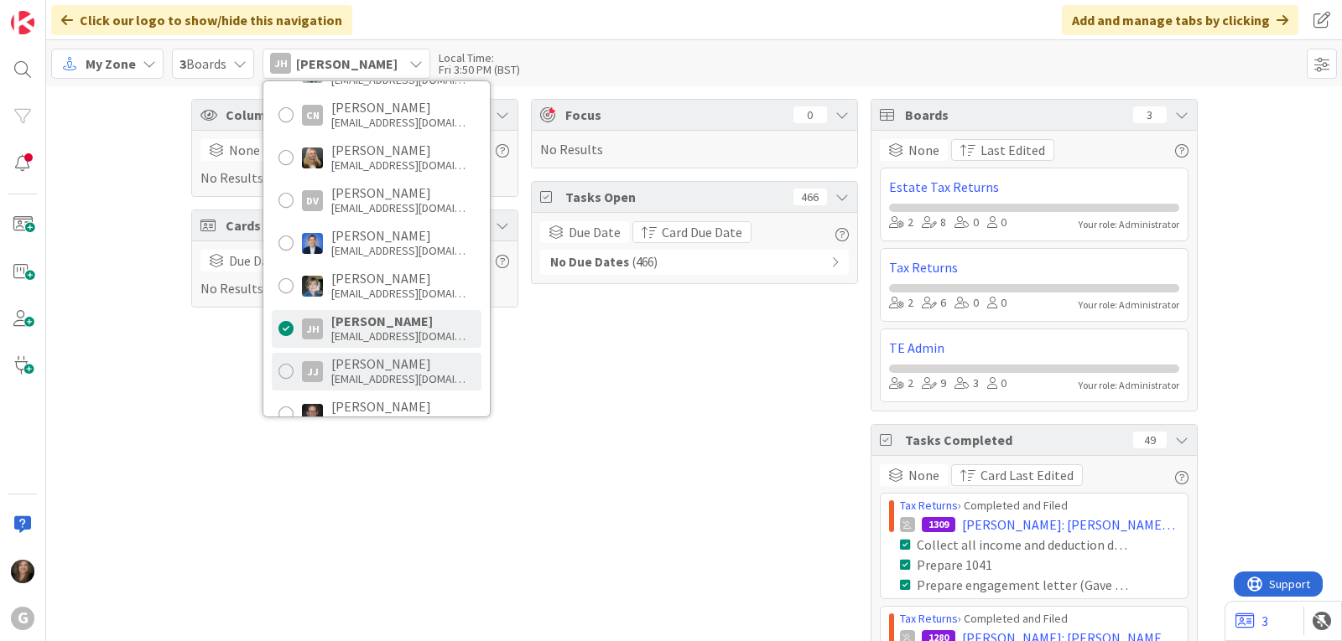
click at [372, 367] on div "[PERSON_NAME]" at bounding box center [398, 363] width 134 height 15
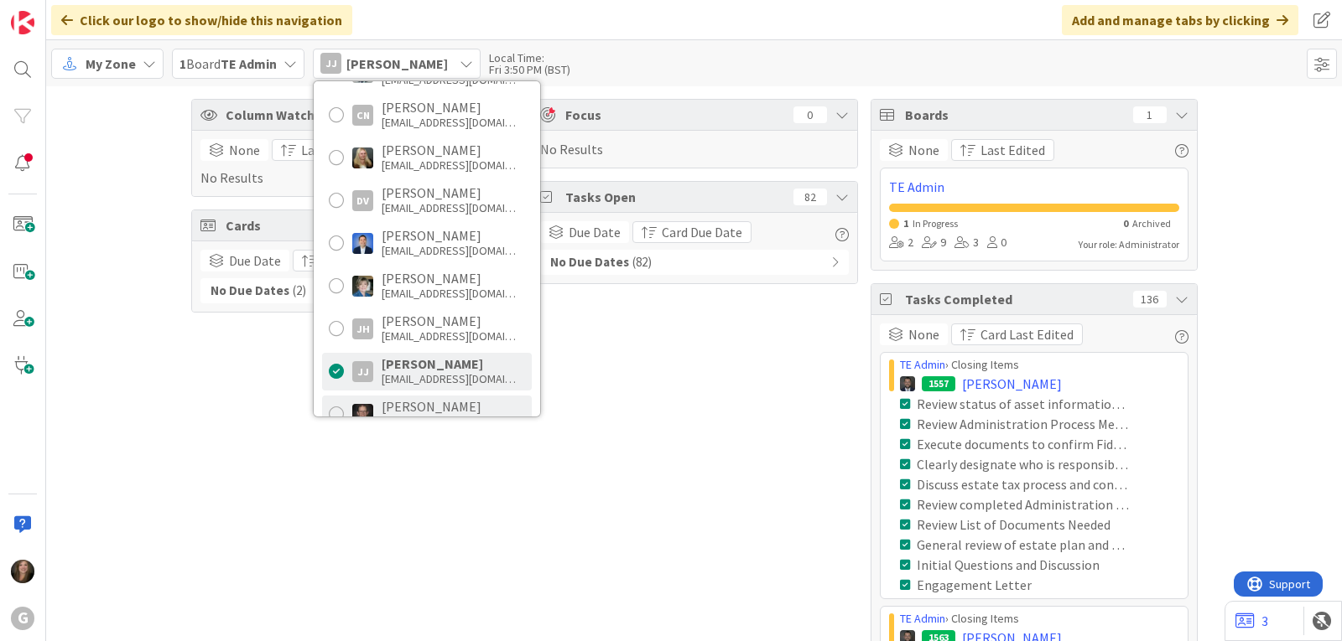
click at [371, 404] on img at bounding box center [362, 414] width 21 height 21
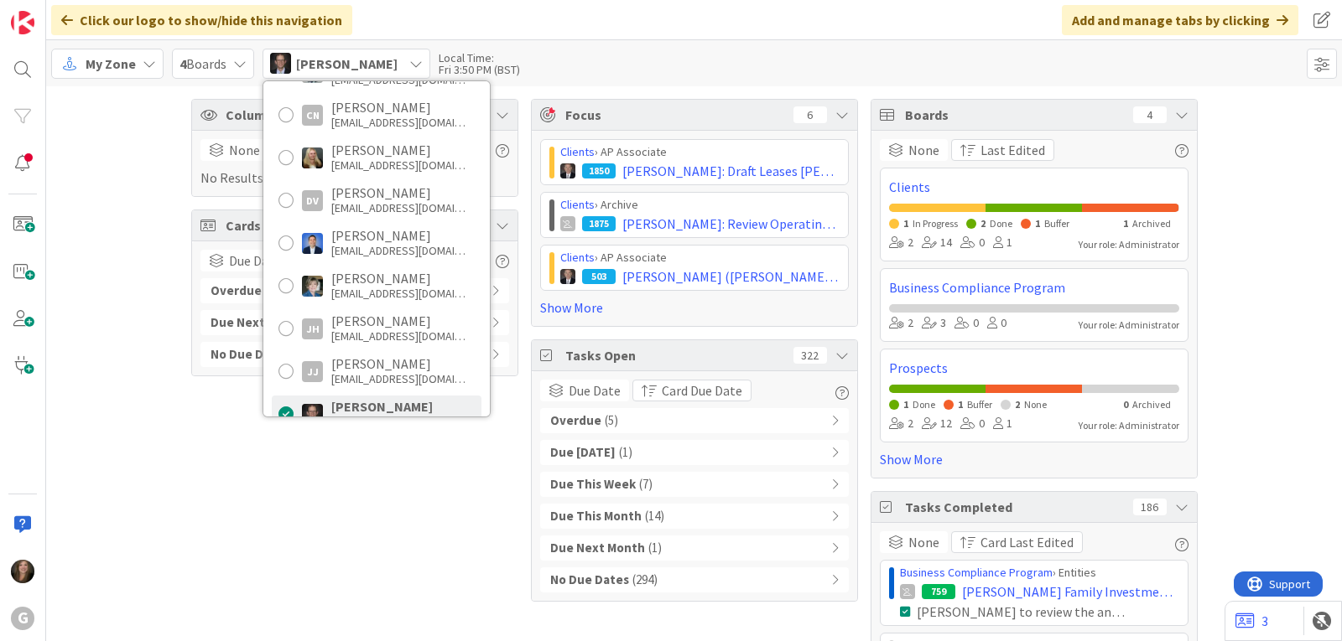
click at [609, 424] on div "Overdue ( 5 )" at bounding box center [694, 420] width 309 height 25
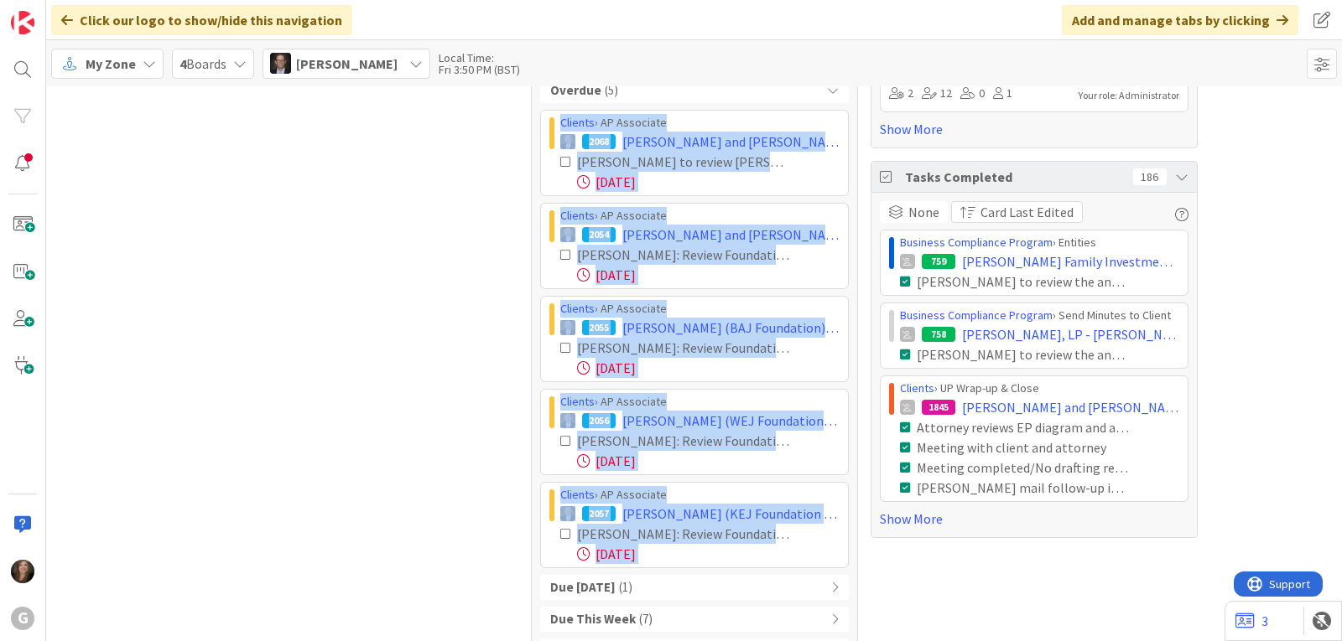
scroll to position [439, 0]
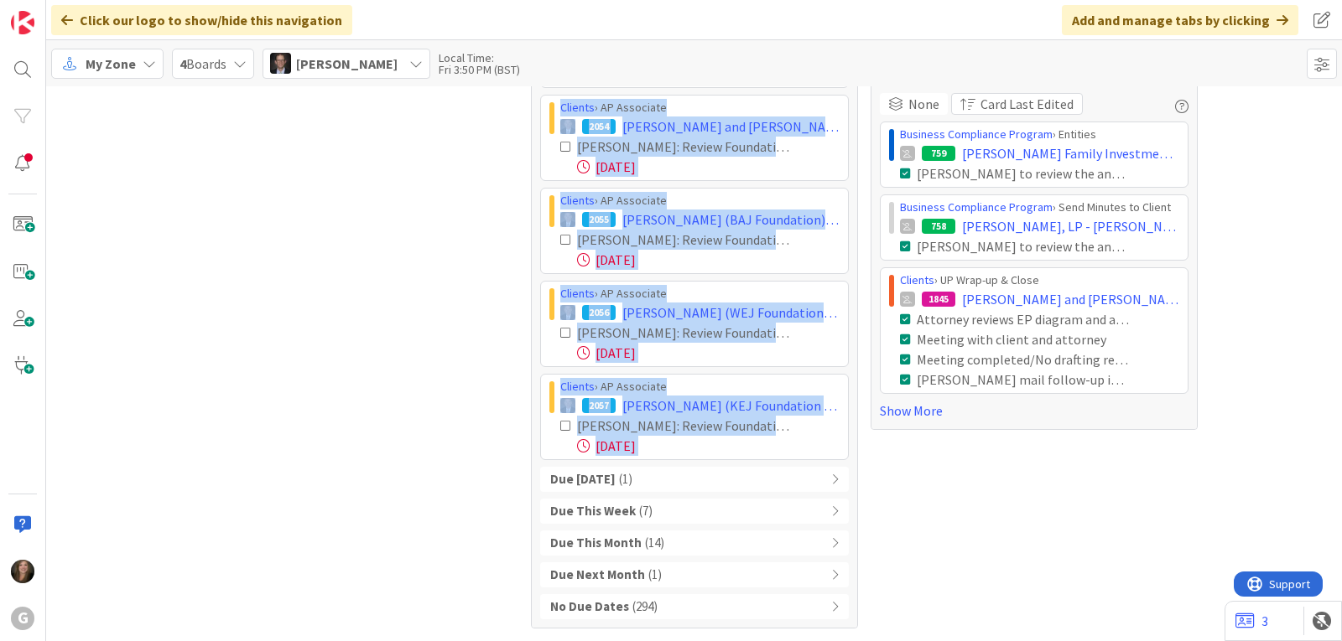
drag, startPoint x: 549, startPoint y: 283, endPoint x: 807, endPoint y: 464, distance: 314.8
click at [807, 464] on div "Overdue ( 5 ) Clients › AP Associate 2068 [PERSON_NAME] and [PERSON_NAME]: AP S…" at bounding box center [694, 295] width 309 height 650
copy div "Loremip › DO Sitametco 1774 Adipisc, Elit sed Doeiusm: TE Incididun Utla Etdo M…"
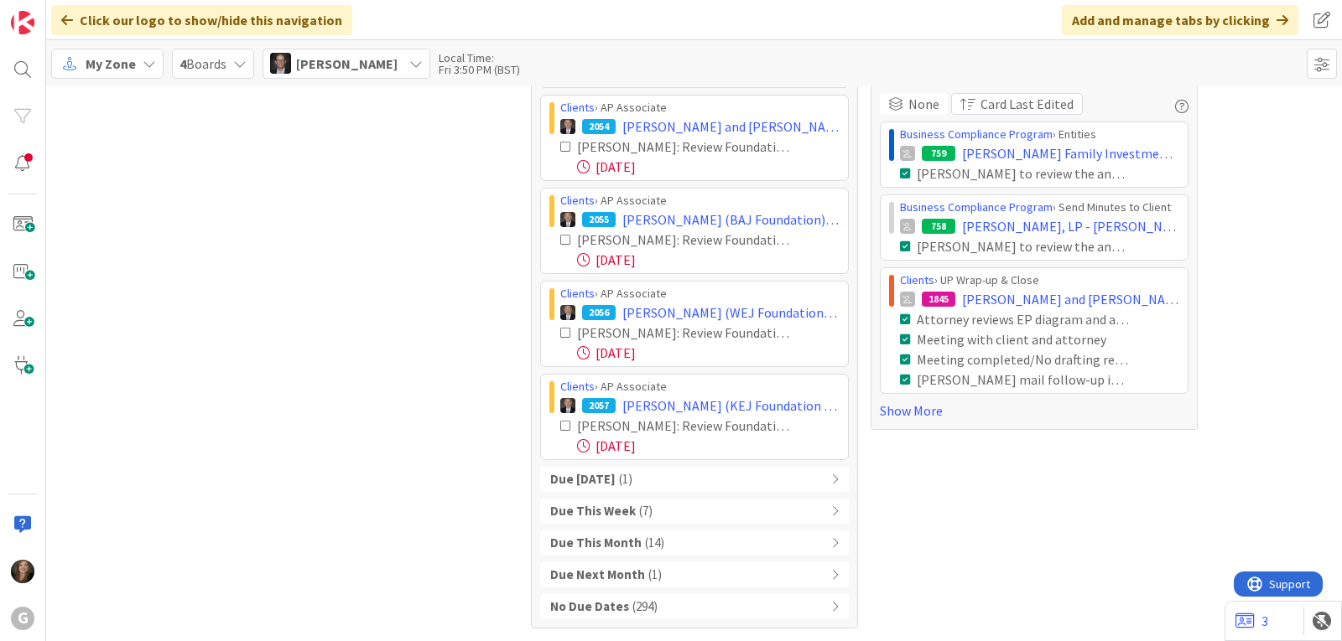
click at [458, 348] on div "Column Watching 0 None Last Edited No Results Cards 8 Due Date Last Edited Over…" at bounding box center [354, 144] width 327 height 969
click at [409, 57] on icon at bounding box center [415, 63] width 13 height 13
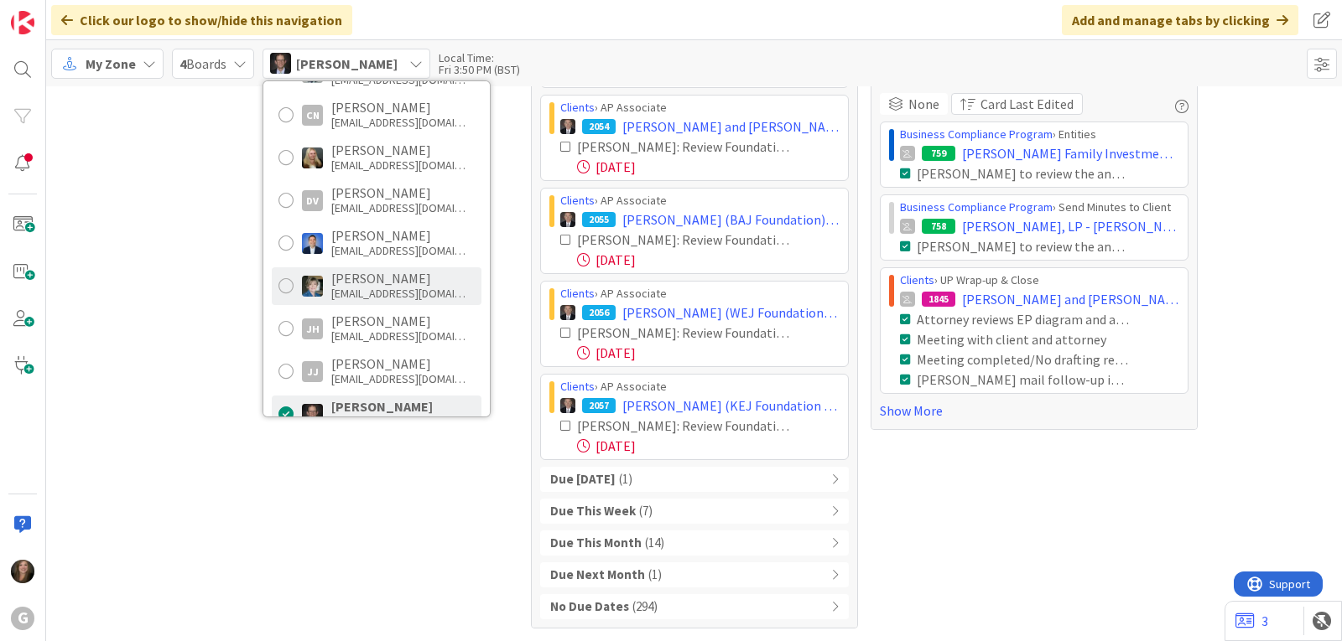
scroll to position [503, 0]
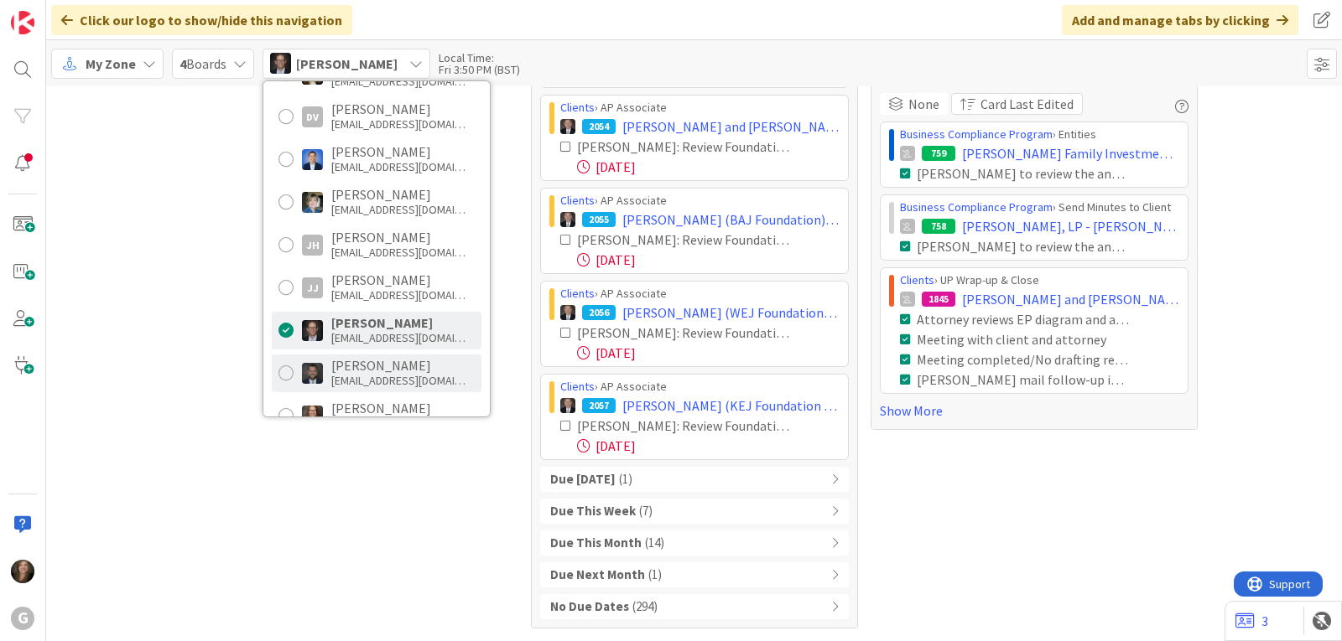
click at [366, 371] on div "[PERSON_NAME]" at bounding box center [398, 365] width 134 height 15
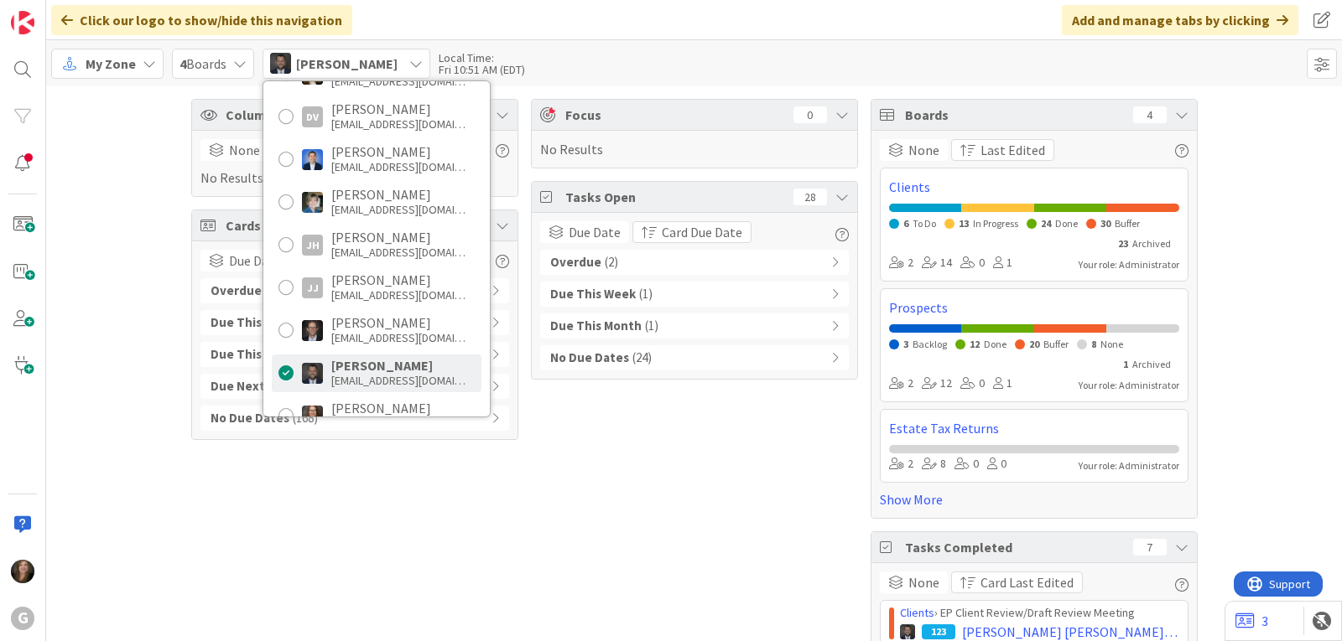
click at [645, 257] on div "Overdue ( 2 )" at bounding box center [694, 262] width 309 height 25
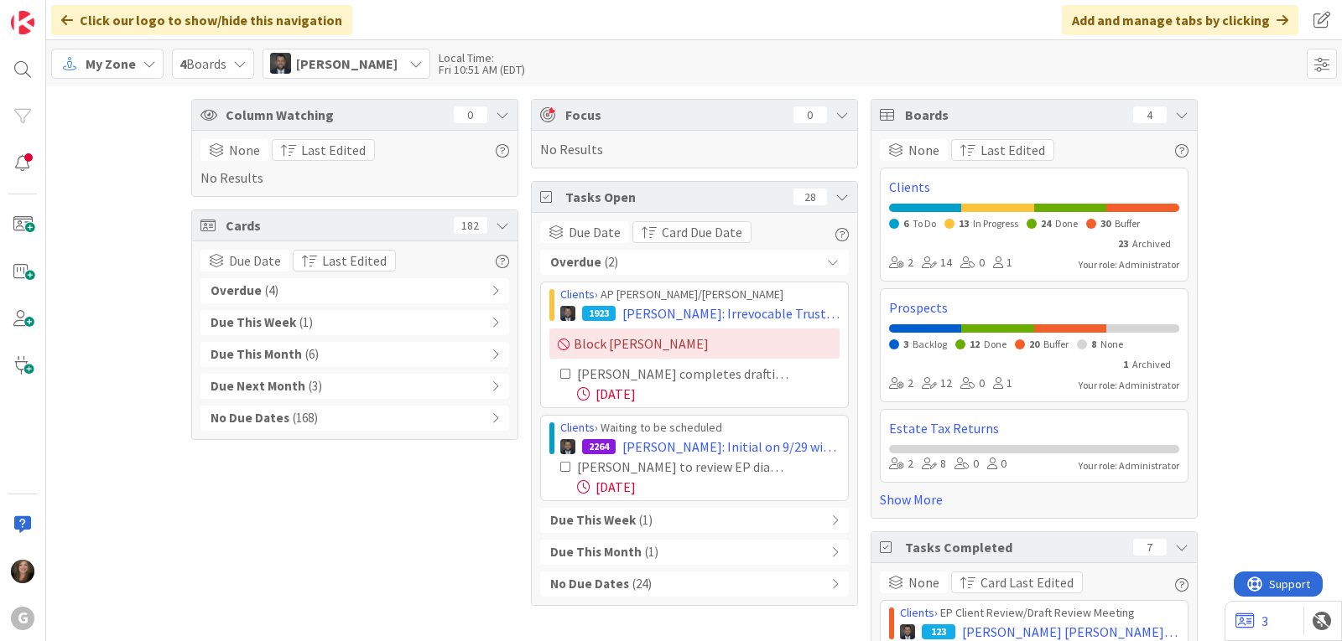
drag, startPoint x: 545, startPoint y: 288, endPoint x: 750, endPoint y: 502, distance: 297.1
click at [750, 502] on div "Overdue ( 2 ) Clients › AP [PERSON_NAME]/[PERSON_NAME] 1923 [PERSON_NAME]: Irre…" at bounding box center [694, 423] width 309 height 347
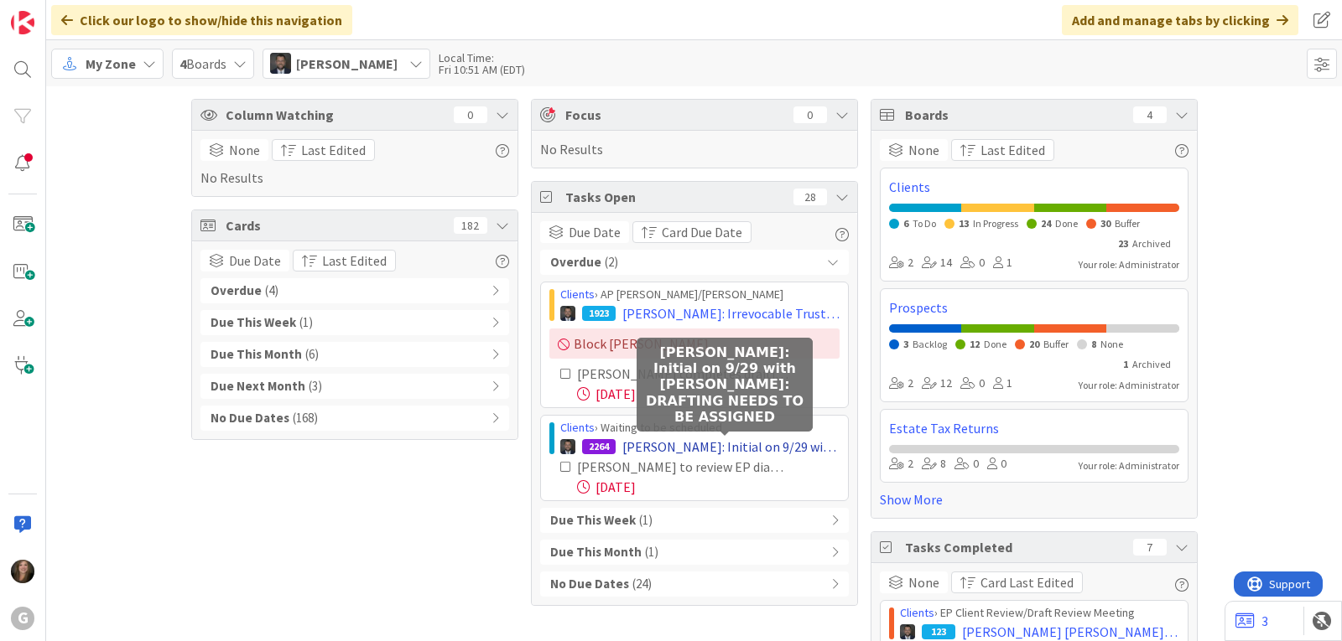
copy div "Clients › AP [PERSON_NAME]/[PERSON_NAME] 1923 [PERSON_NAME]: Irrevocable Trust …"
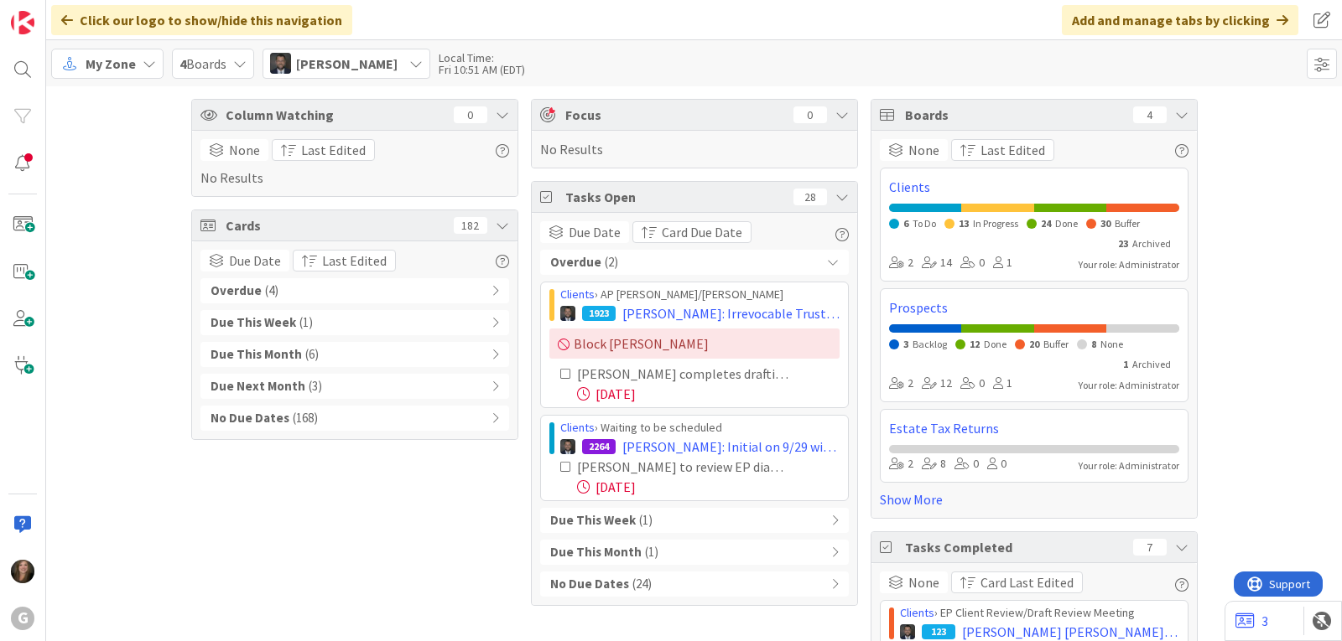
click at [331, 61] on span "[PERSON_NAME]" at bounding box center [346, 64] width 101 height 20
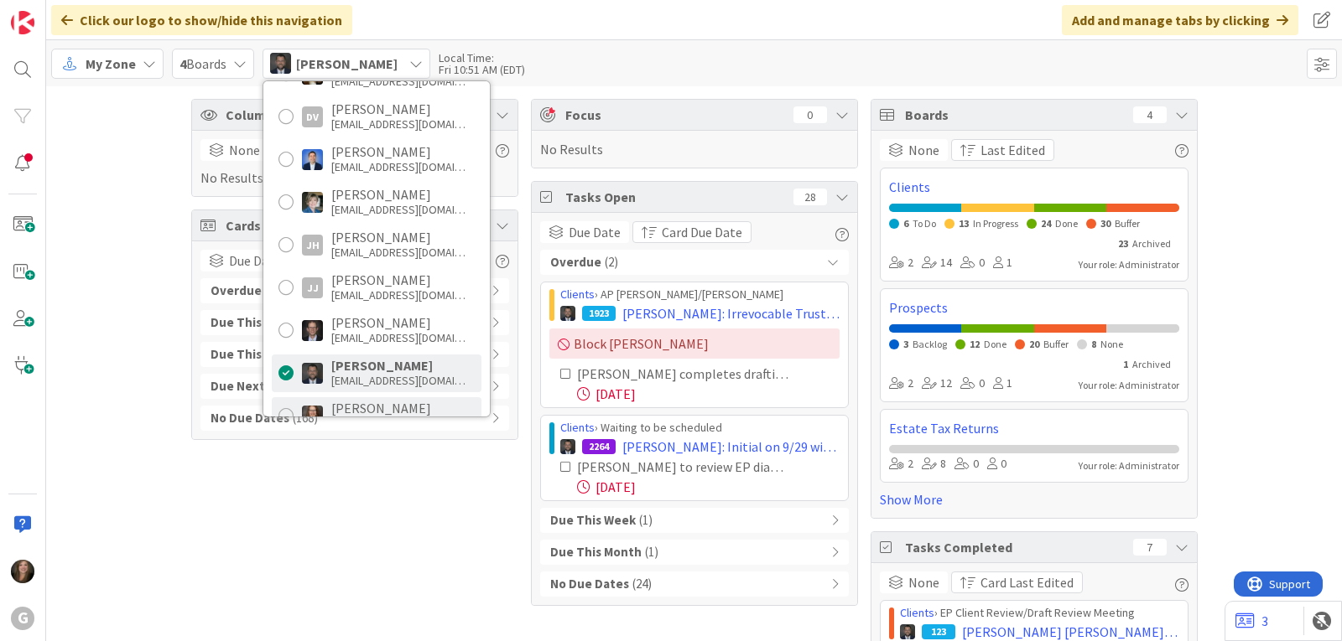
click at [358, 406] on div "[PERSON_NAME]" at bounding box center [398, 408] width 134 height 15
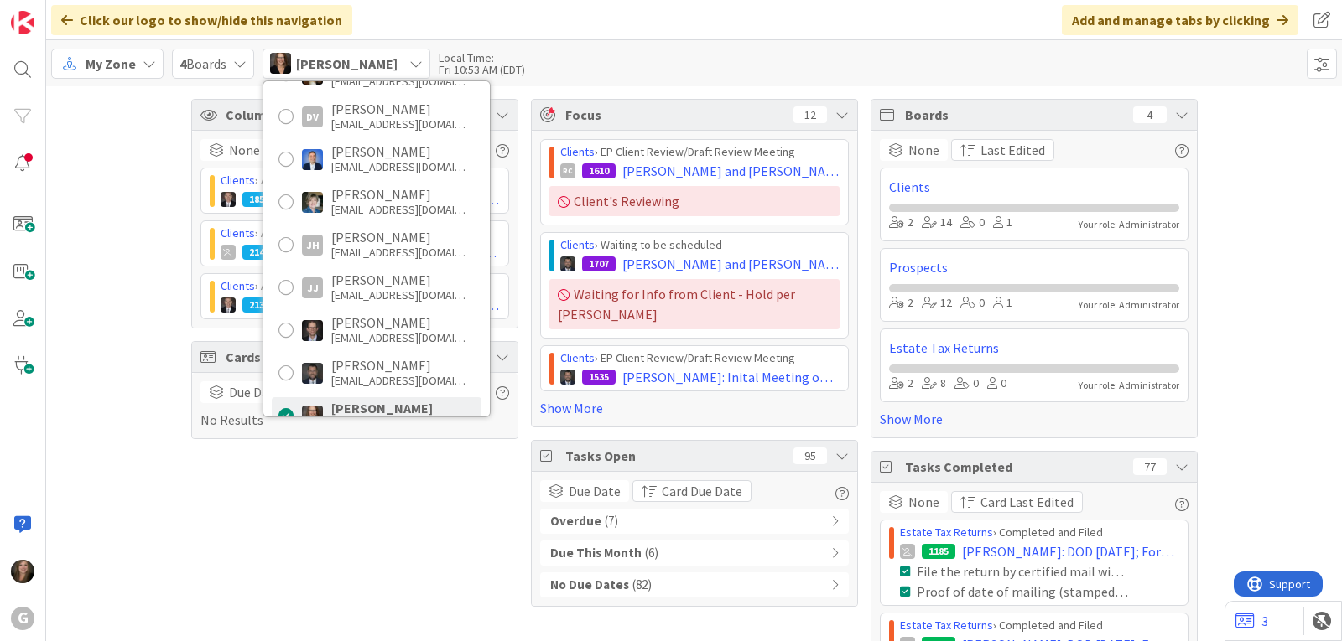
click at [605, 512] on span "( 7 )" at bounding box center [611, 521] width 13 height 19
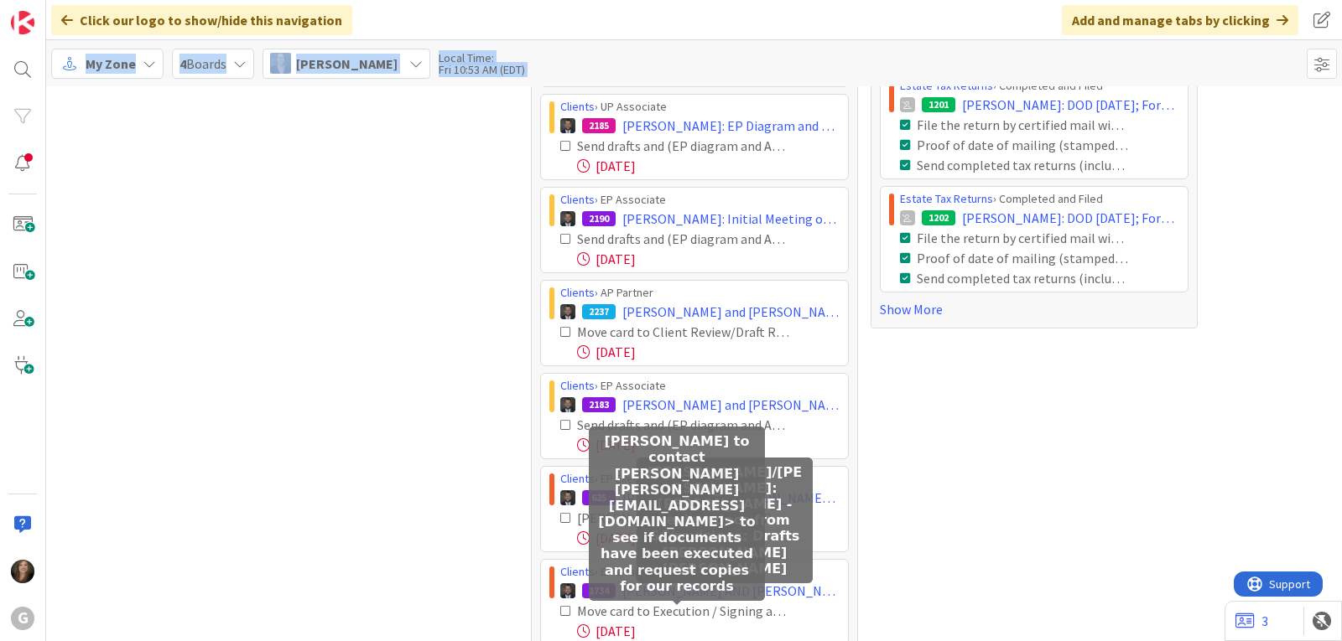
scroll to position [610, 0]
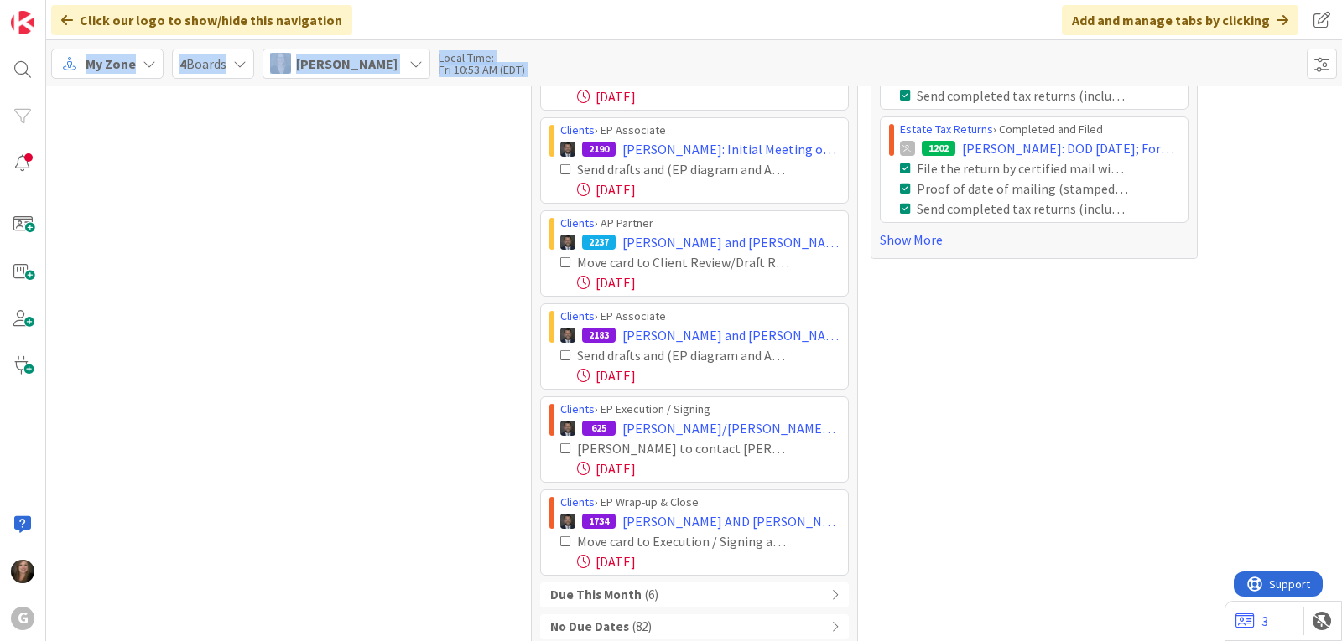
drag, startPoint x: 548, startPoint y: 116, endPoint x: 794, endPoint y: 555, distance: 503.4
click at [794, 555] on div "Clients › AP Partner 2231 [PERSON_NAME] and [PERSON_NAME]: Drafts [PERSON_NAME]…" at bounding box center [694, 253] width 309 height 645
copy div "Loremip › DO Sitamet 2760 Consect, Adipisc eli Seddoei: Tempor Incid Utlab Etdo…"
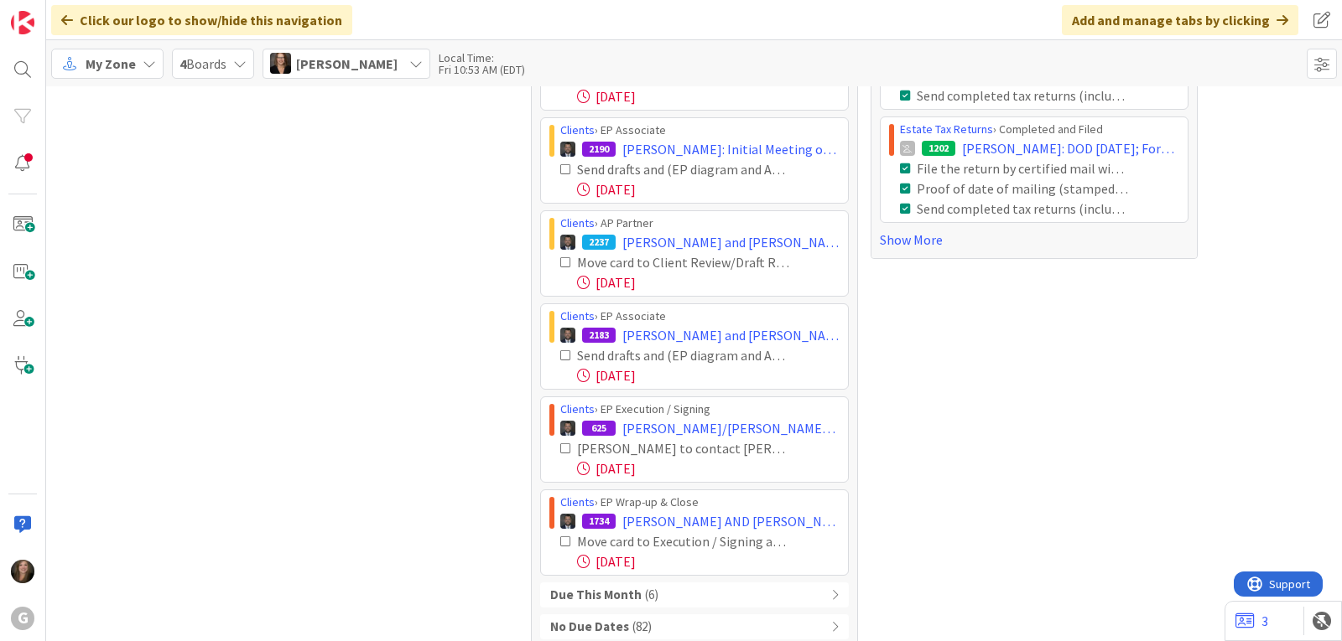
click at [172, 528] on div "Column Watching 3 None Last Edited Clients › AP Send Drafts 1853 [PERSON_NAME] …" at bounding box center [694, 69] width 1296 height 1185
click at [409, 59] on icon at bounding box center [415, 63] width 13 height 13
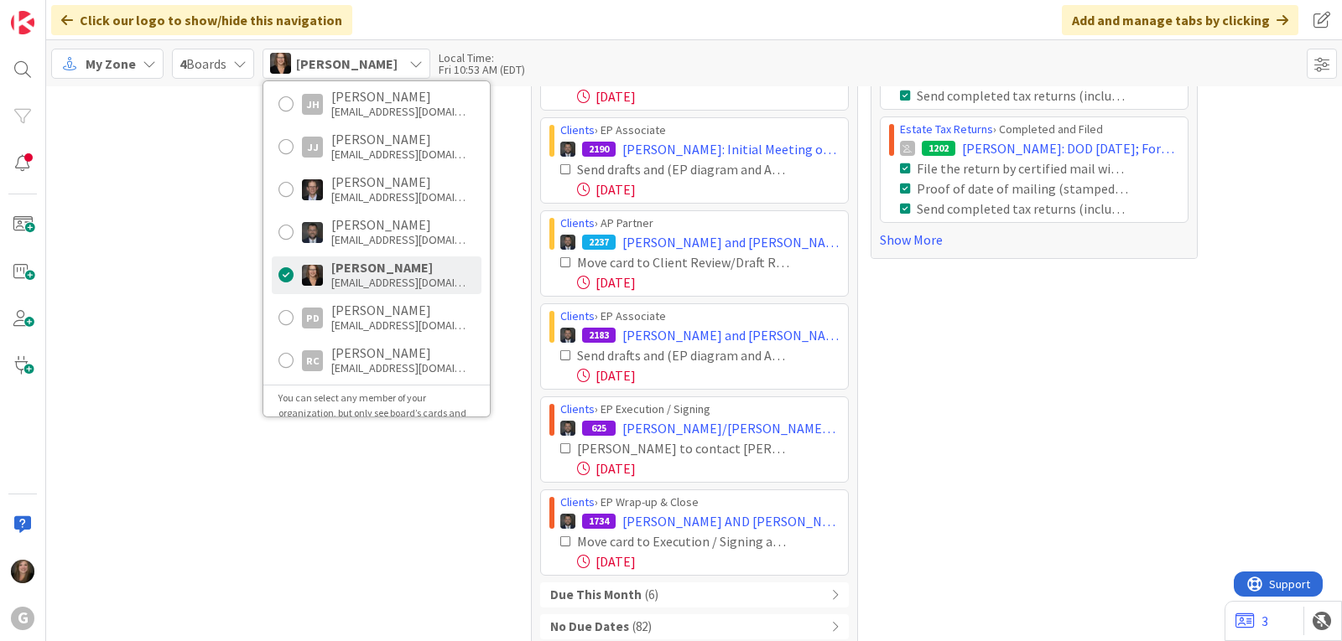
scroll to position [672, 0]
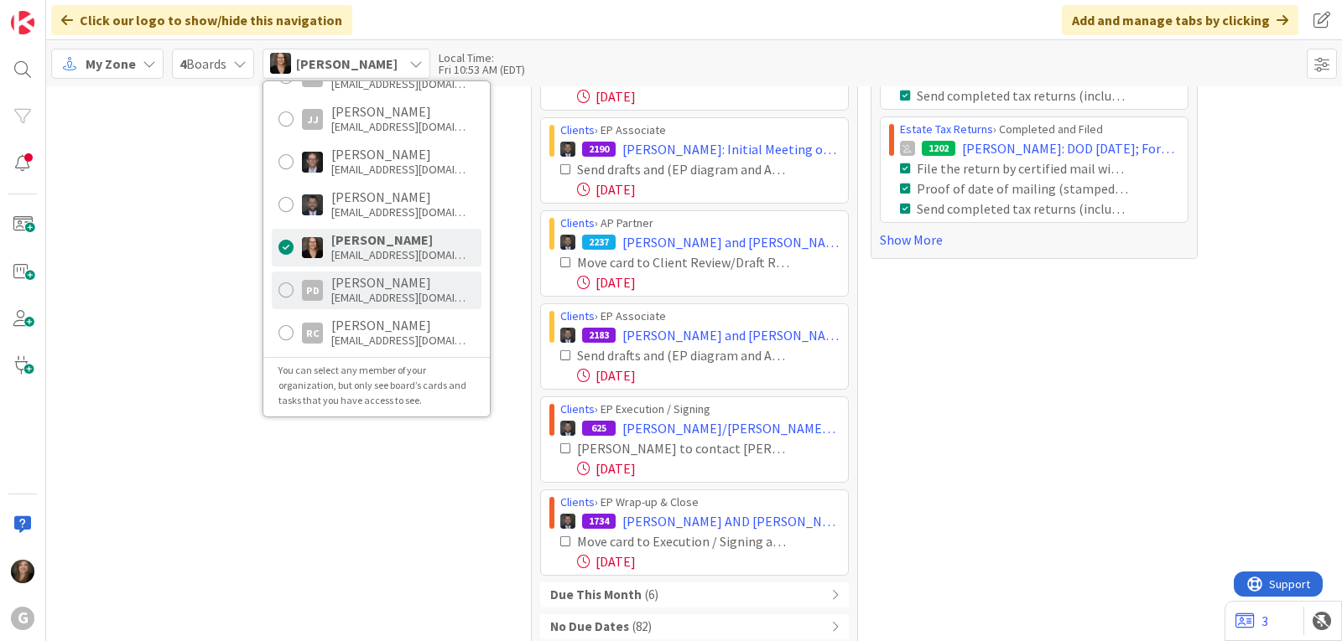
click at [351, 286] on div "[PERSON_NAME]" at bounding box center [398, 282] width 134 height 15
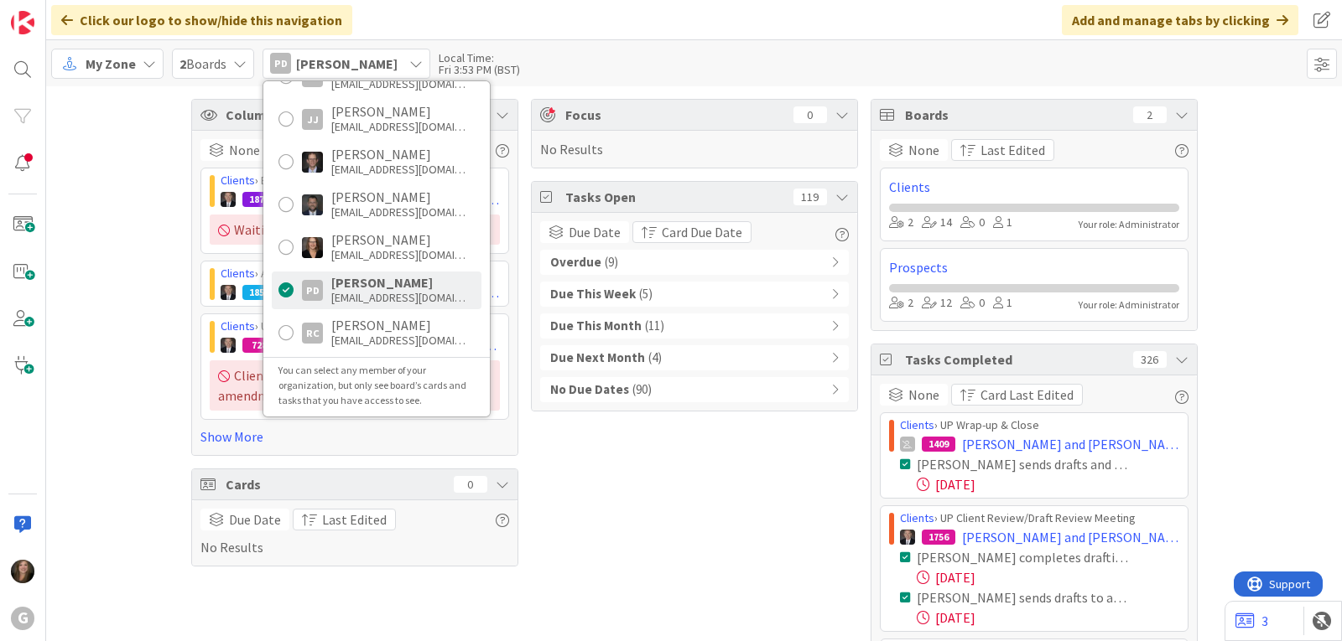
click at [615, 265] on div "Overdue ( 9 )" at bounding box center [694, 262] width 309 height 25
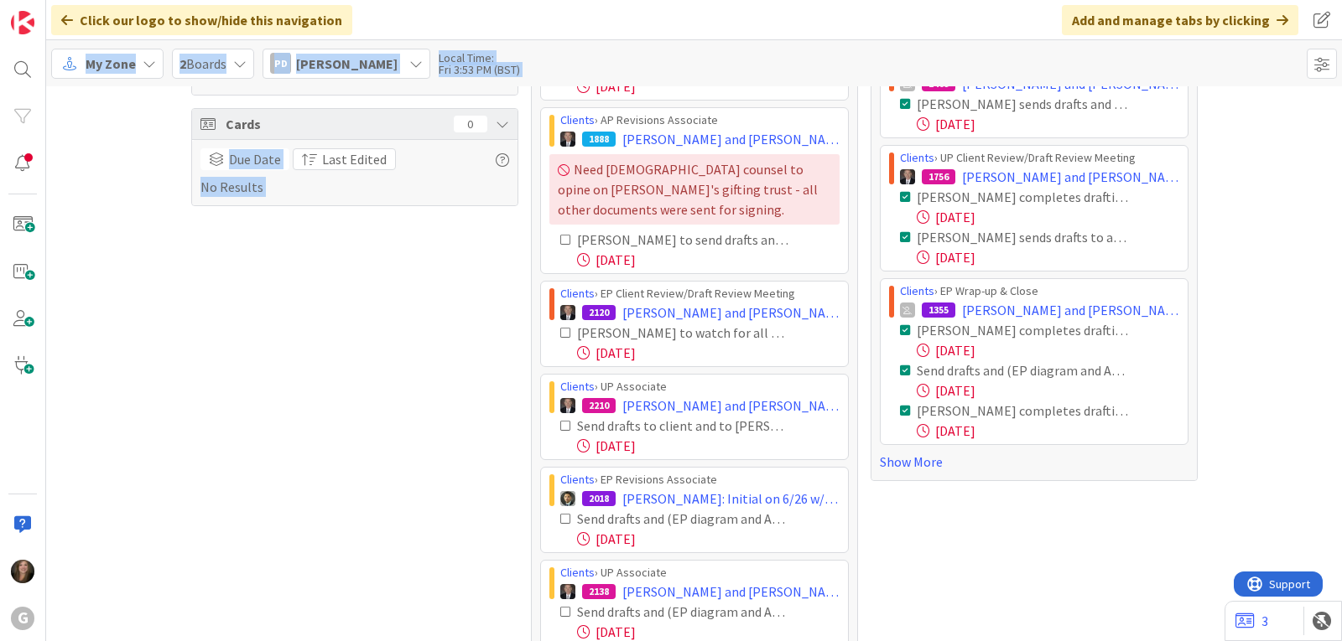
scroll to position [701, 0]
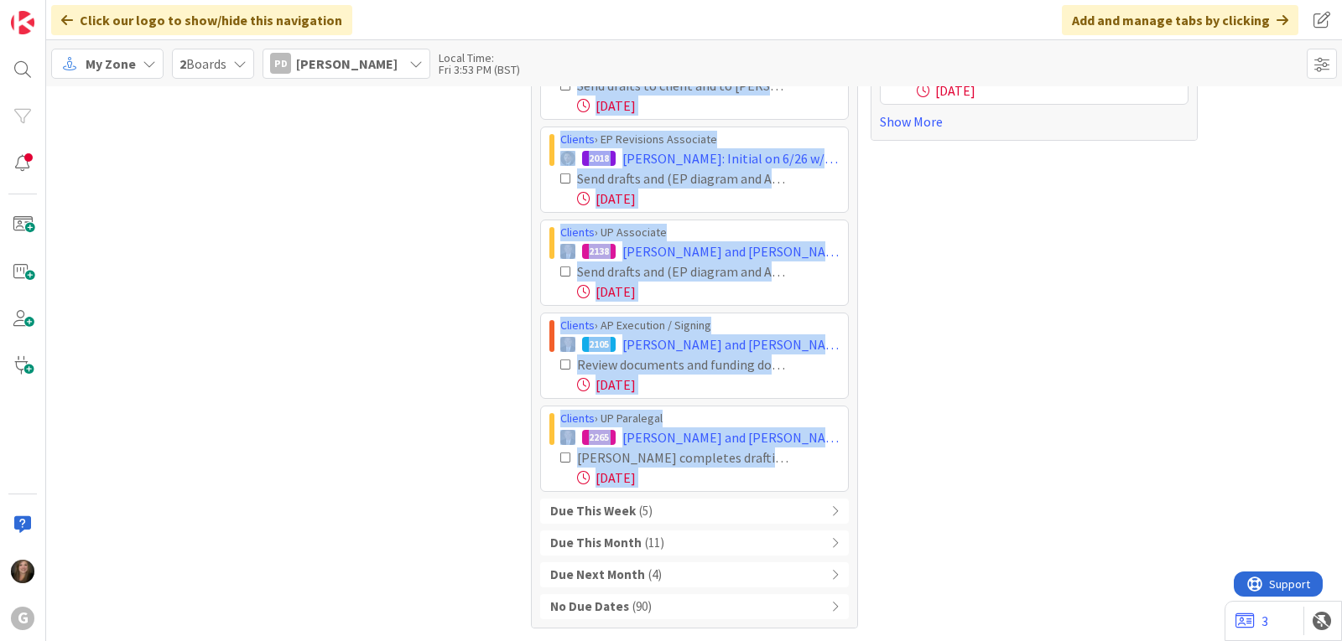
drag, startPoint x: 546, startPoint y: 292, endPoint x: 809, endPoint y: 512, distance: 343.5
click at [809, 512] on div "Overdue ( 9 ) Clients › AP Partner 2203 [PERSON_NAME] and [PERSON_NAME]: Drafts…" at bounding box center [694, 84] width 309 height 1071
copy div "Loremip › DO Sitamet 0504 Consect, Adipis eli Seddoe: Tempor Inci Utlab Etdol M…"
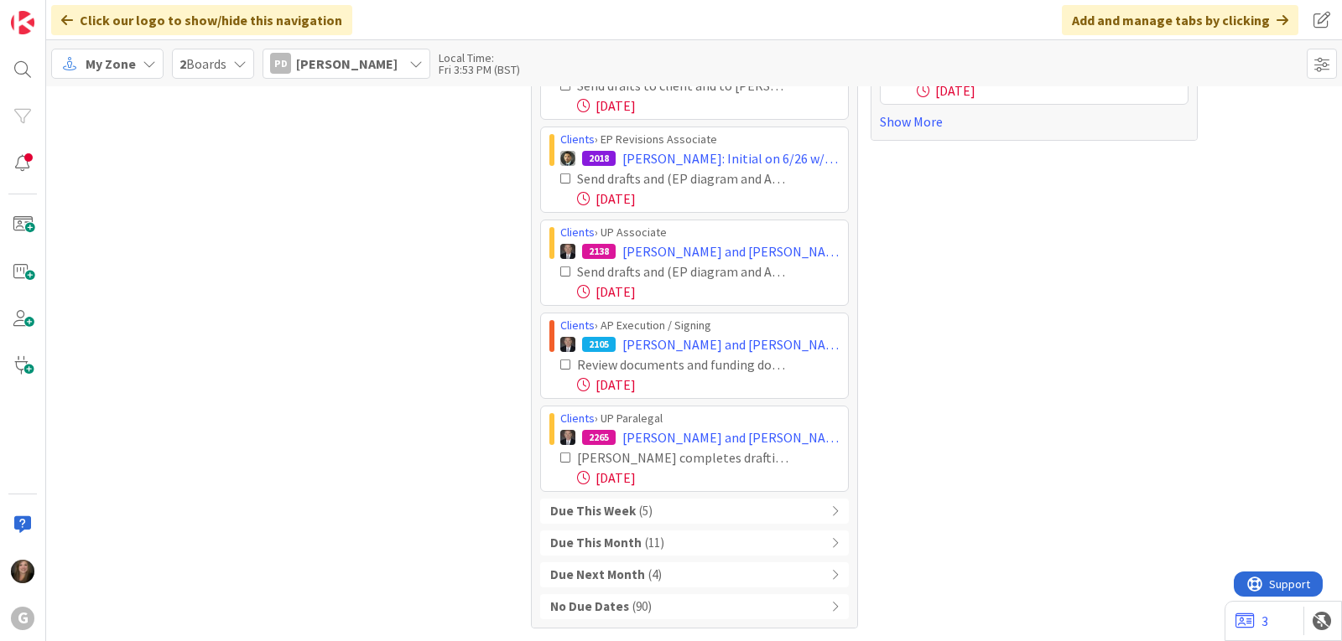
click at [203, 351] on div "Column Watching 15 None Last Edited Clients › EP Paralegal 1878 [PERSON_NAME] a…" at bounding box center [354, 13] width 327 height 1231
click at [353, 66] on span "[PERSON_NAME]" at bounding box center [346, 64] width 101 height 20
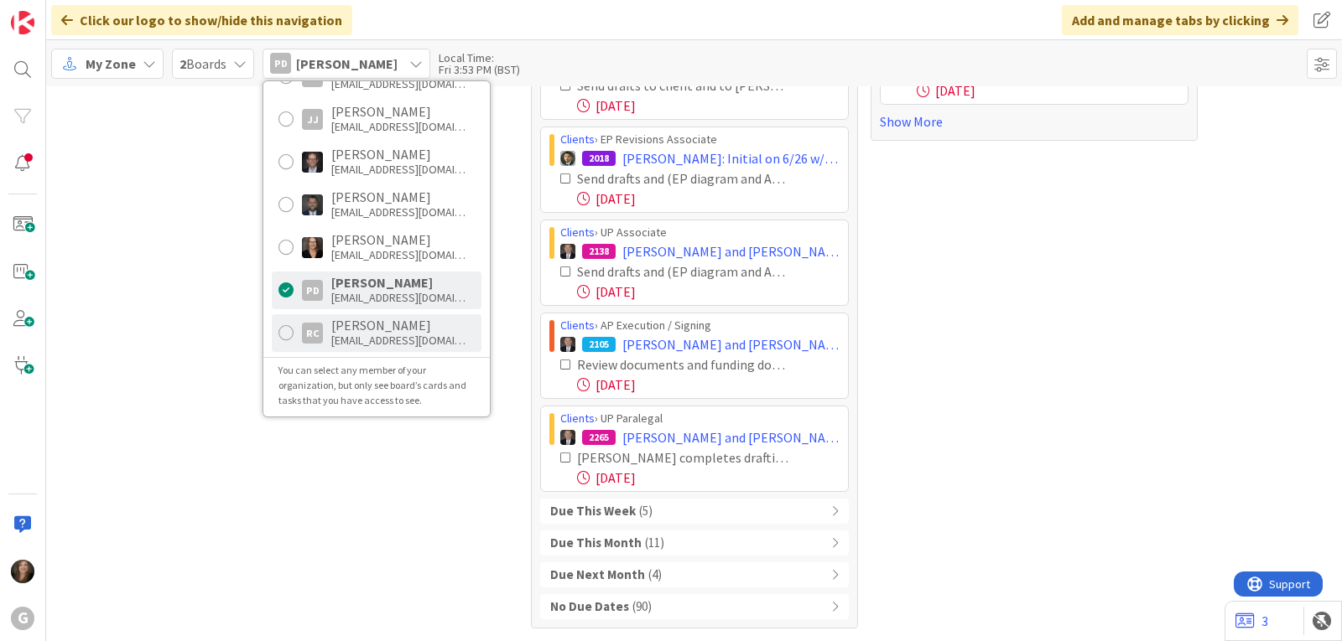
click at [324, 343] on div "RC [PERSON_NAME] [EMAIL_ADDRESS][DOMAIN_NAME]" at bounding box center [377, 333] width 210 height 38
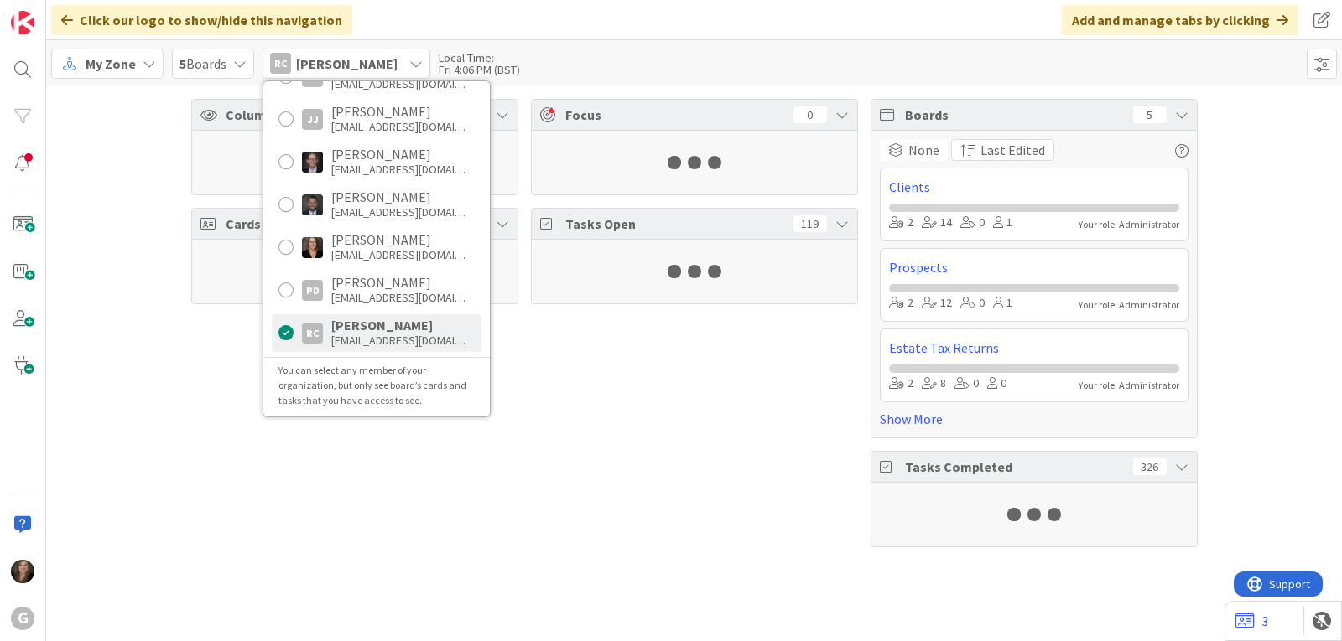
scroll to position [0, 0]
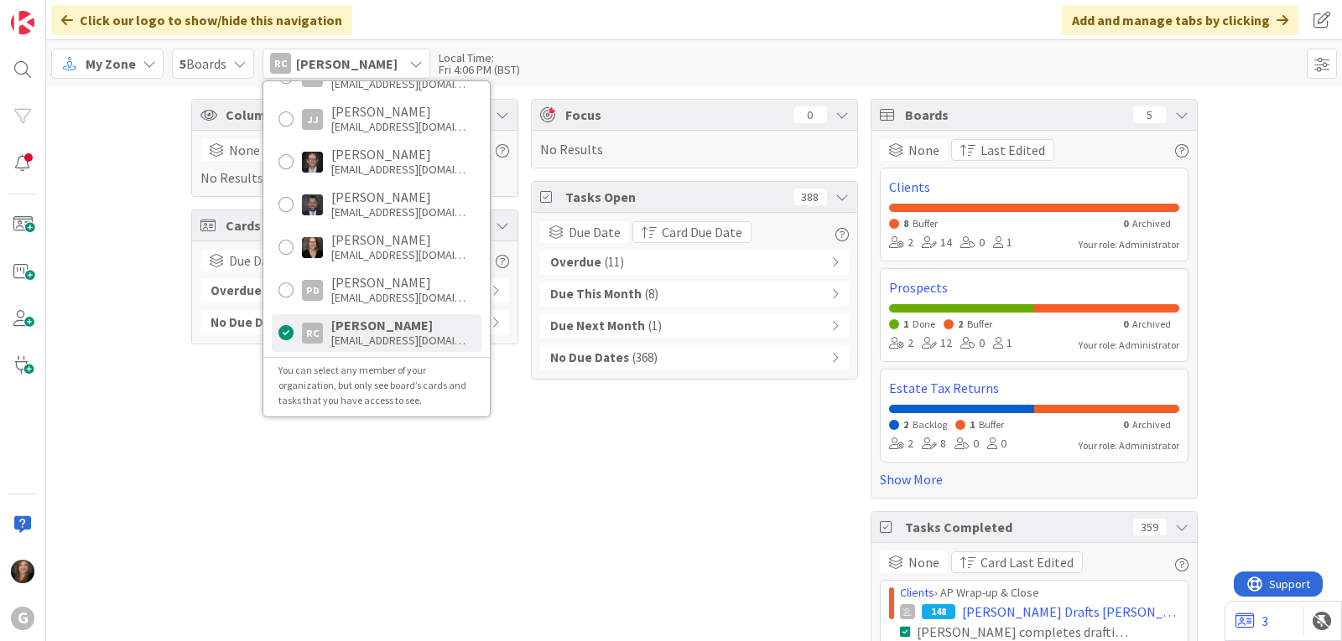
click at [670, 253] on div "Overdue ( 11 )" at bounding box center [694, 262] width 309 height 25
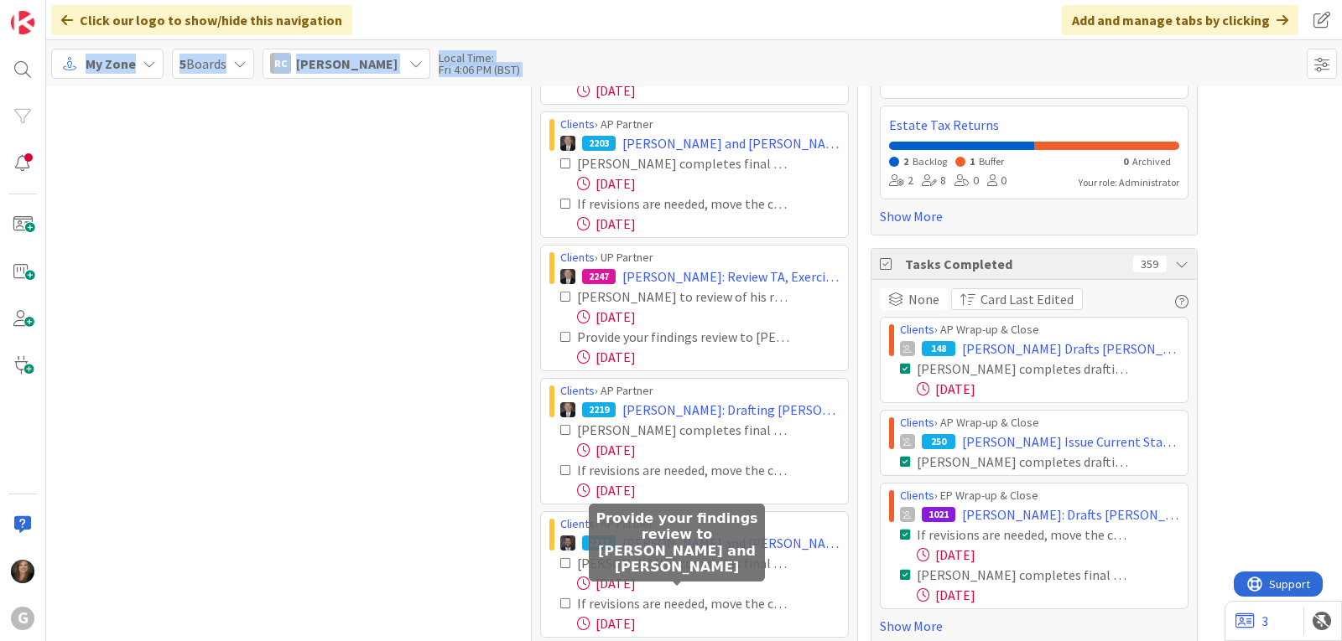
scroll to position [511, 0]
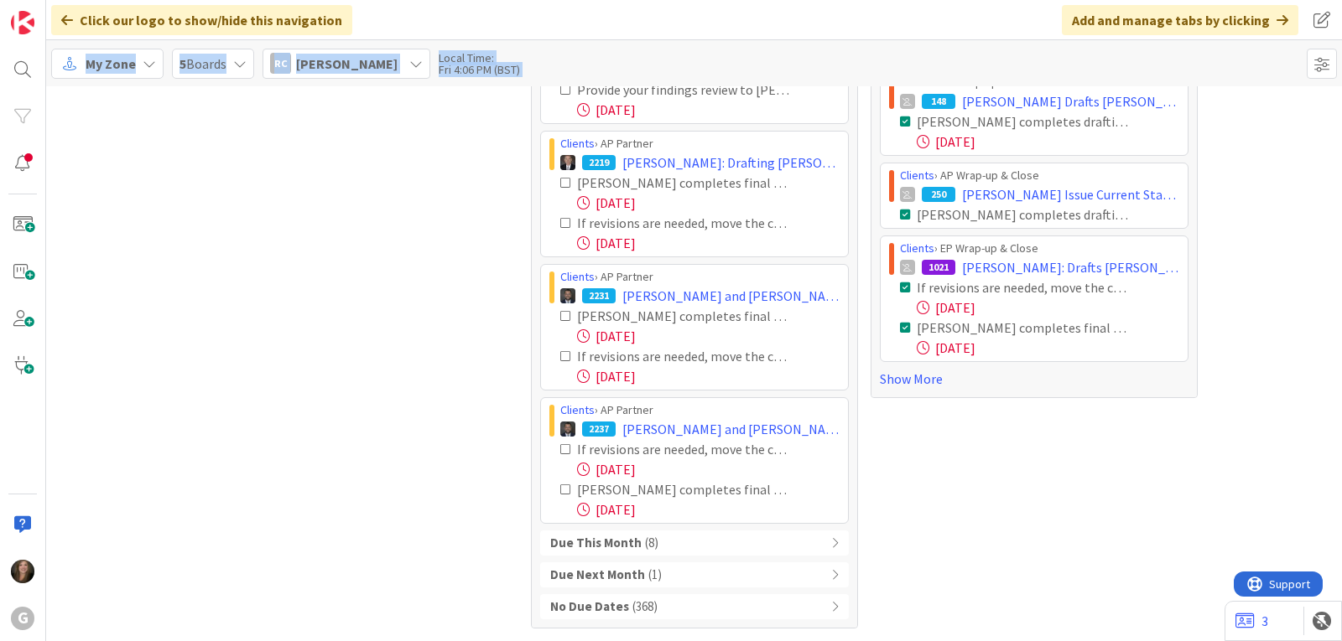
drag, startPoint x: 539, startPoint y: 296, endPoint x: 757, endPoint y: 520, distance: 312.5
click at [757, 520] on div "Clients › EP Partner 444 Prepare [US_STATE] Will-Based Ancillary Document Templ…" at bounding box center [694, 147] width 309 height 753
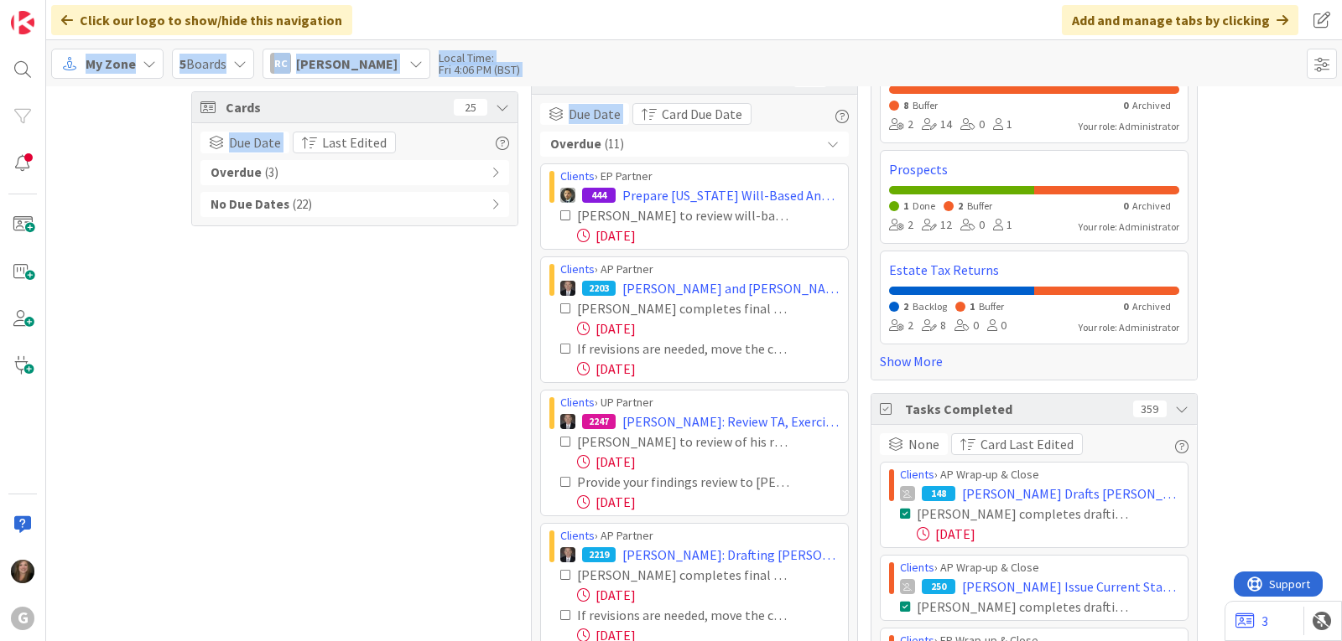
scroll to position [8, 0]
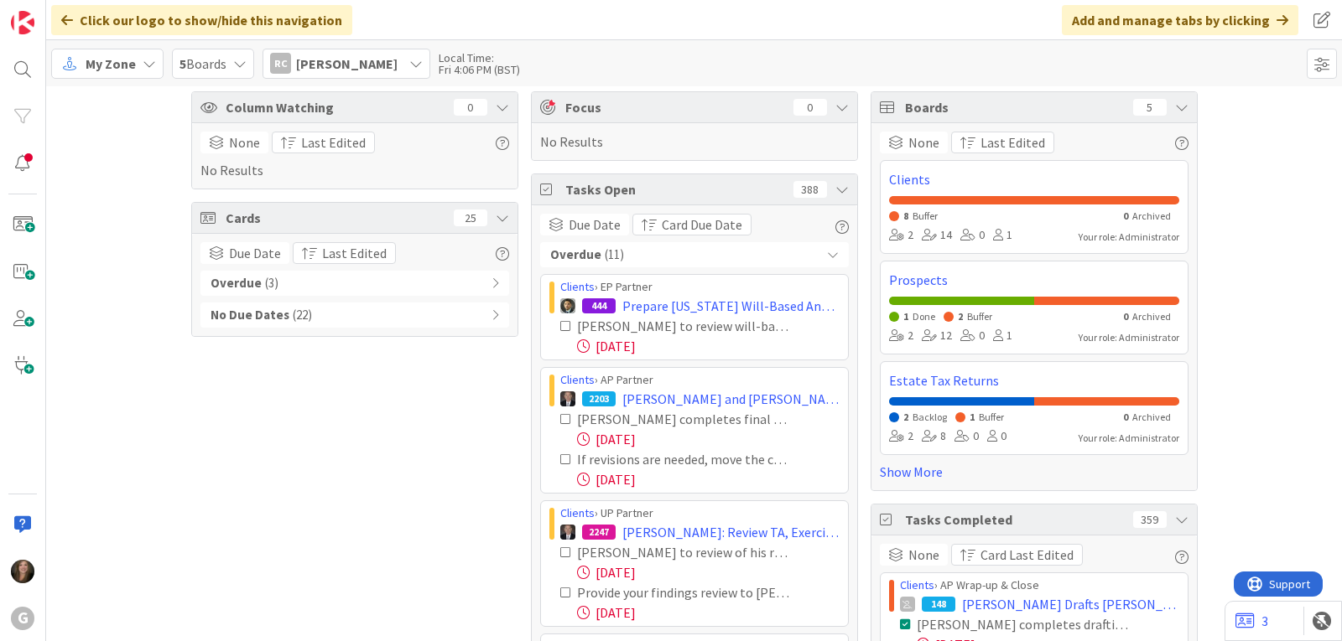
click at [409, 60] on icon at bounding box center [415, 63] width 13 height 13
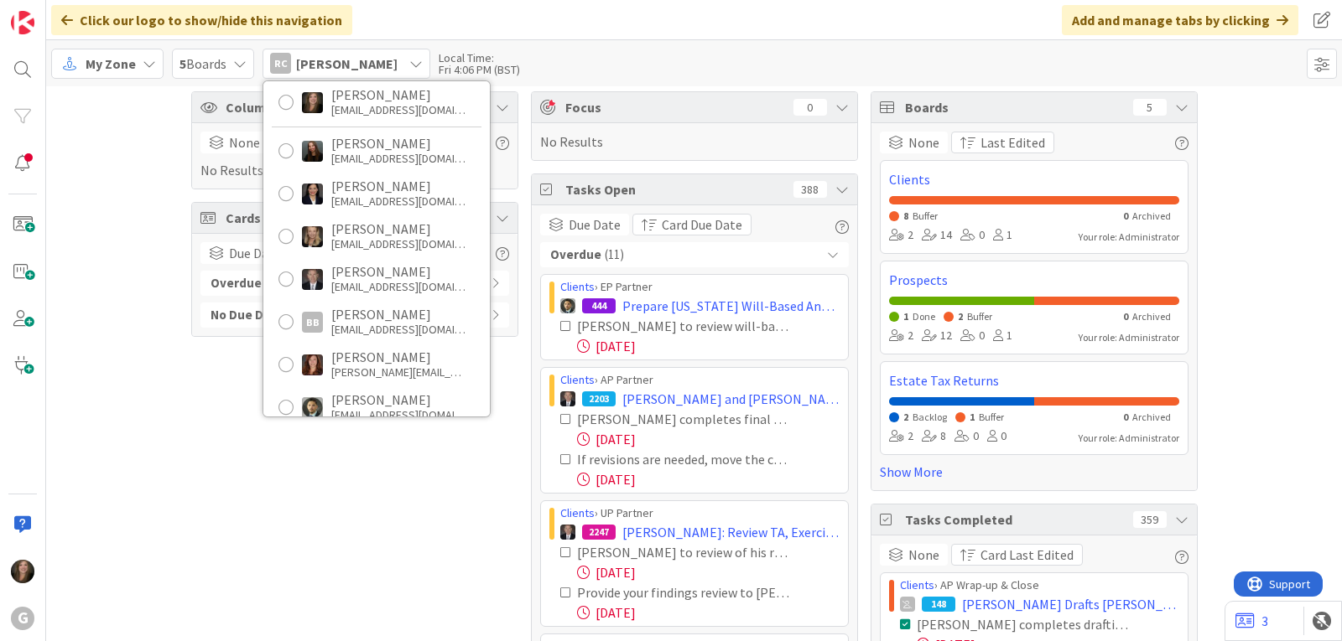
scroll to position [0, 0]
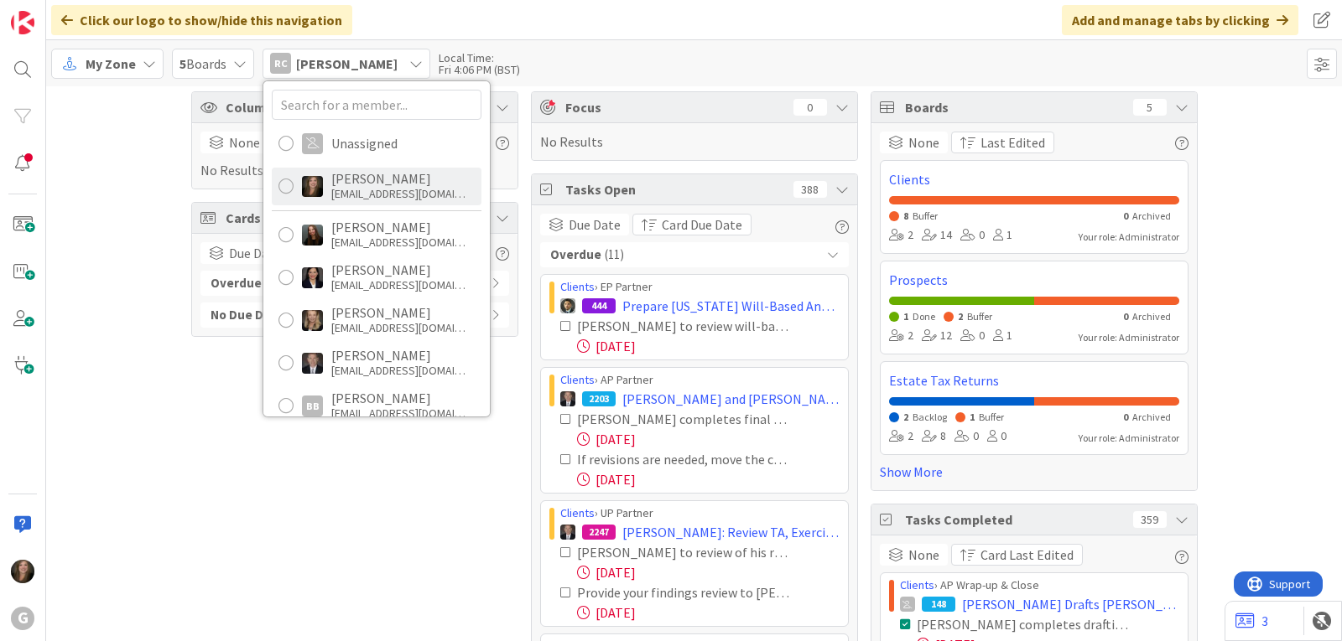
click at [329, 195] on div "[PERSON_NAME] [EMAIL_ADDRESS][DOMAIN_NAME]" at bounding box center [377, 187] width 210 height 38
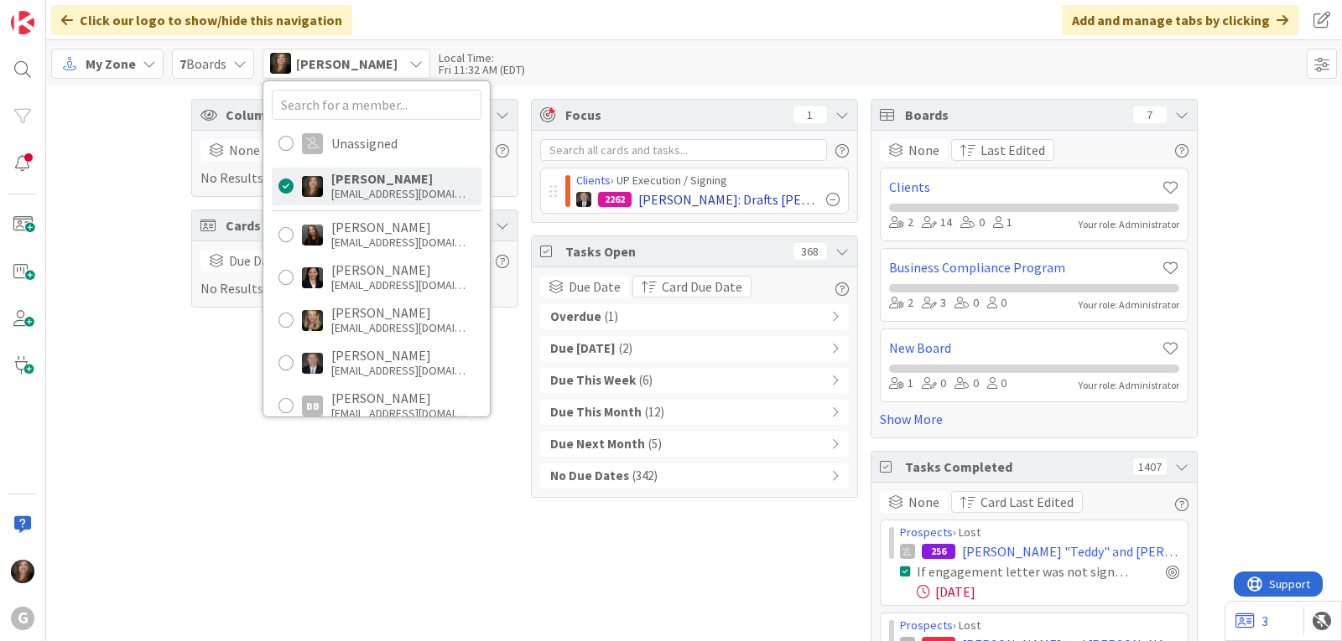
click at [826, 198] on div at bounding box center [832, 199] width 13 height 13
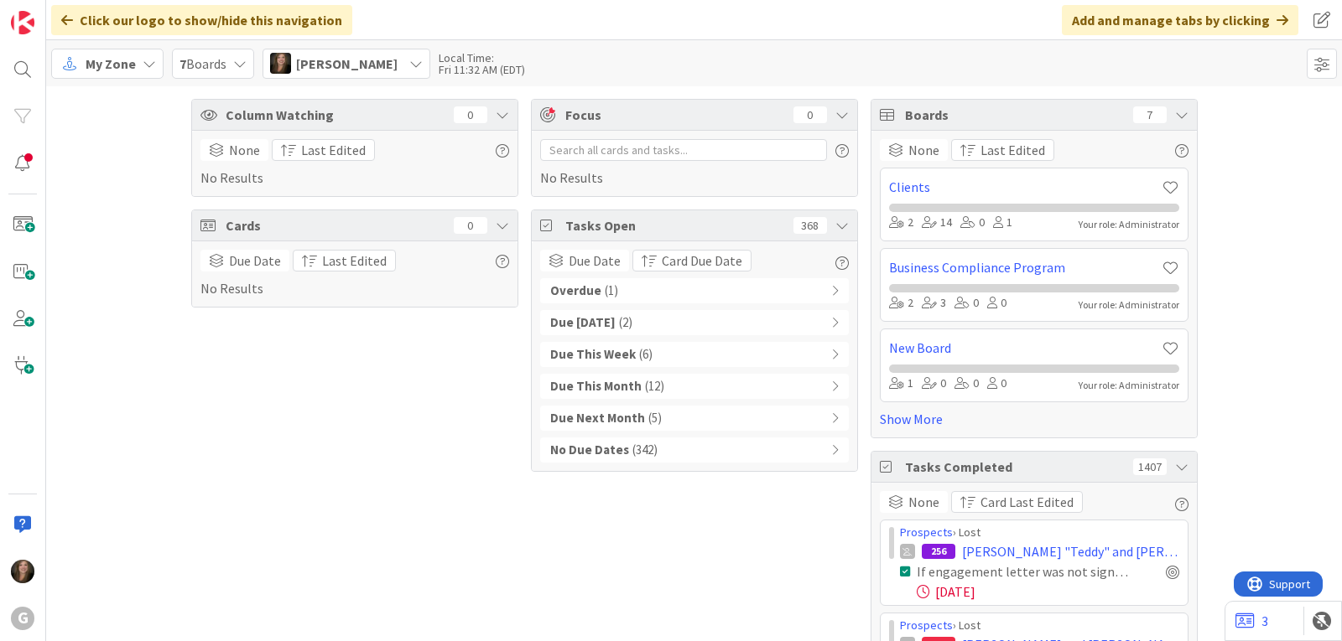
click at [735, 287] on div "Overdue ( 1 )" at bounding box center [694, 290] width 309 height 25
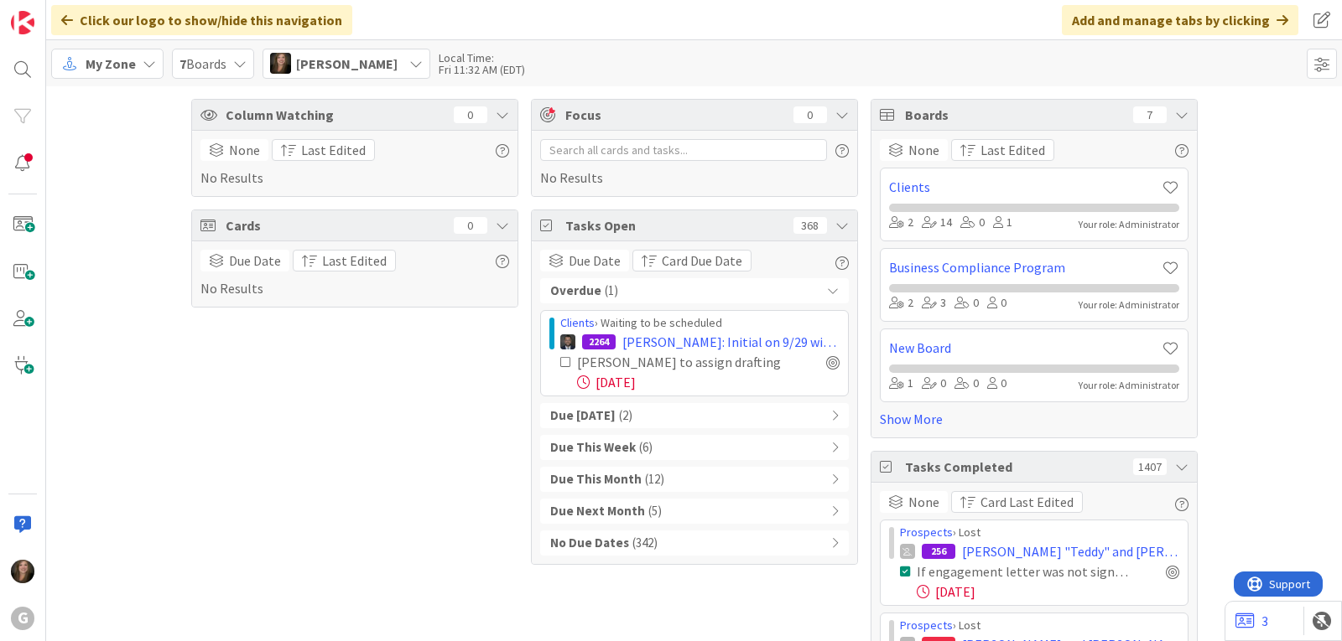
click at [813, 50] on div "My Zone 7 Boards [PERSON_NAME] Unassigned [PERSON_NAME] [EMAIL_ADDRESS][DOMAIN_…" at bounding box center [694, 63] width 1296 height 46
click at [402, 383] on div "Column Watching 0 None Last Edited No Results Cards 0 Due Date Last Edited No R…" at bounding box center [354, 645] width 327 height 1092
click at [100, 68] on span "My Zone" at bounding box center [111, 64] width 50 height 20
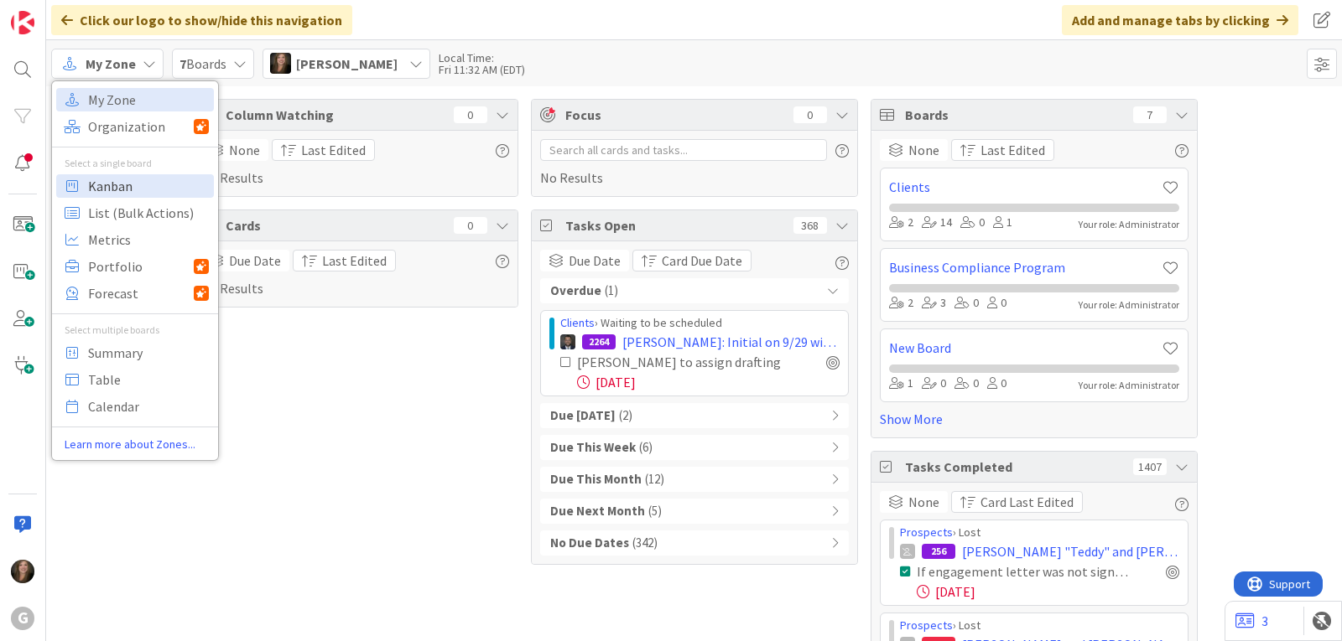
click at [100, 192] on span "Kanban" at bounding box center [148, 186] width 121 height 25
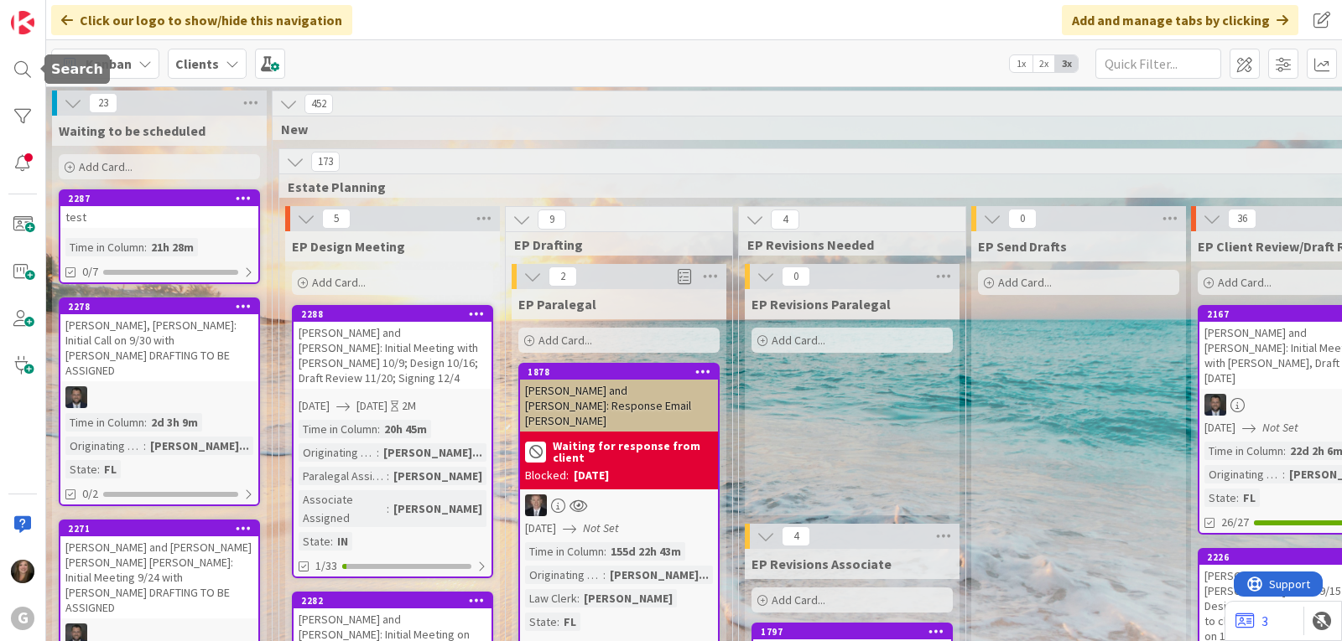
click at [23, 71] on div at bounding box center [23, 70] width 34 height 34
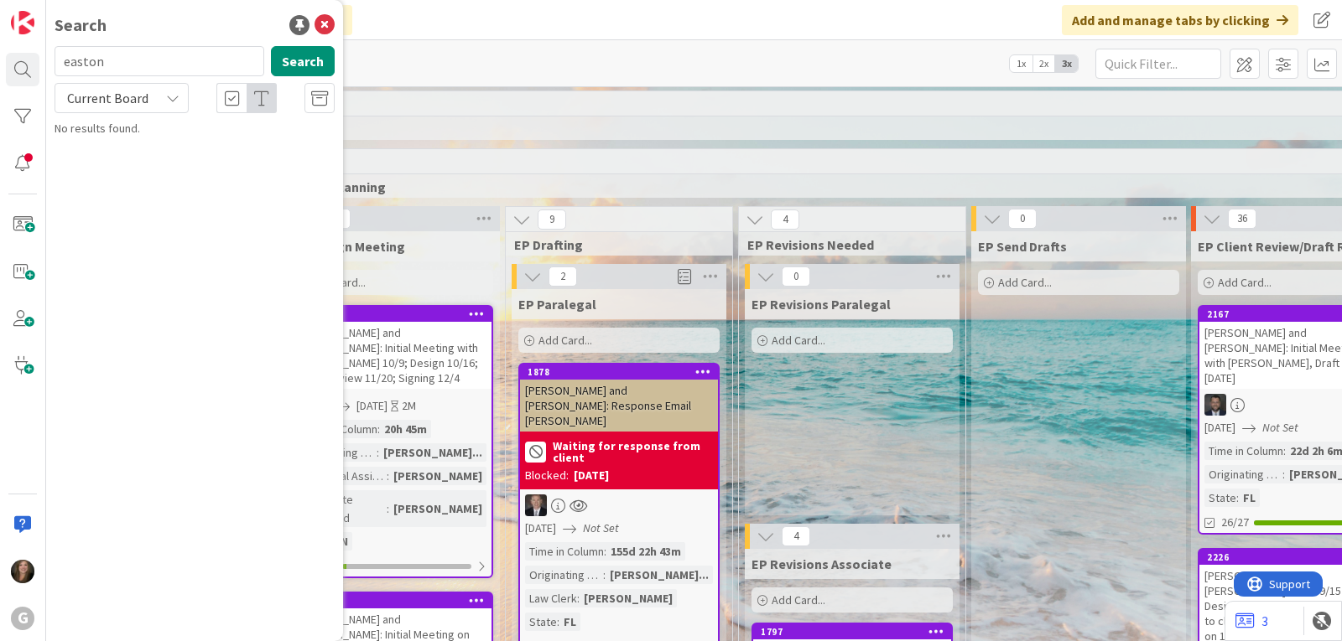
drag, startPoint x: 153, startPoint y: 73, endPoint x: 28, endPoint y: 52, distance: 127.5
click at [28, 52] on div "G Search easton Search Current Board No results found." at bounding box center [23, 320] width 46 height 641
type input "[PERSON_NAME]"
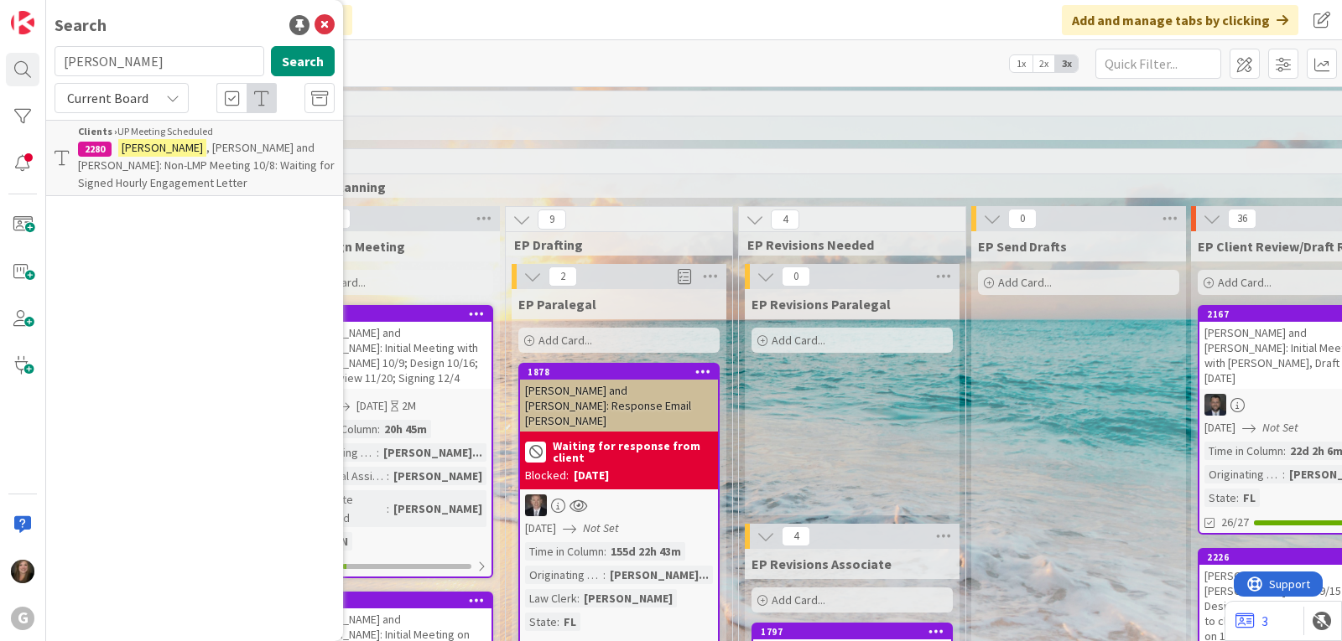
click at [165, 153] on span ", [PERSON_NAME] and [PERSON_NAME]: Non-LMP Meeting 10/8: Waiting for Signed Hou…" at bounding box center [206, 165] width 257 height 50
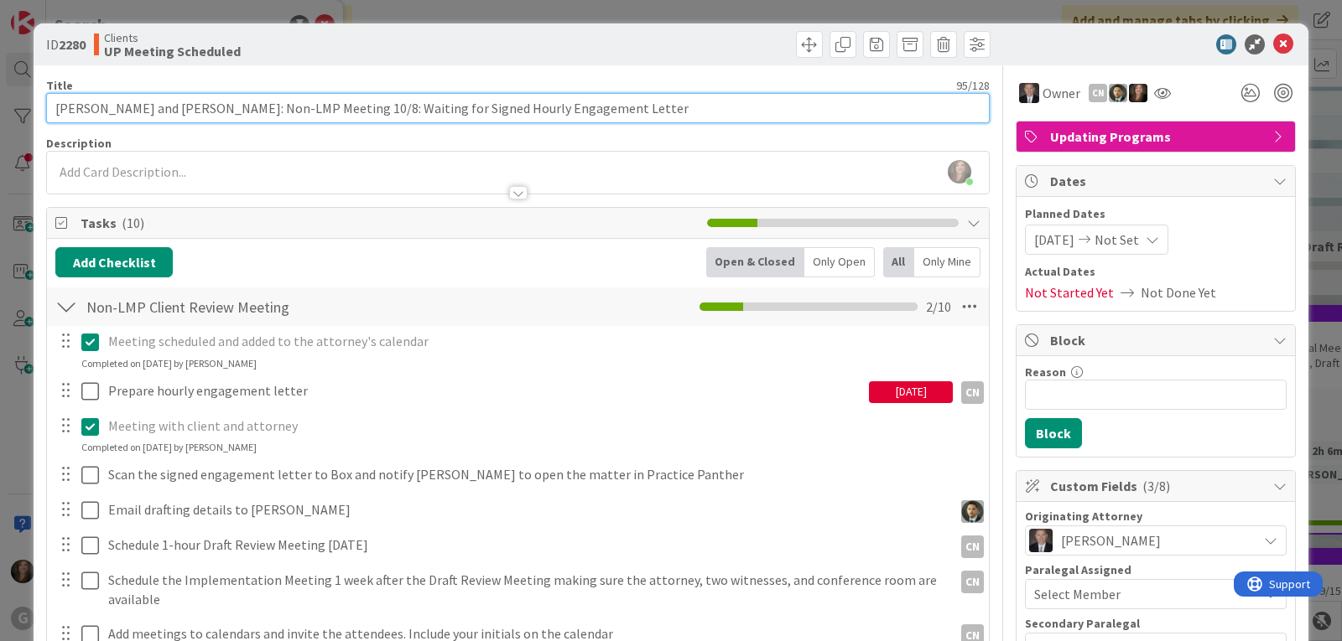
drag, startPoint x: 428, startPoint y: 107, endPoint x: 371, endPoint y: 108, distance: 57.9
click at [371, 108] on input "[PERSON_NAME] and [PERSON_NAME]: Non-LMP Meeting 10/8: Waiting for Signed Hourl…" at bounding box center [517, 108] width 943 height 30
type input "[PERSON_NAME] and [PERSON_NAME]: Non-LMP Meeting 10/8: Received Signed Hourly E…"
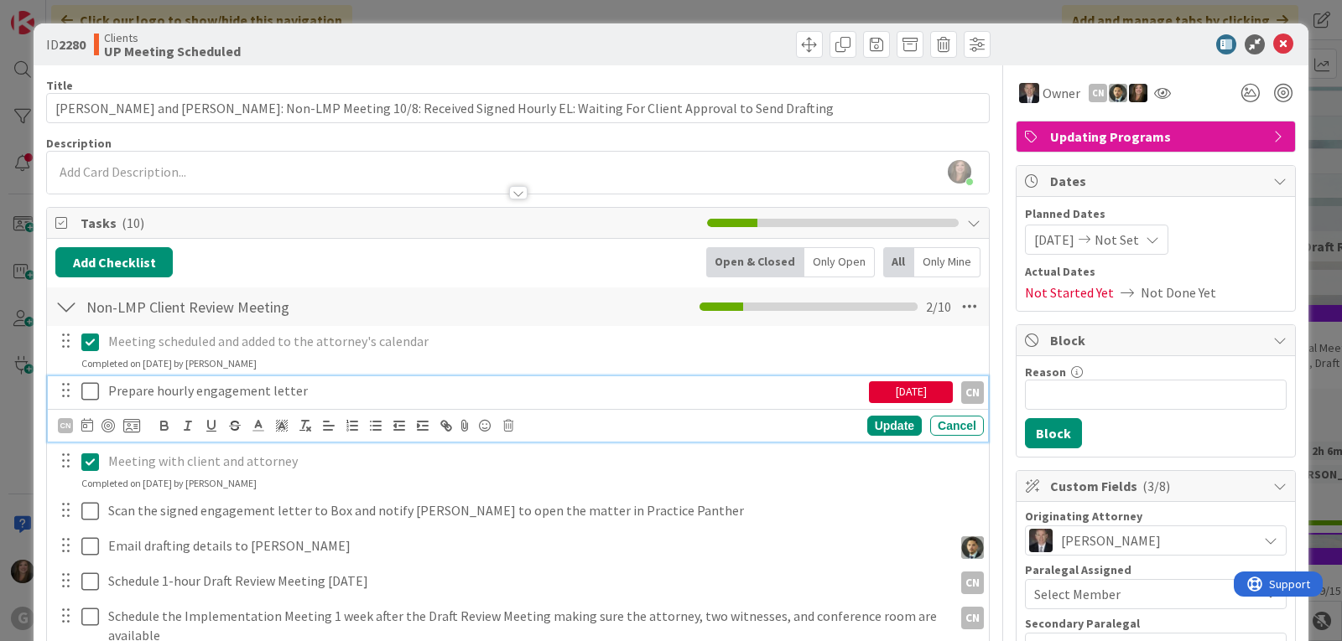
click at [90, 391] on icon at bounding box center [90, 392] width 18 height 20
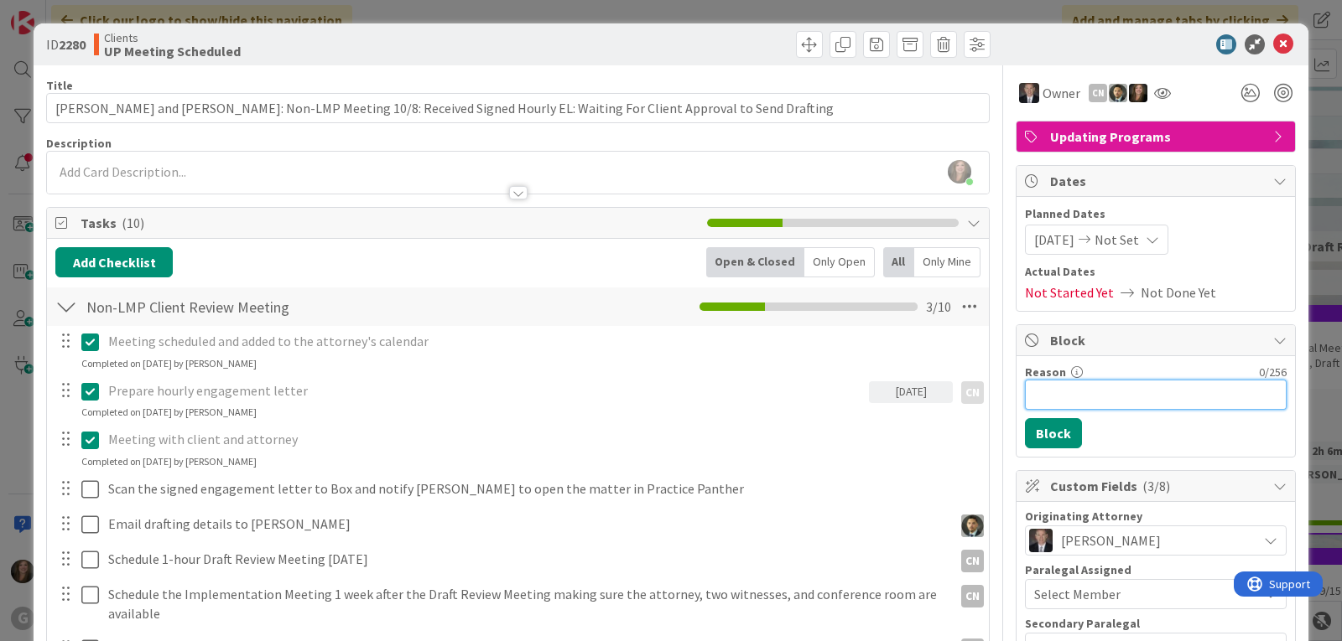
click at [1137, 394] on input "Reason" at bounding box center [1156, 395] width 262 height 30
